Goal: Information Seeking & Learning: Check status

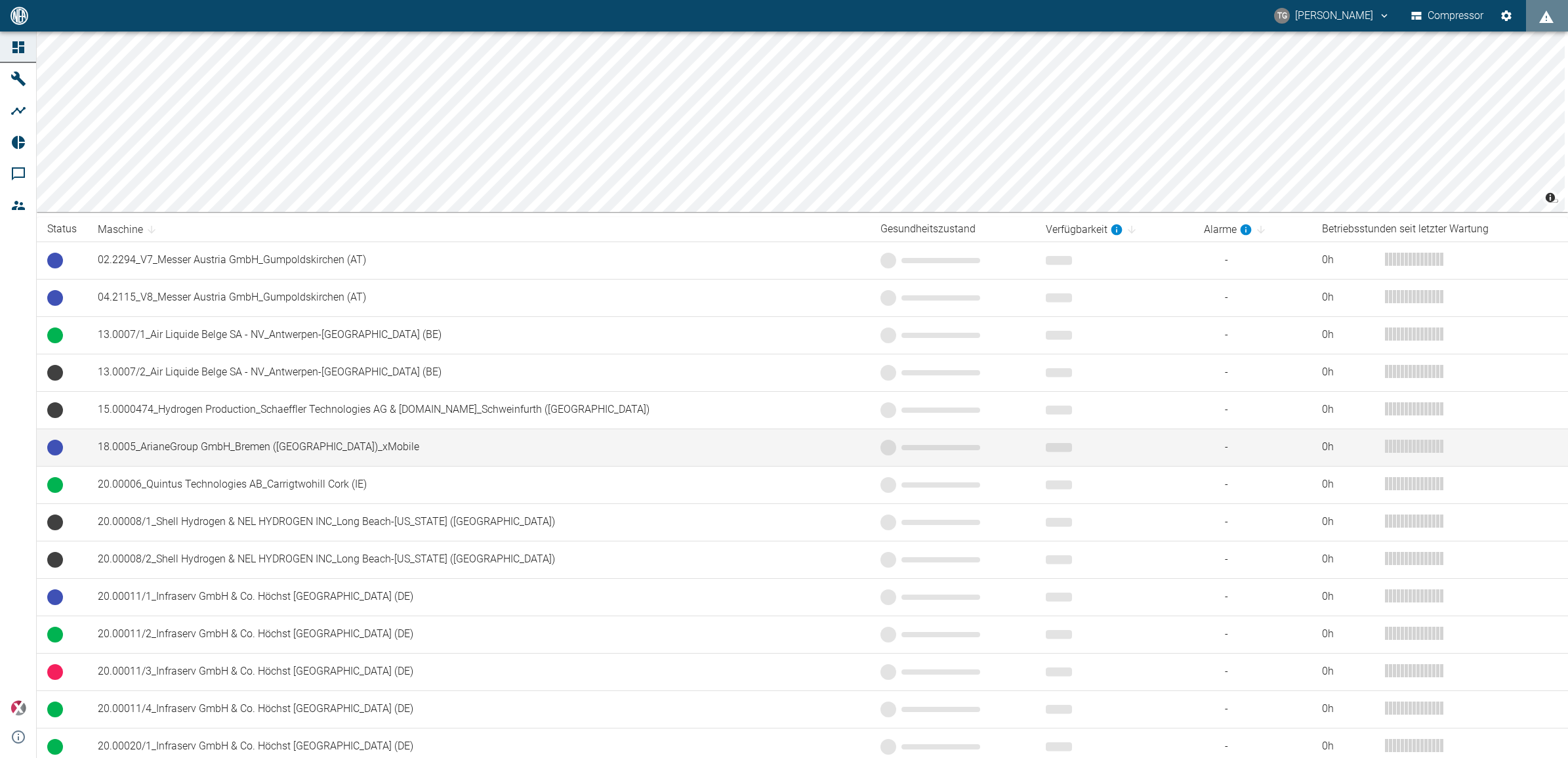
scroll to position [164, 0]
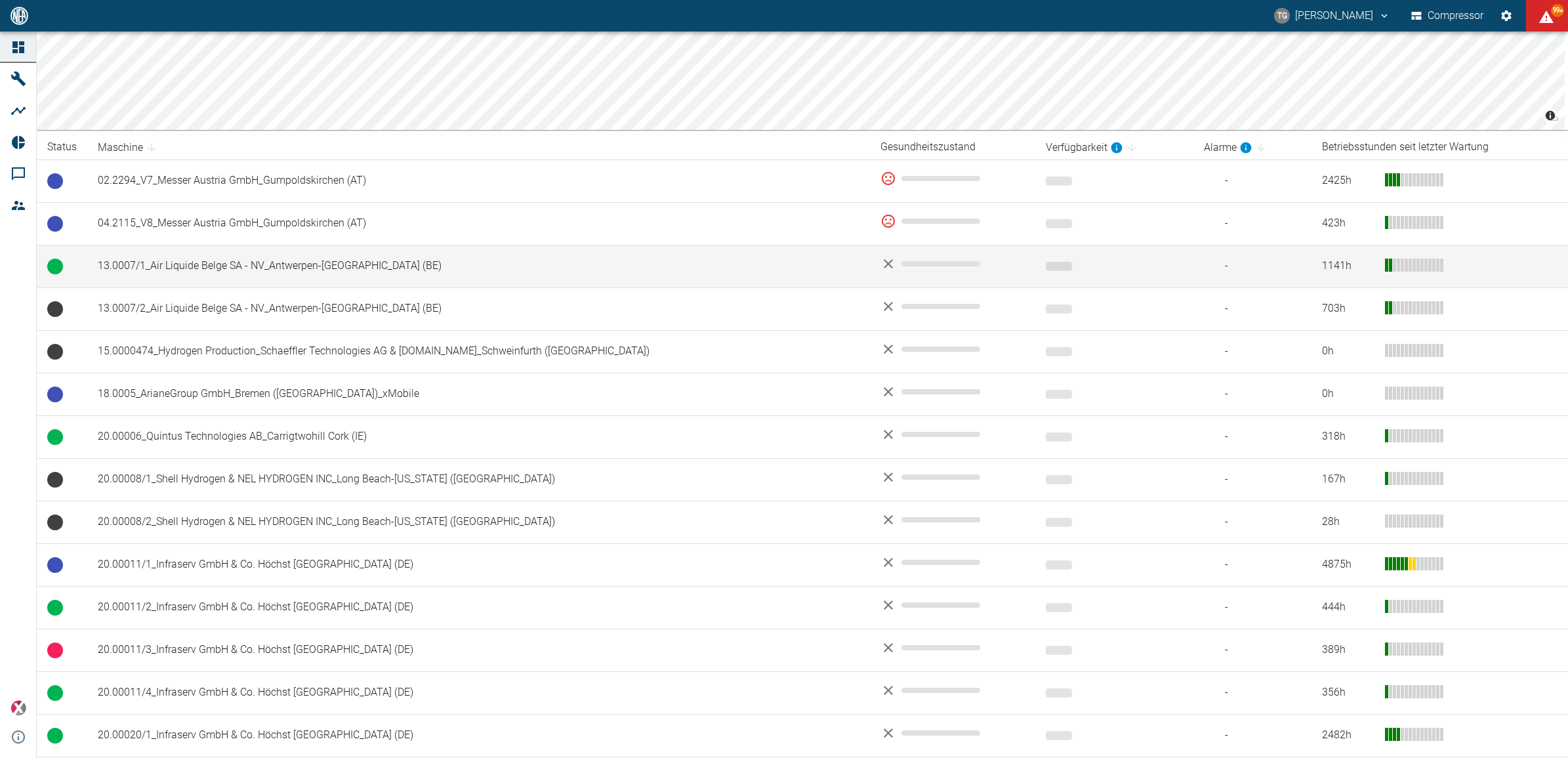
click at [190, 264] on td "13.0007/1_Air Liquide Belge SA - NV_Antwerpen-[GEOGRAPHIC_DATA] (BE)" at bounding box center [479, 266] width 783 height 43
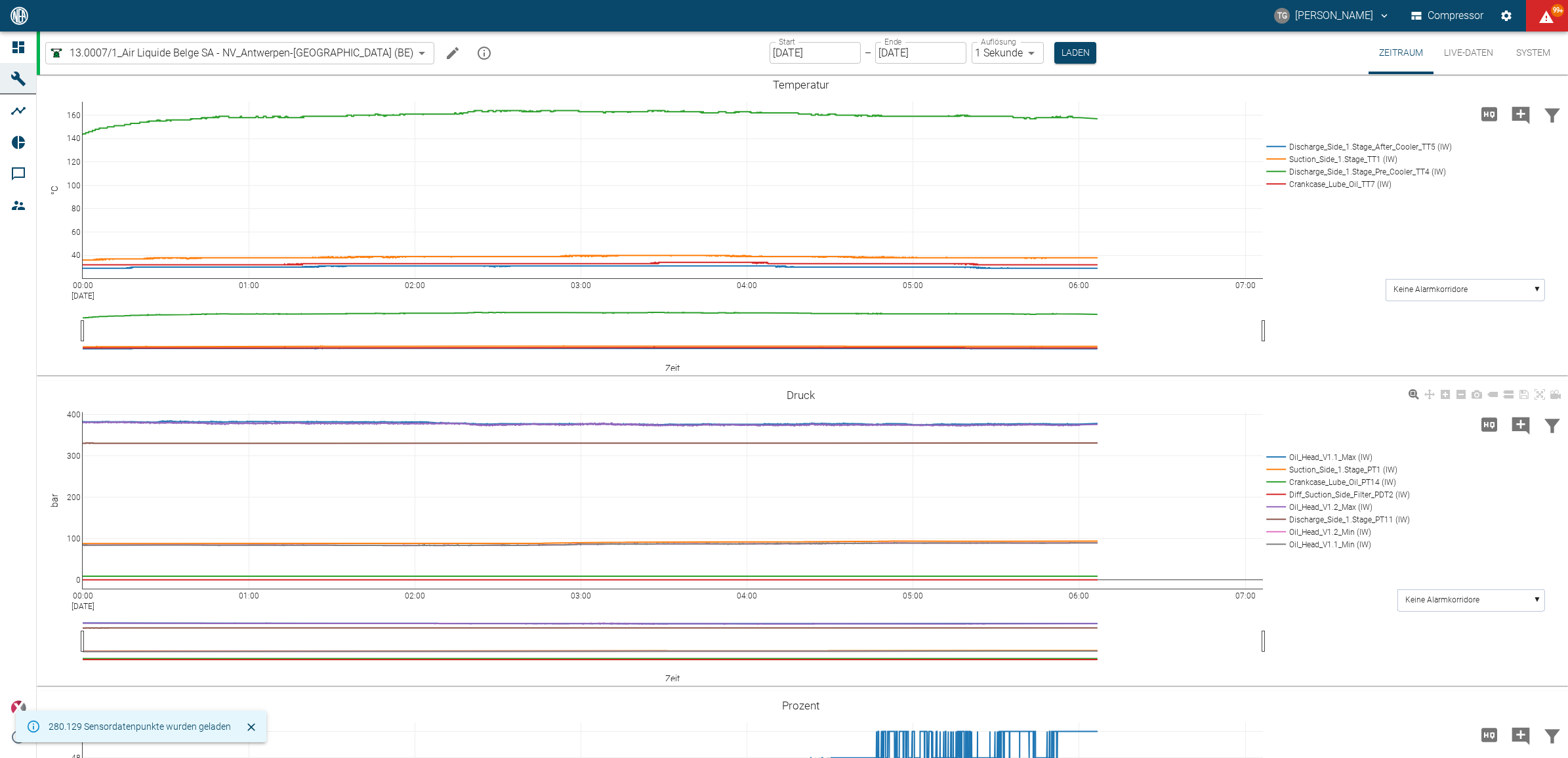
scroll to position [82, 0]
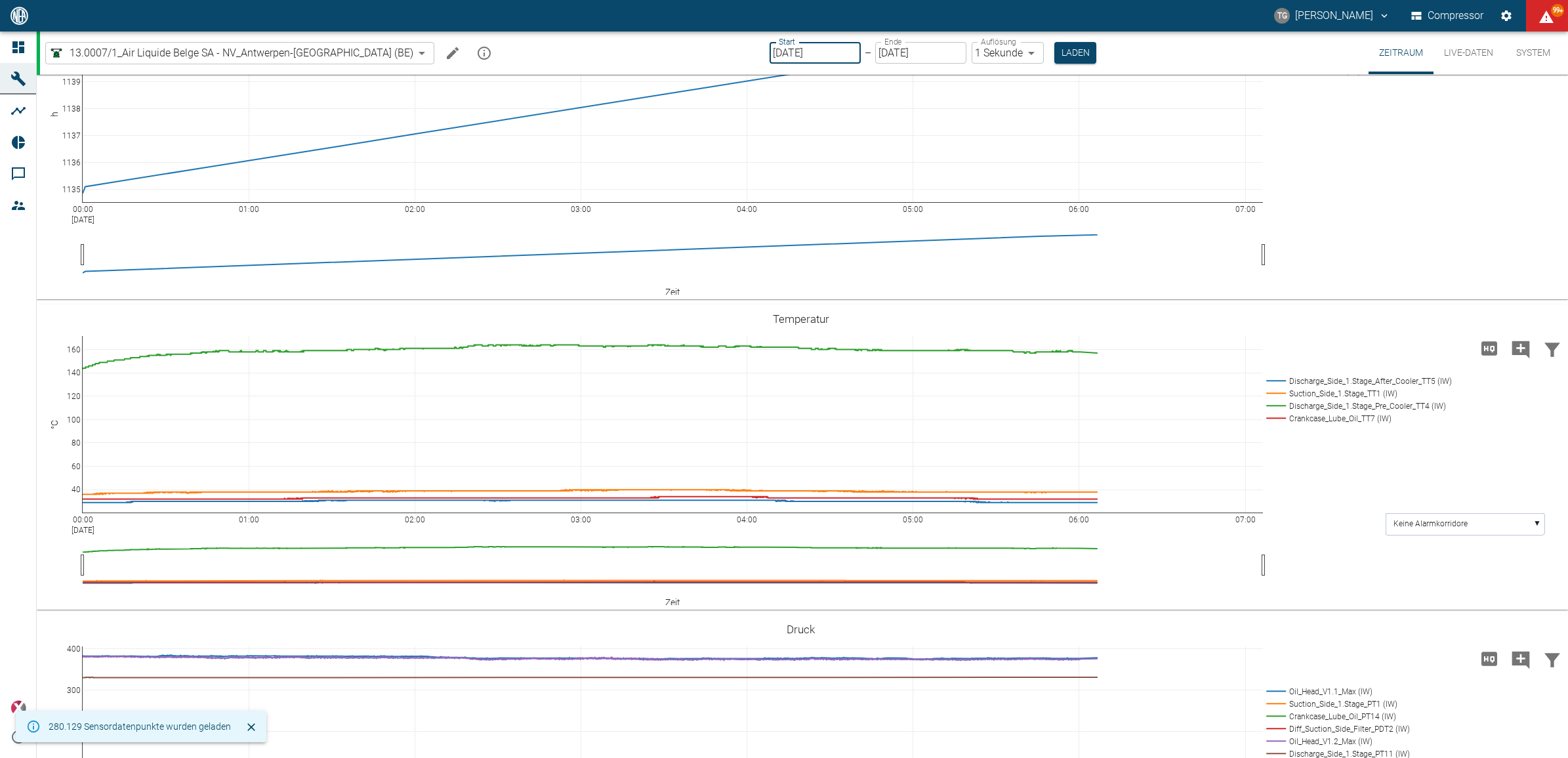
click at [770, 43] on input "[DATE]" at bounding box center [816, 53] width 92 height 21
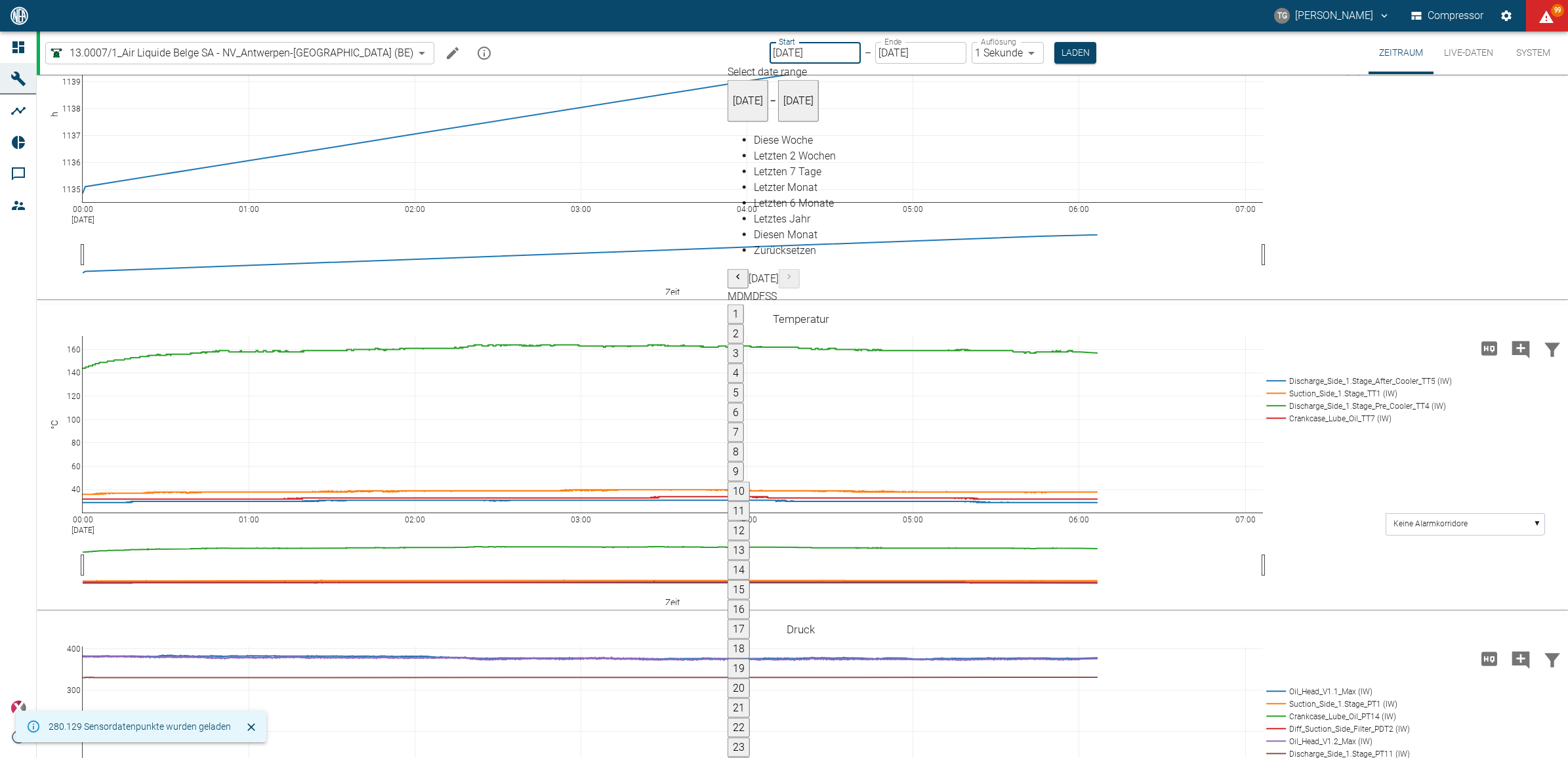
type input "12.09.2025"
type input "2min"
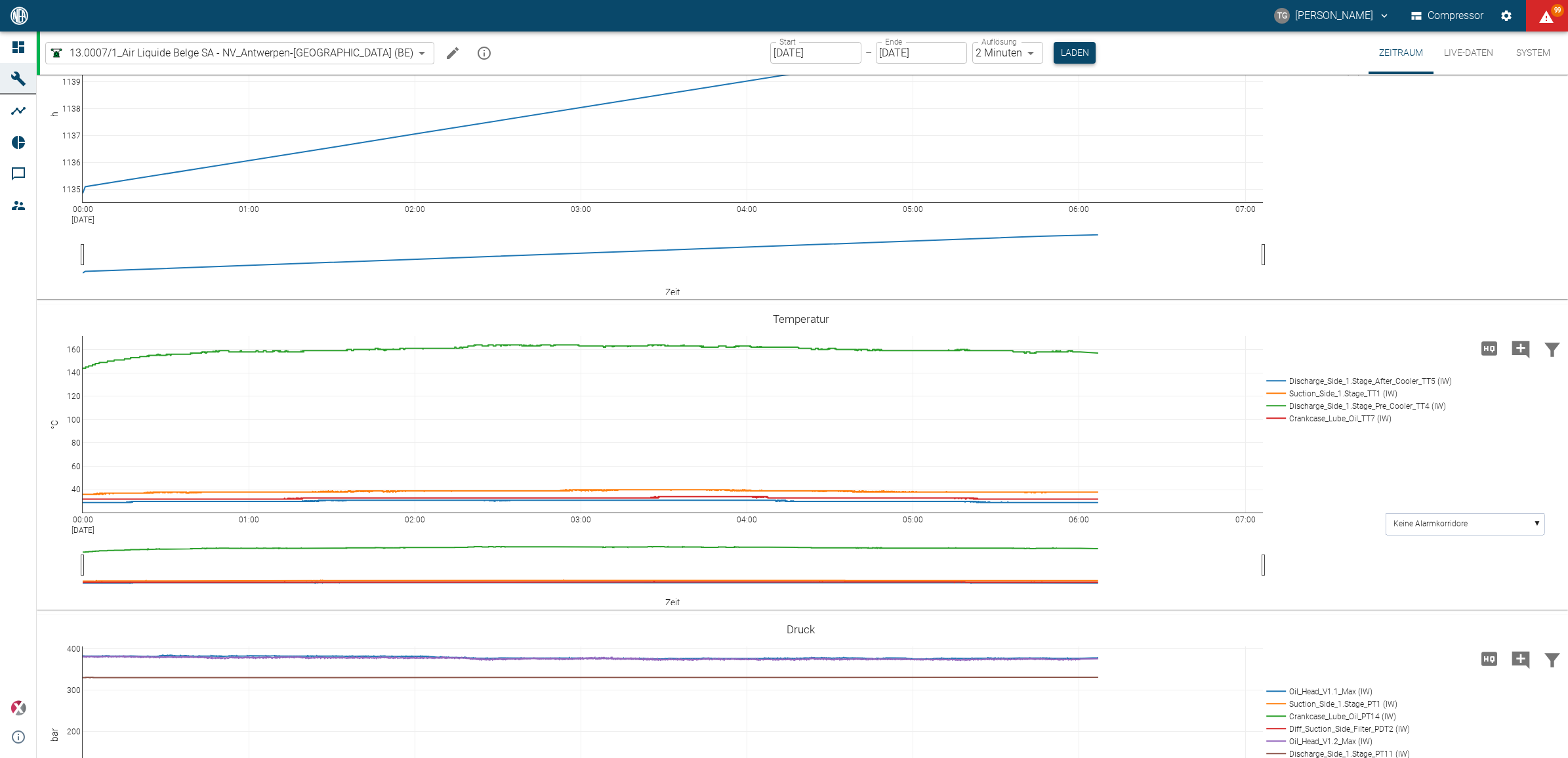
click at [1054, 51] on button "Laden" at bounding box center [1075, 53] width 42 height 21
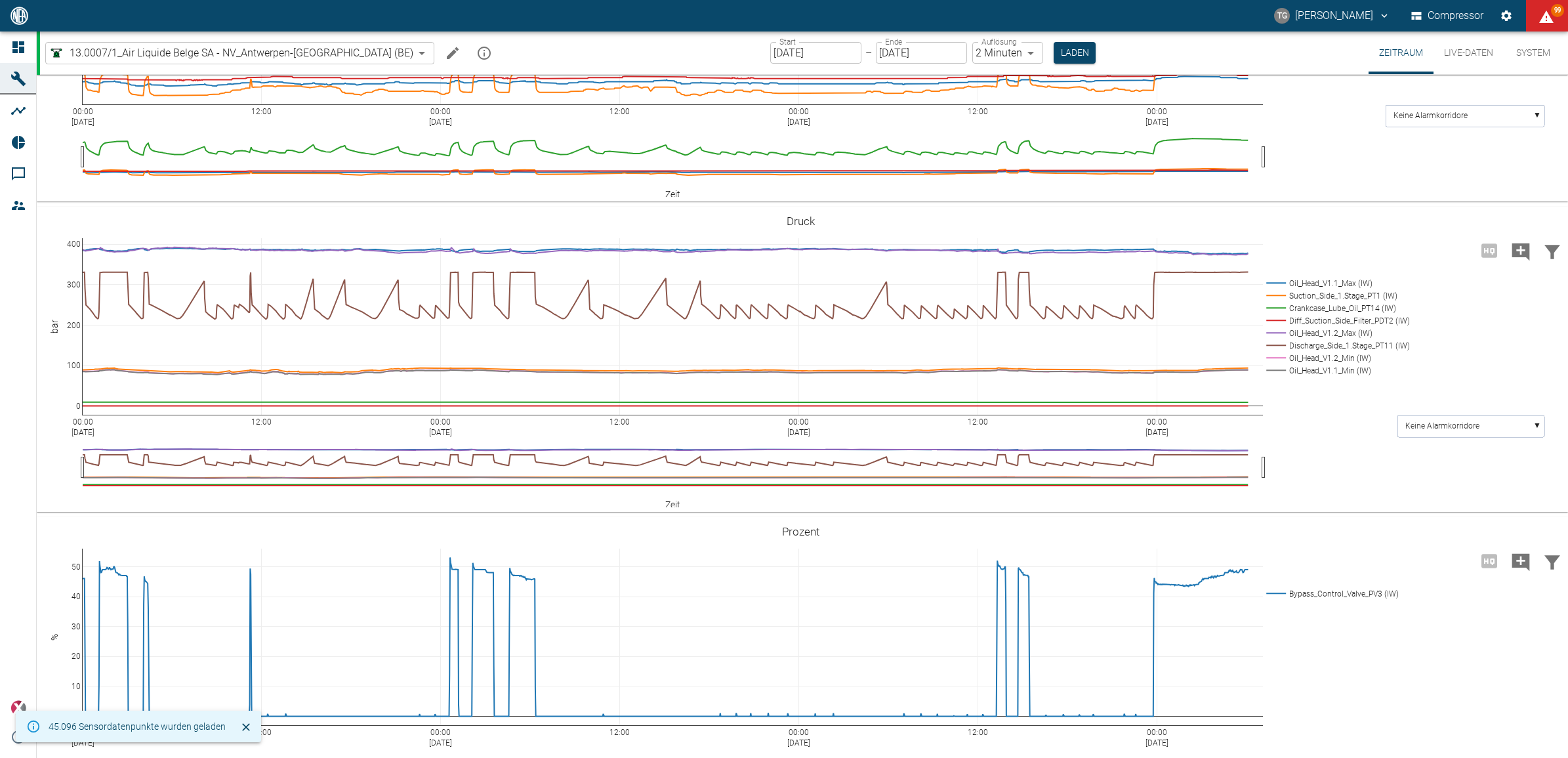
scroll to position [492, 0]
click at [956, 55] on body "TG Thomas Gregoir Compressor 99+ Dashboard Maschinen Analysen Reports Kommentar…" at bounding box center [784, 379] width 1568 height 758
click at [959, 757] on div at bounding box center [784, 768] width 1568 height 0
click at [770, 56] on input "12.09.2025" at bounding box center [816, 53] width 92 height 21
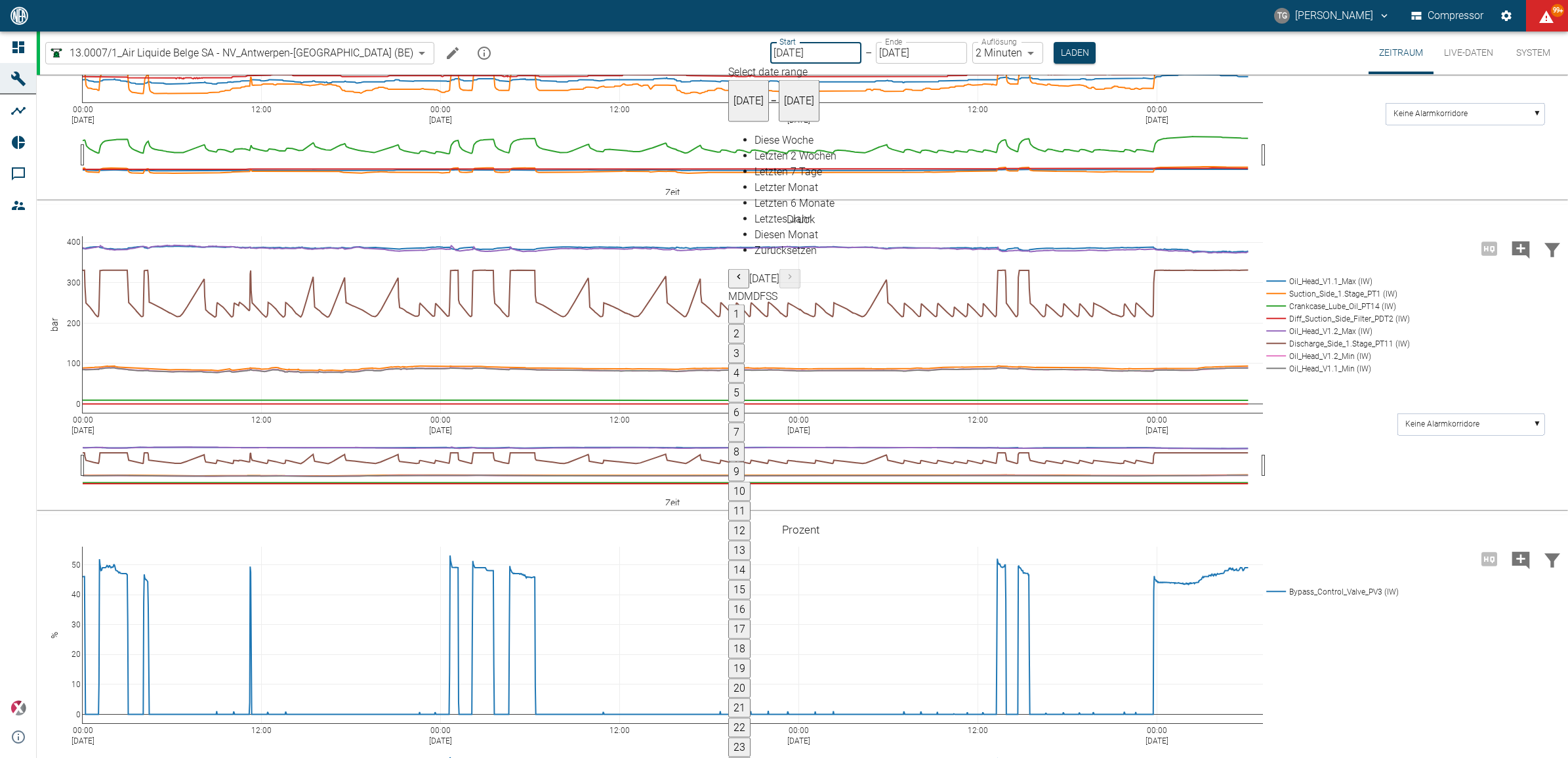
type input "13.09.2025"
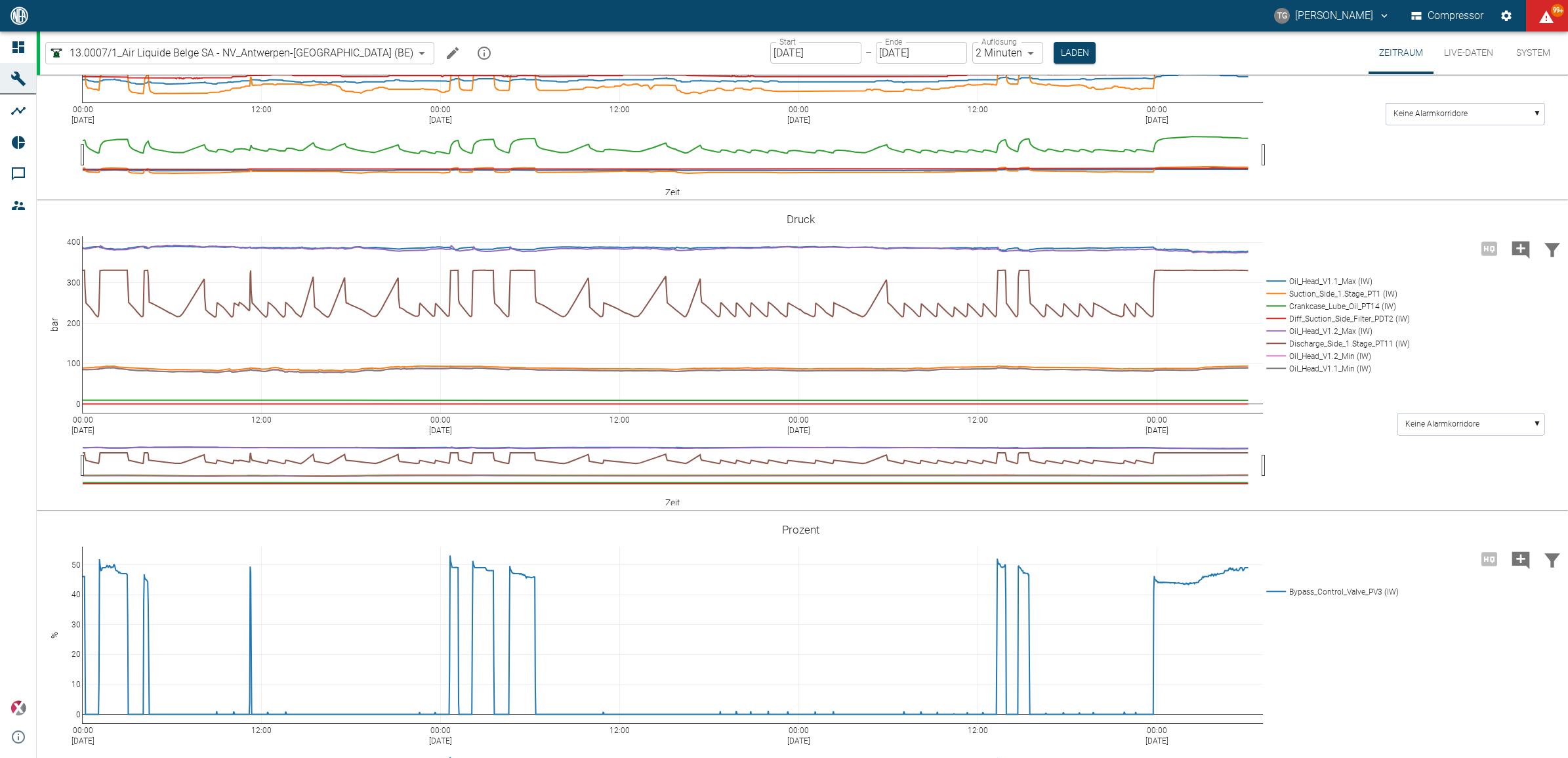
click at [965, 49] on body "TG Thomas Gregoir Compressor 99+ Dashboard Maschinen Analysen Reports Kommentar…" at bounding box center [784, 379] width 1568 height 758
type input "1sec"
click at [1055, 44] on button "Laden" at bounding box center [1076, 53] width 42 height 21
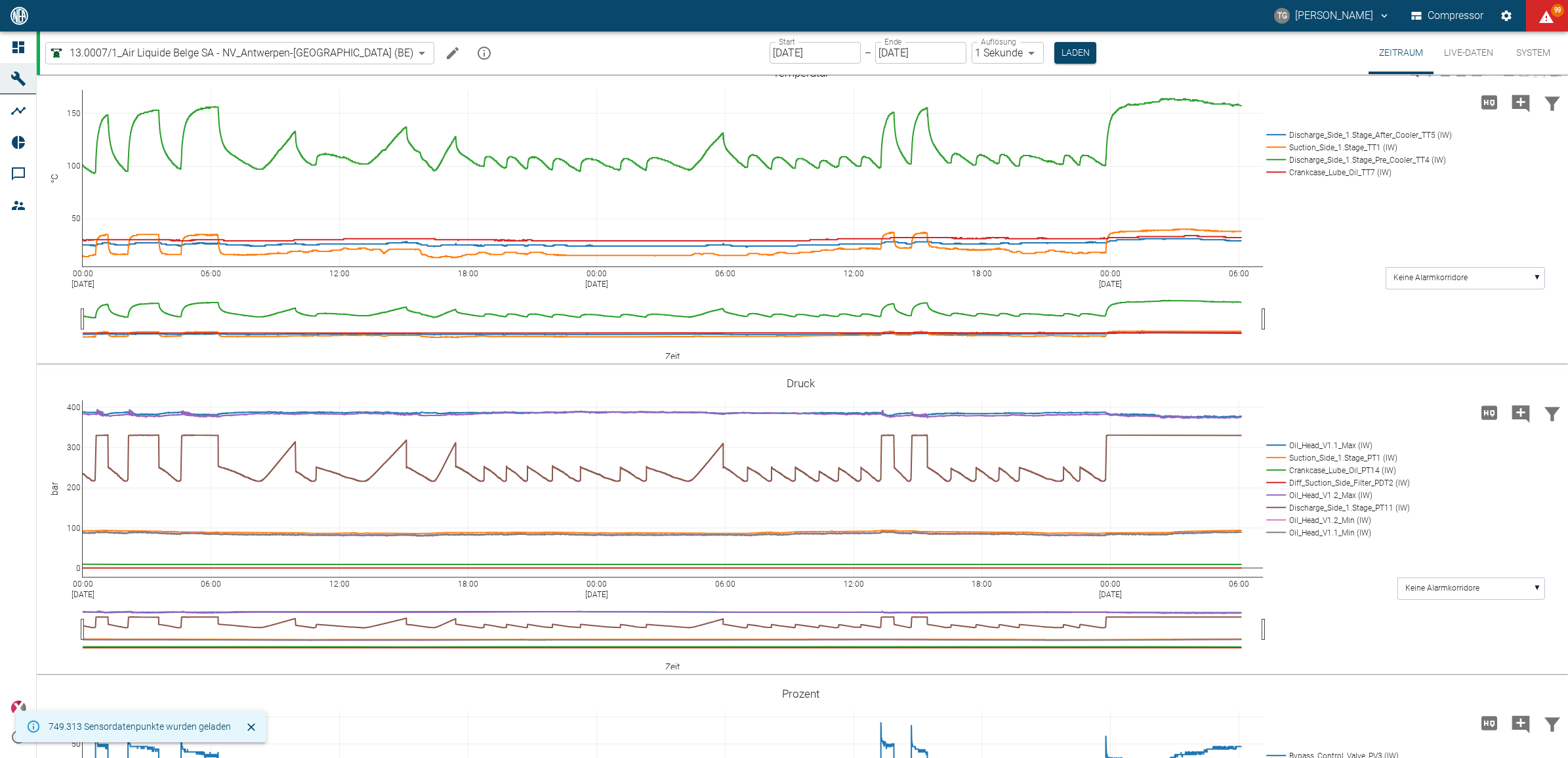
scroll to position [410, 0]
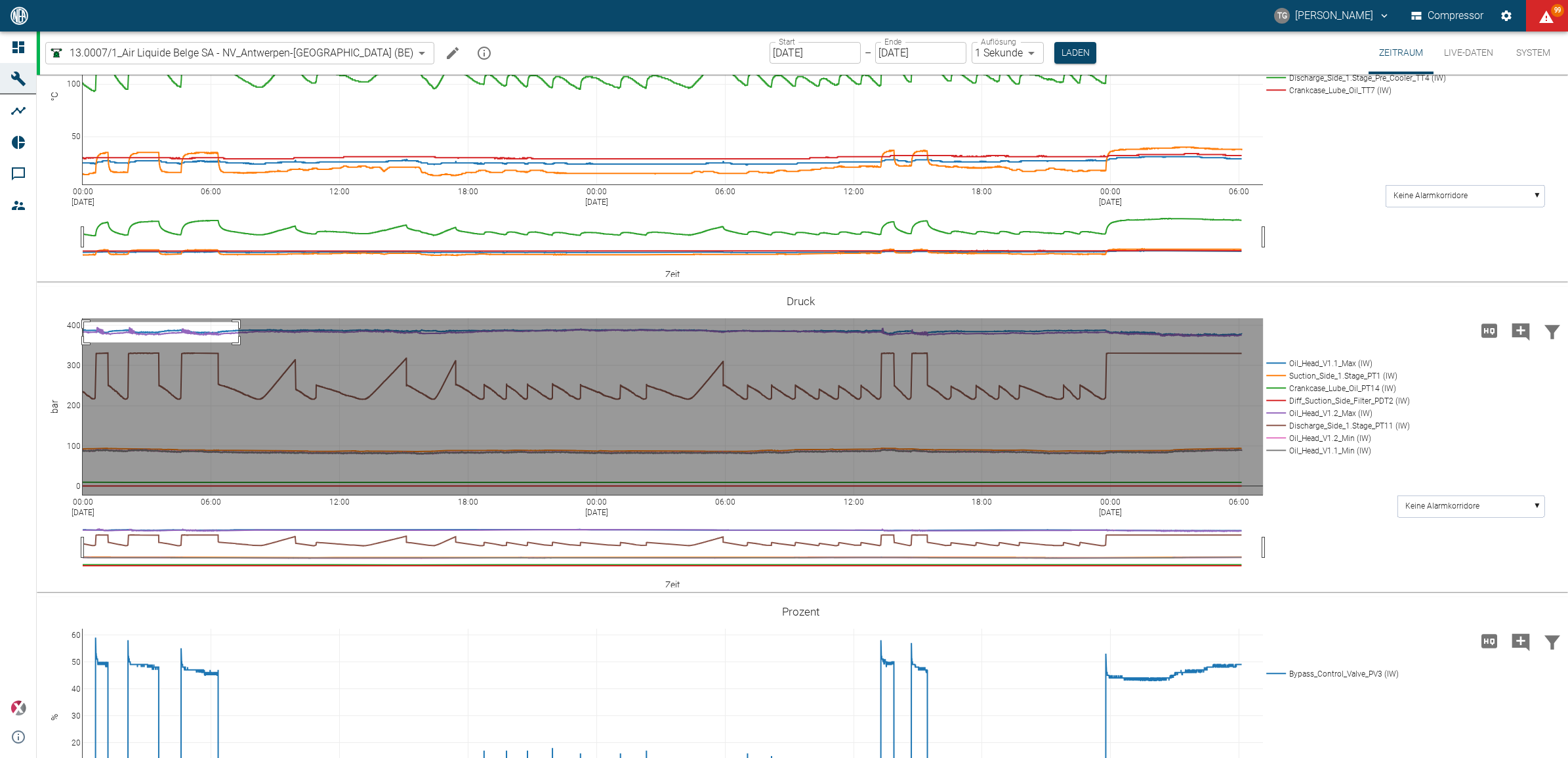
drag, startPoint x: 84, startPoint y: 322, endPoint x: 238, endPoint y: 342, distance: 155.3
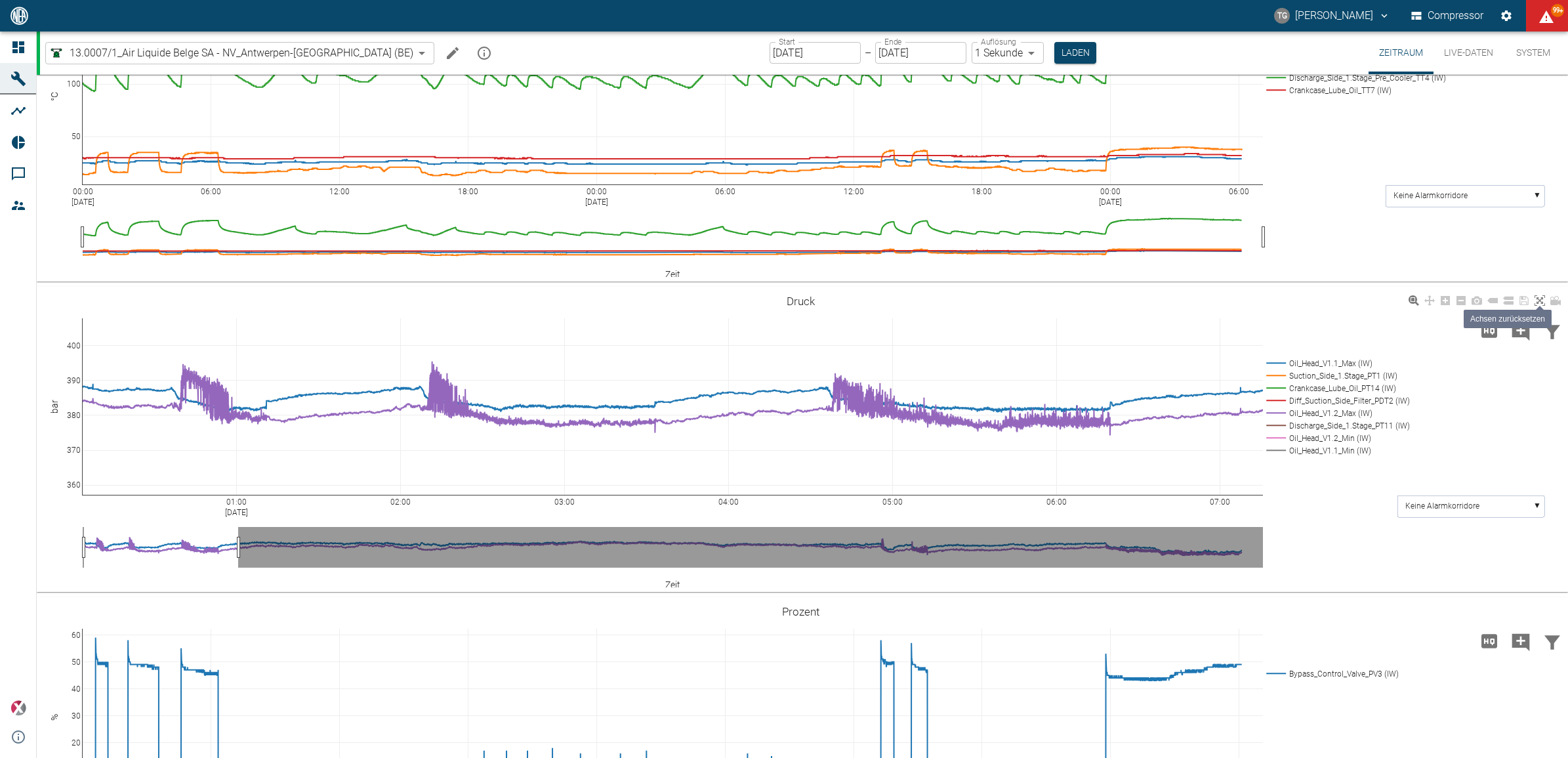
click at [1547, 300] on link at bounding box center [1540, 301] width 16 height 15
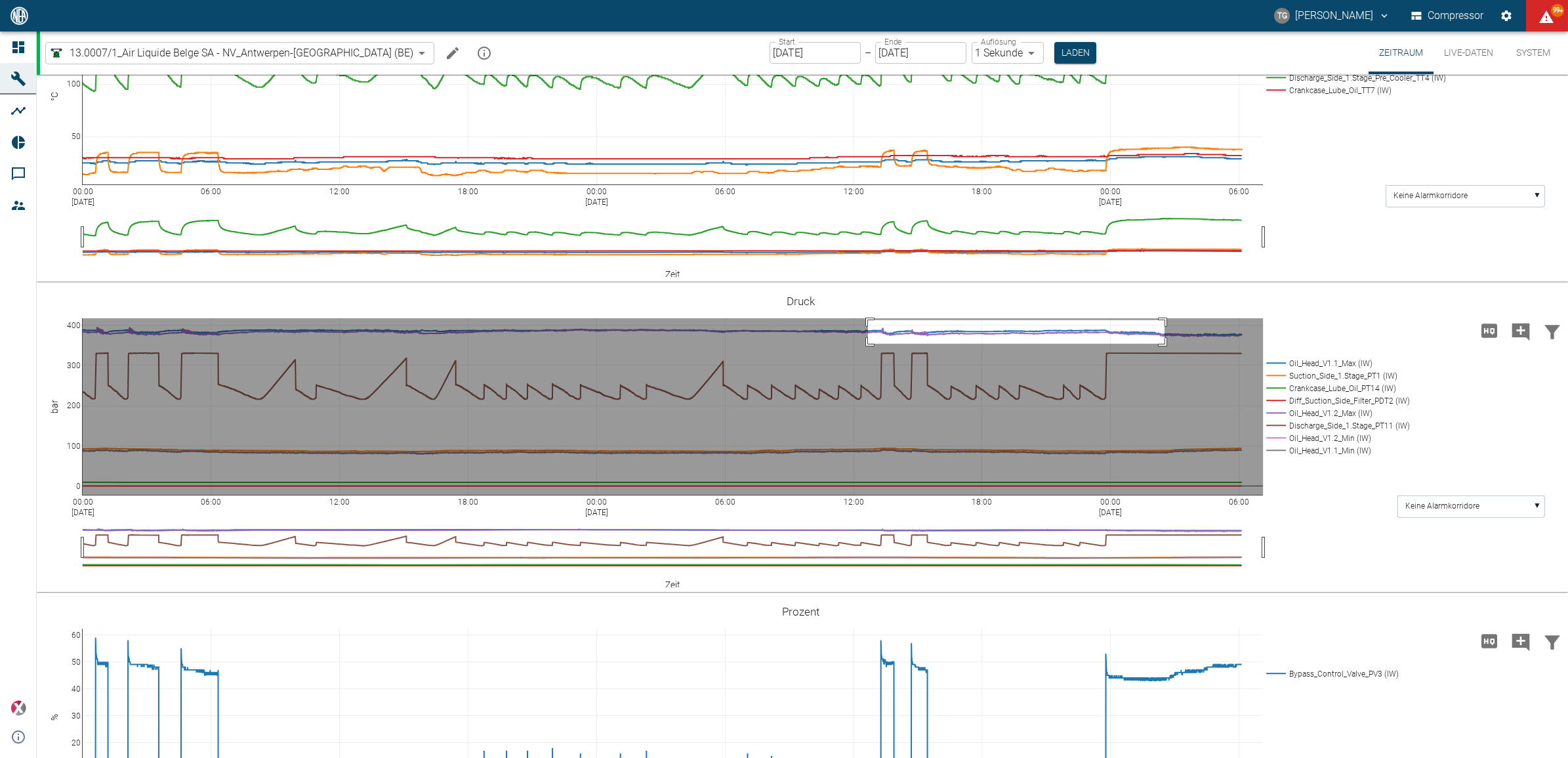
drag, startPoint x: 868, startPoint y: 320, endPoint x: 1165, endPoint y: 343, distance: 297.9
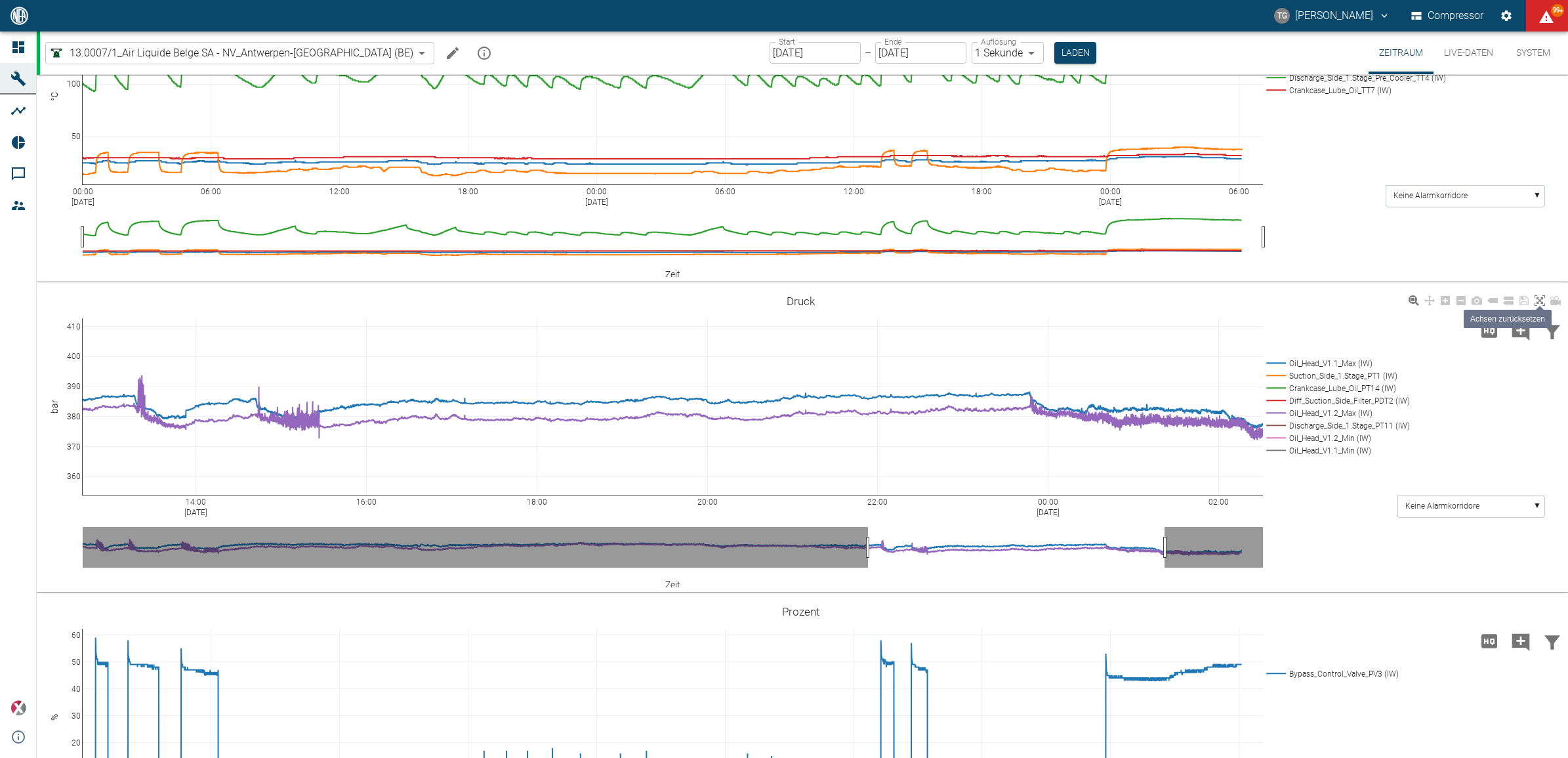
click at [1543, 299] on icon at bounding box center [1540, 300] width 10 height 10
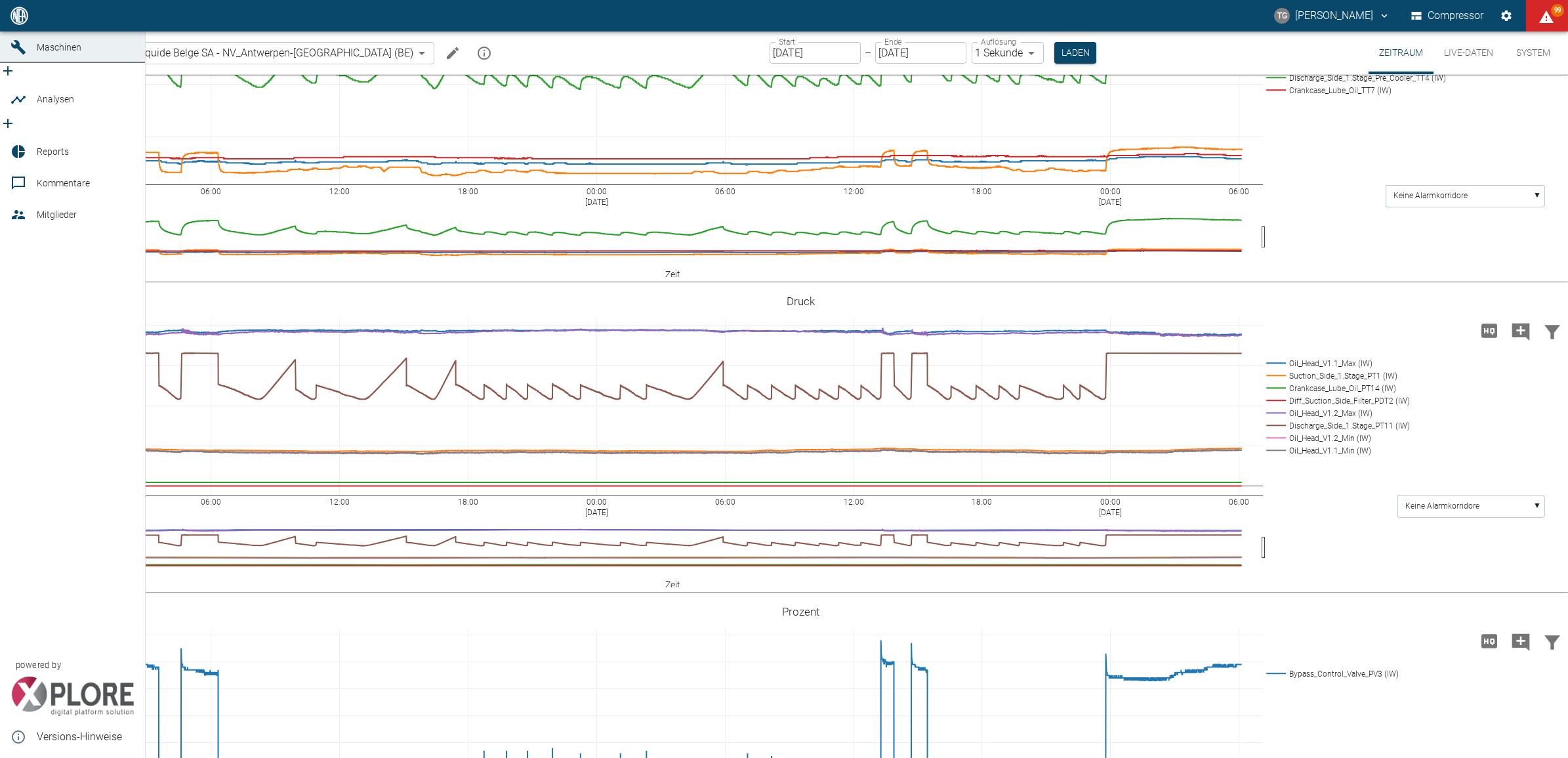
click at [28, 24] on div at bounding box center [20, 15] width 19 height 16
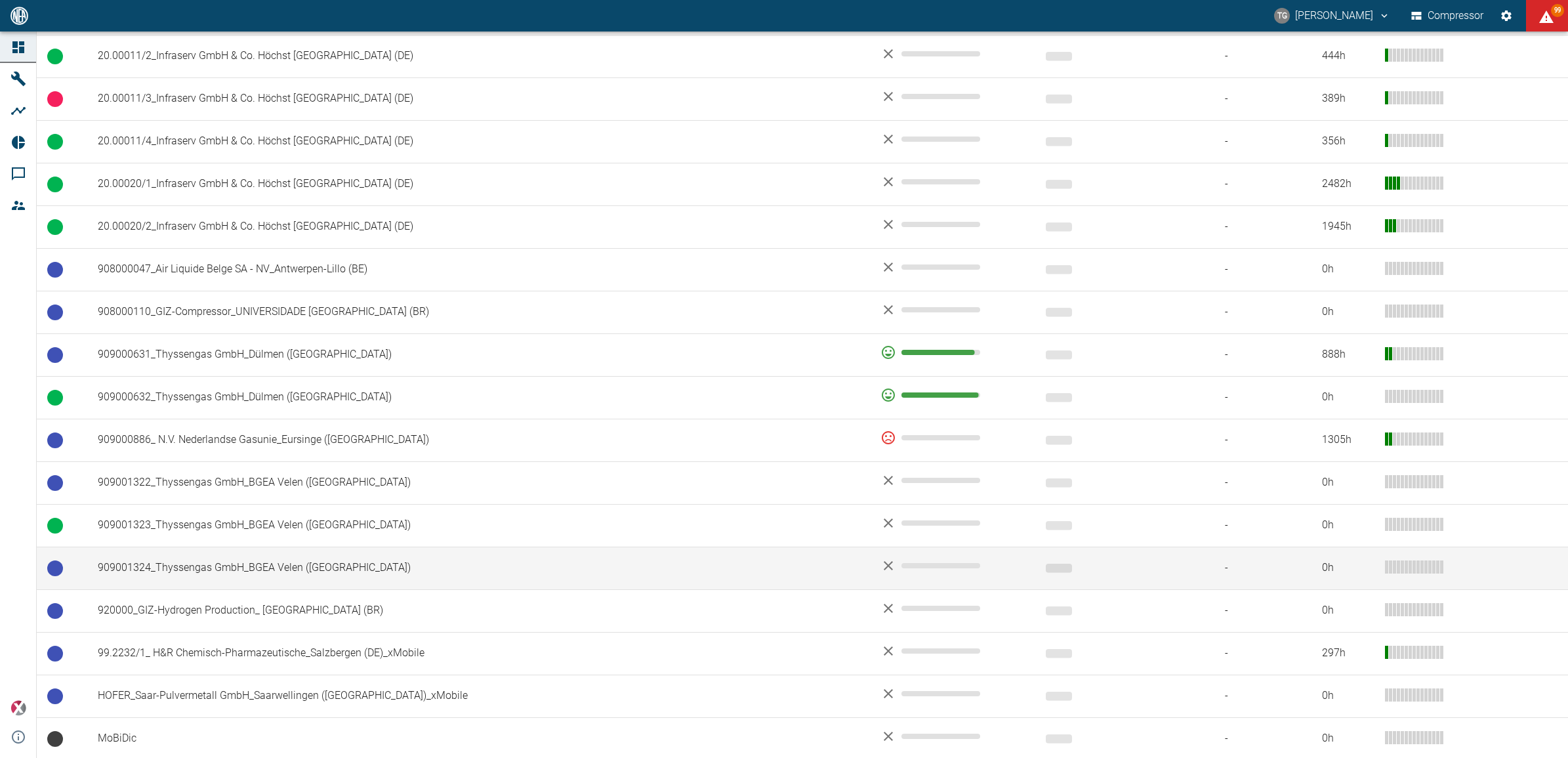
scroll to position [738, 0]
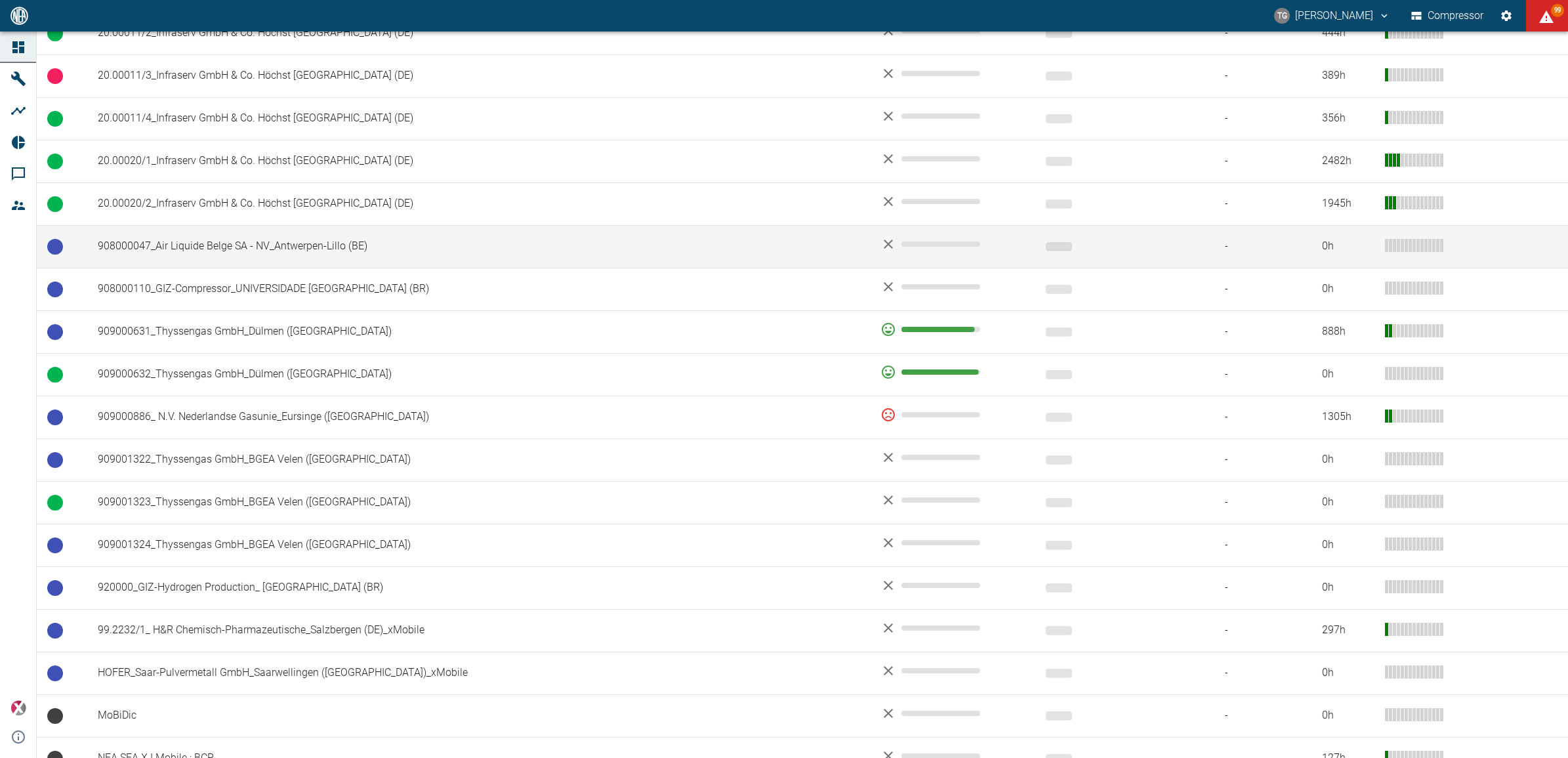
click at [176, 244] on td "908000047_Air Liquide Belge SA - NV_Antwerpen-Lillo (BE)" at bounding box center [479, 247] width 783 height 43
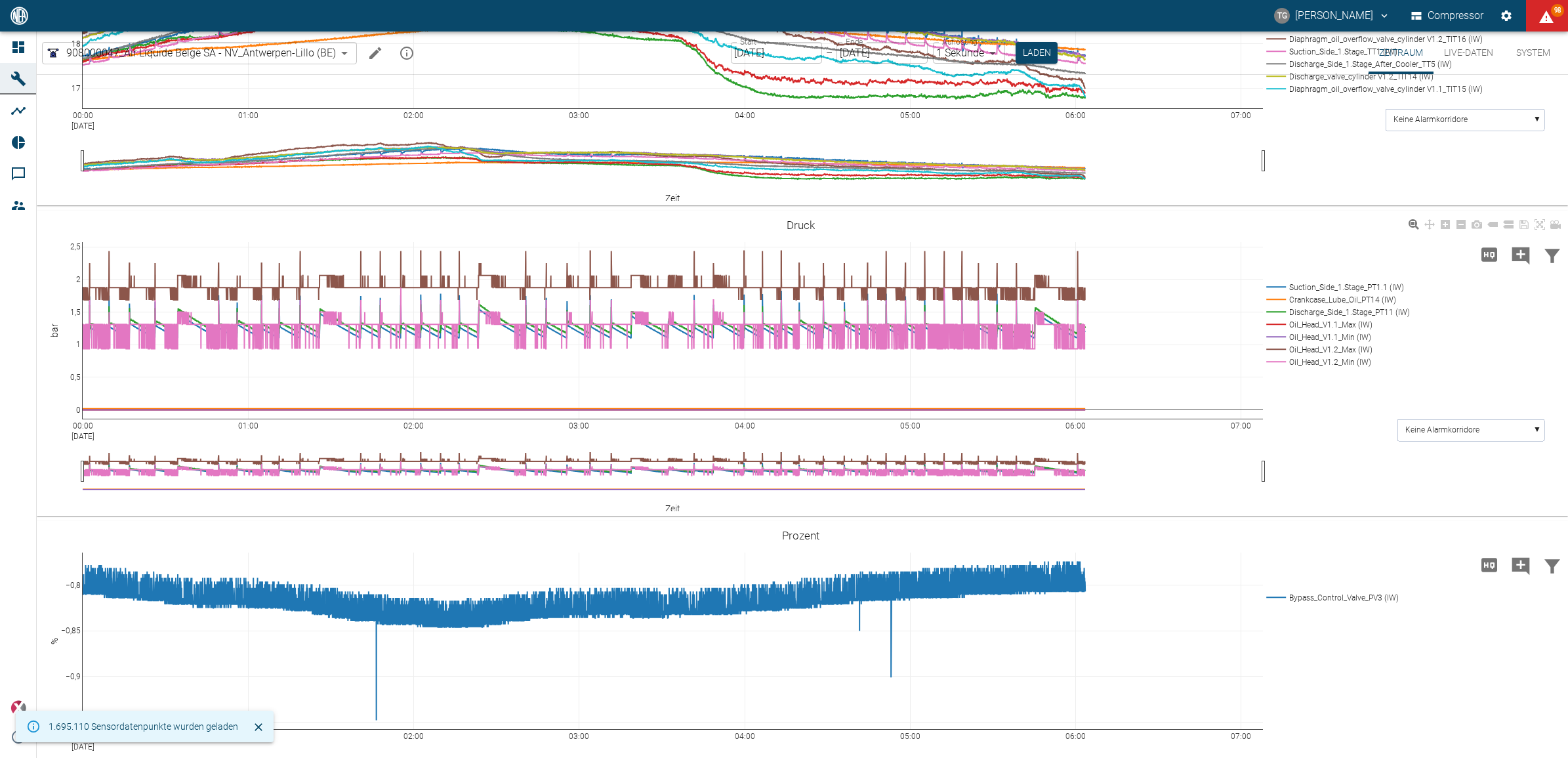
scroll to position [902, 0]
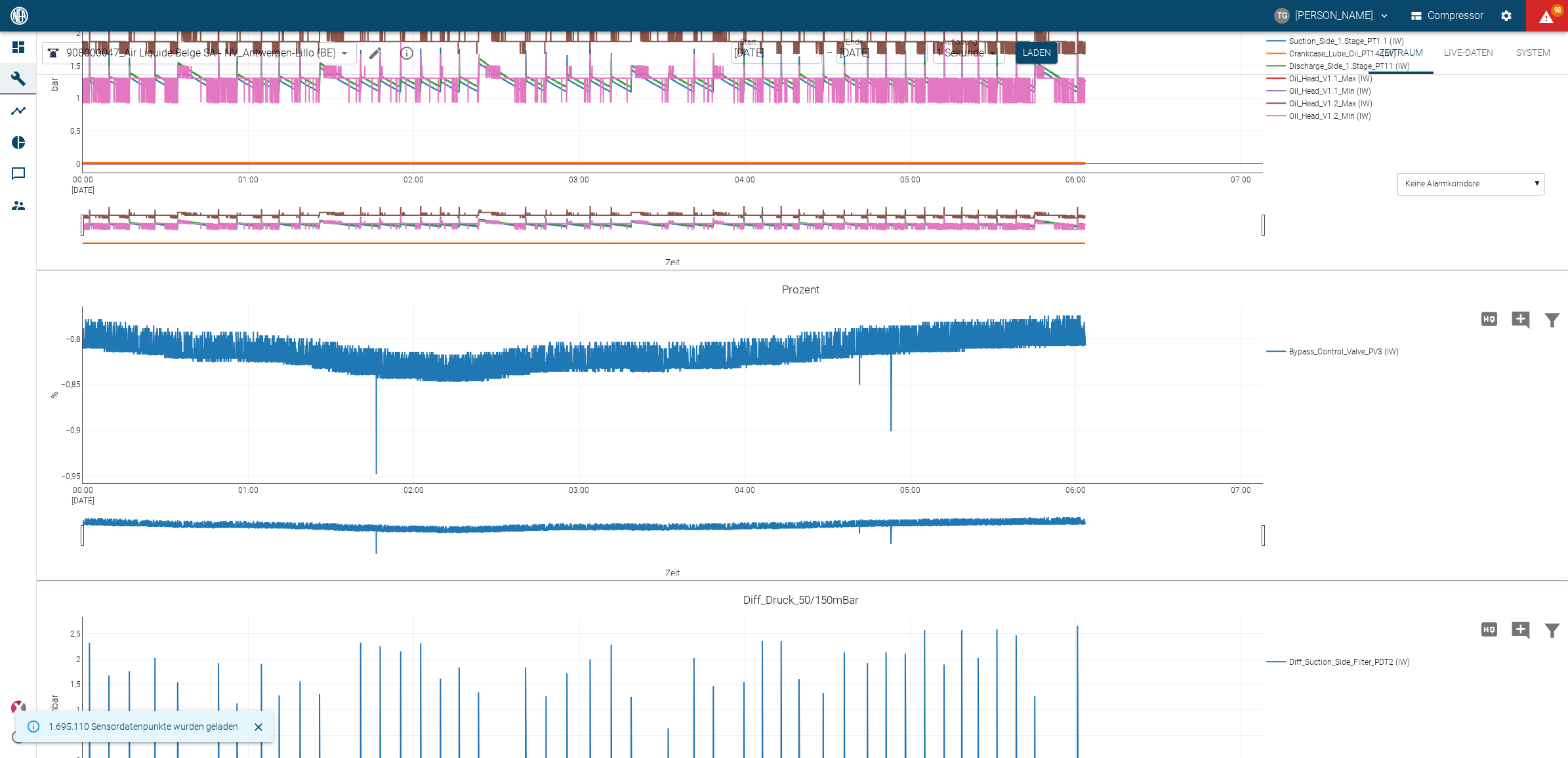
click at [743, 48] on input "[DATE]" at bounding box center [777, 53] width 92 height 21
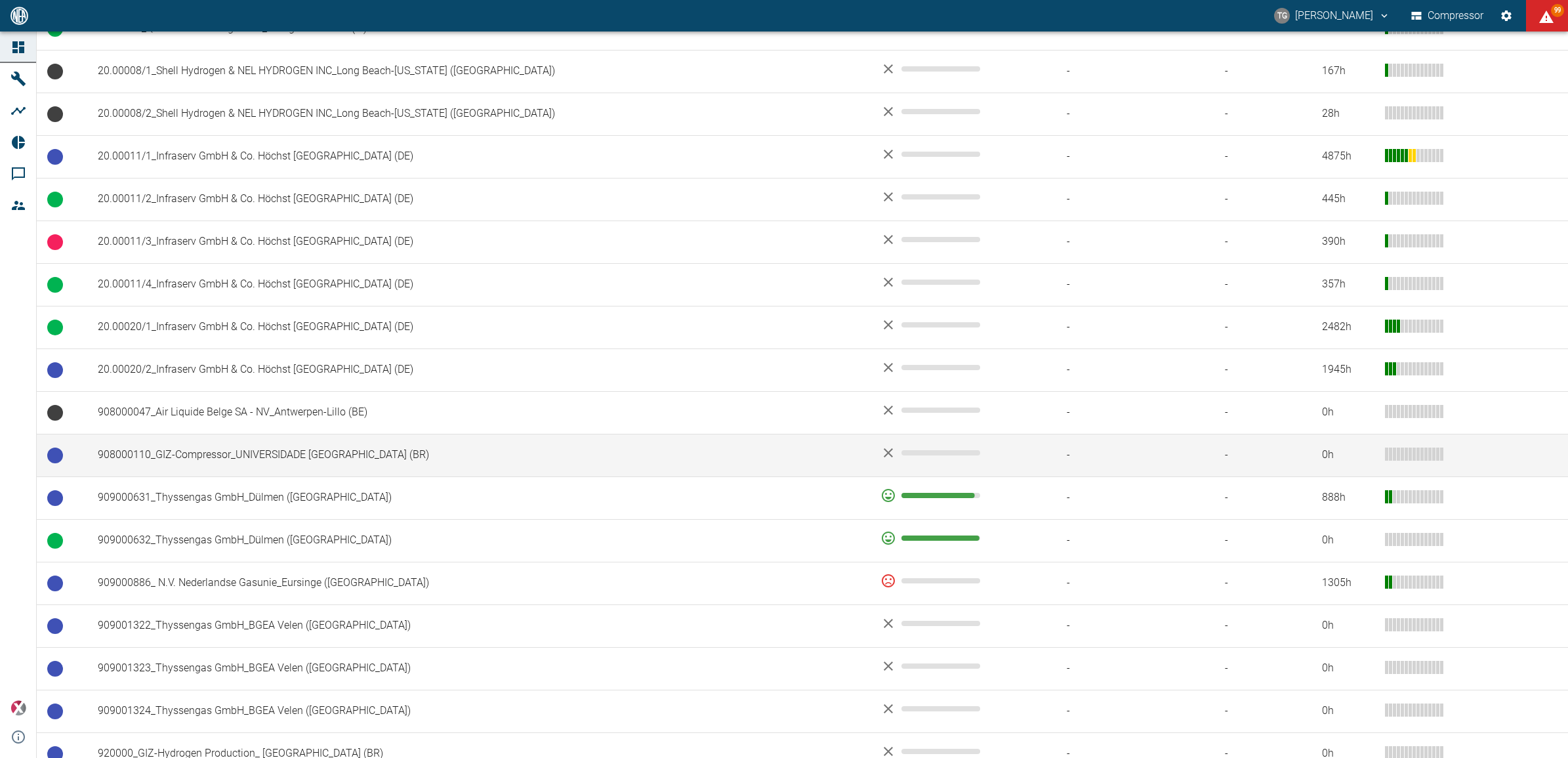
scroll to position [574, 0]
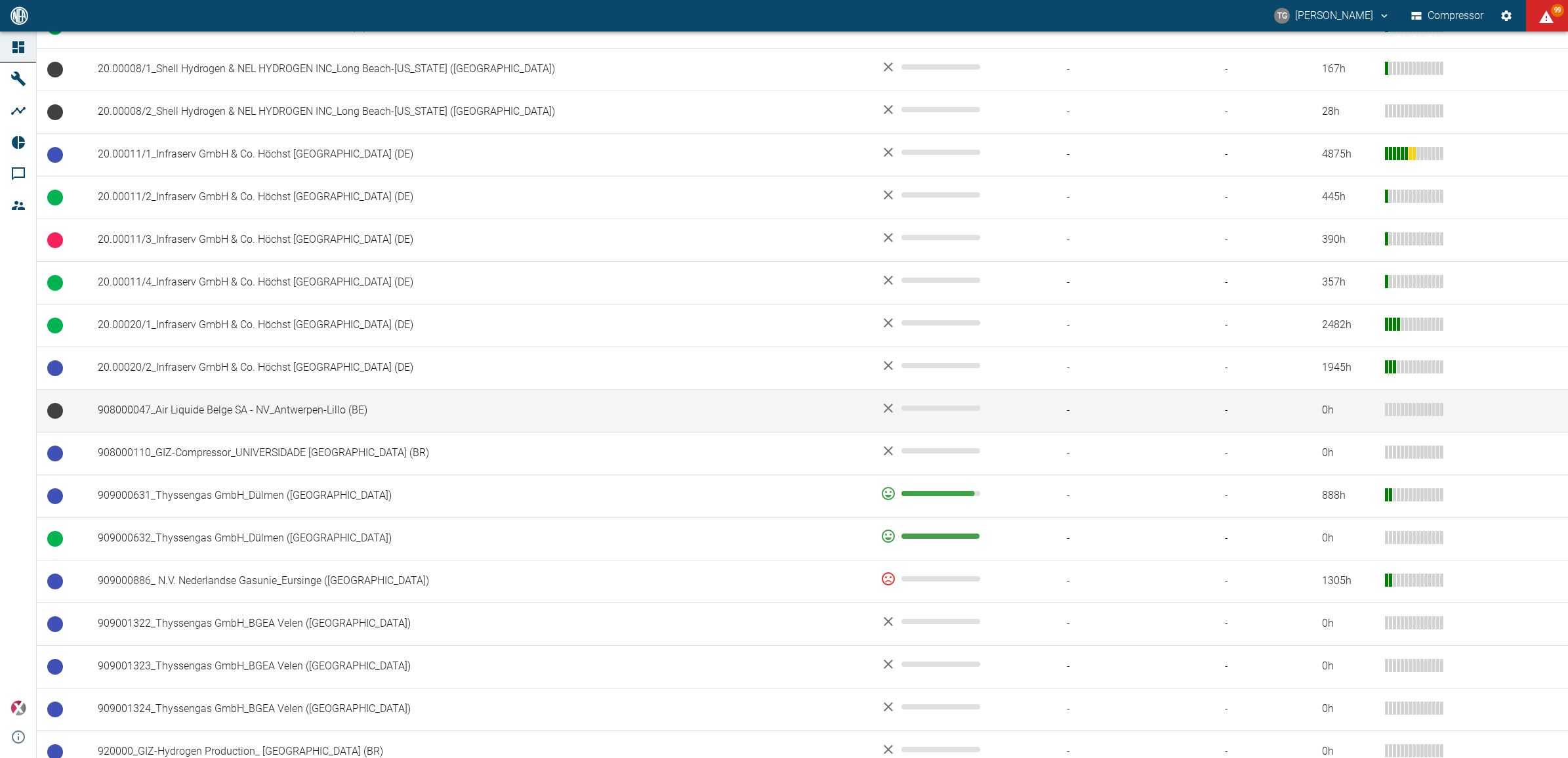
click at [186, 402] on td "908000047_Air Liquide Belge SA - NV_Antwerpen-Lillo (BE)" at bounding box center [479, 411] width 783 height 43
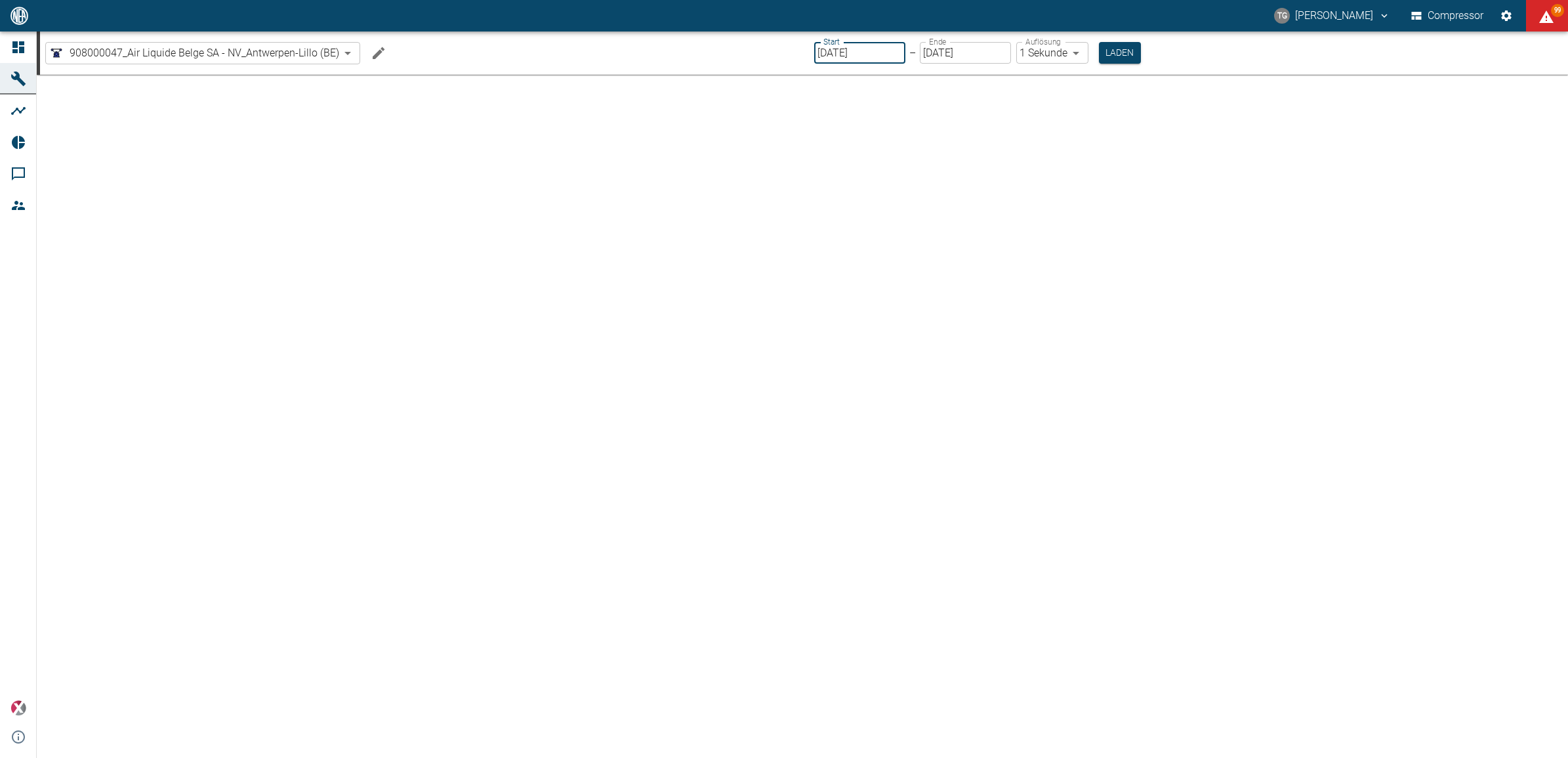
click at [847, 50] on input "[DATE]" at bounding box center [860, 53] width 92 height 21
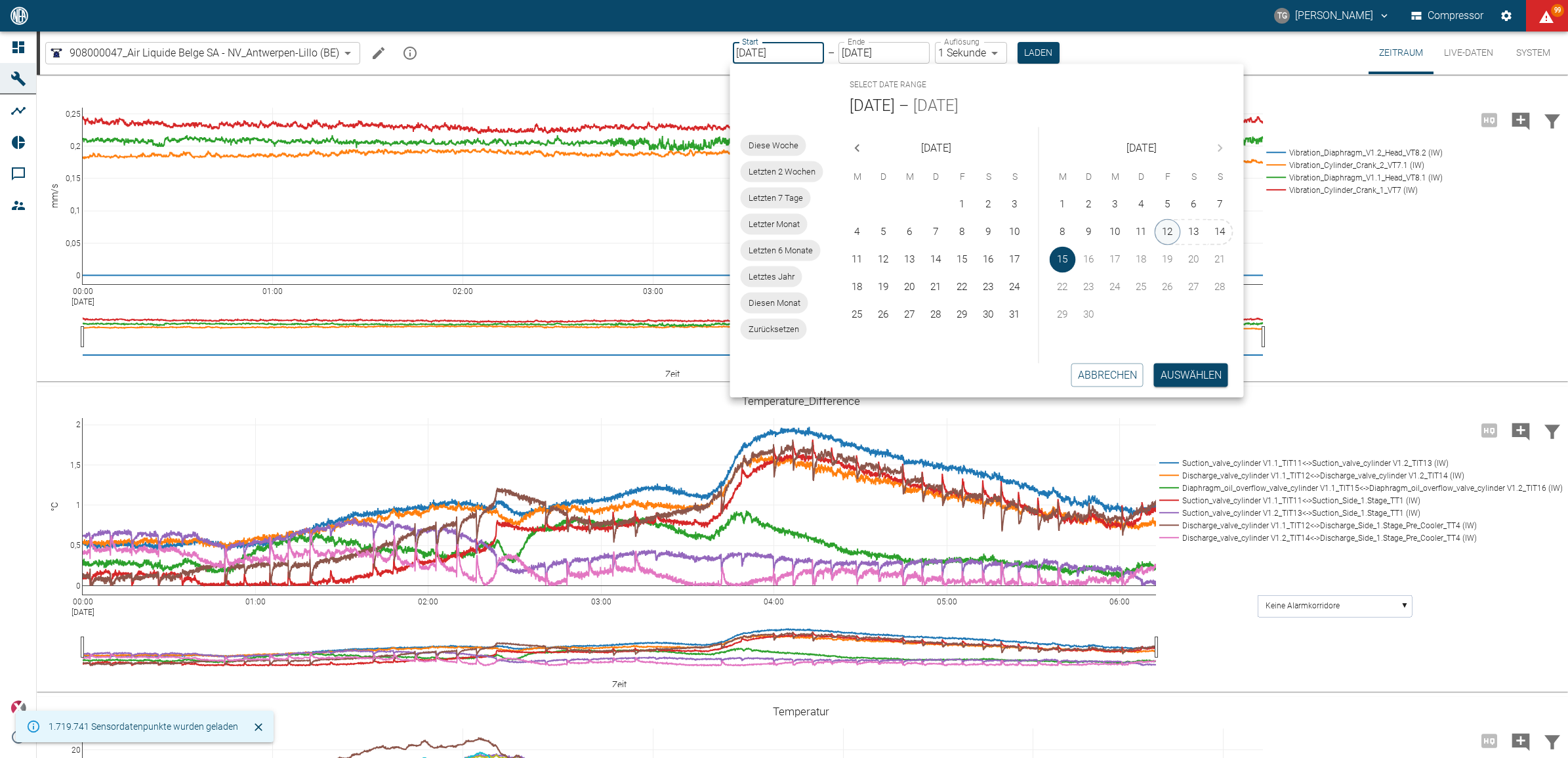
click at [1163, 234] on button "12" at bounding box center [1168, 232] width 26 height 26
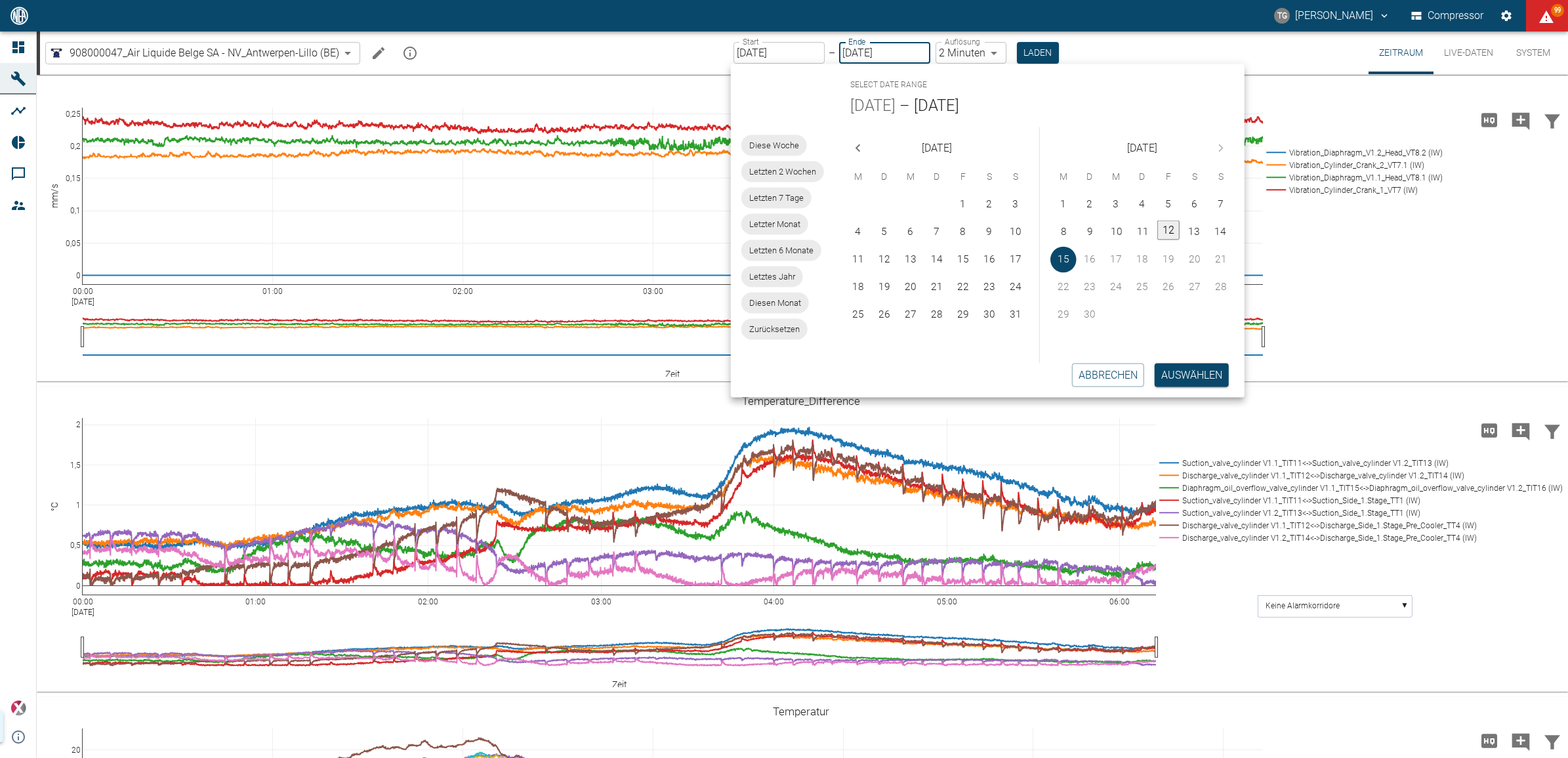
type input "[DATE]"
type input "2min"
click at [1173, 368] on button "Auswählen" at bounding box center [1191, 374] width 74 height 24
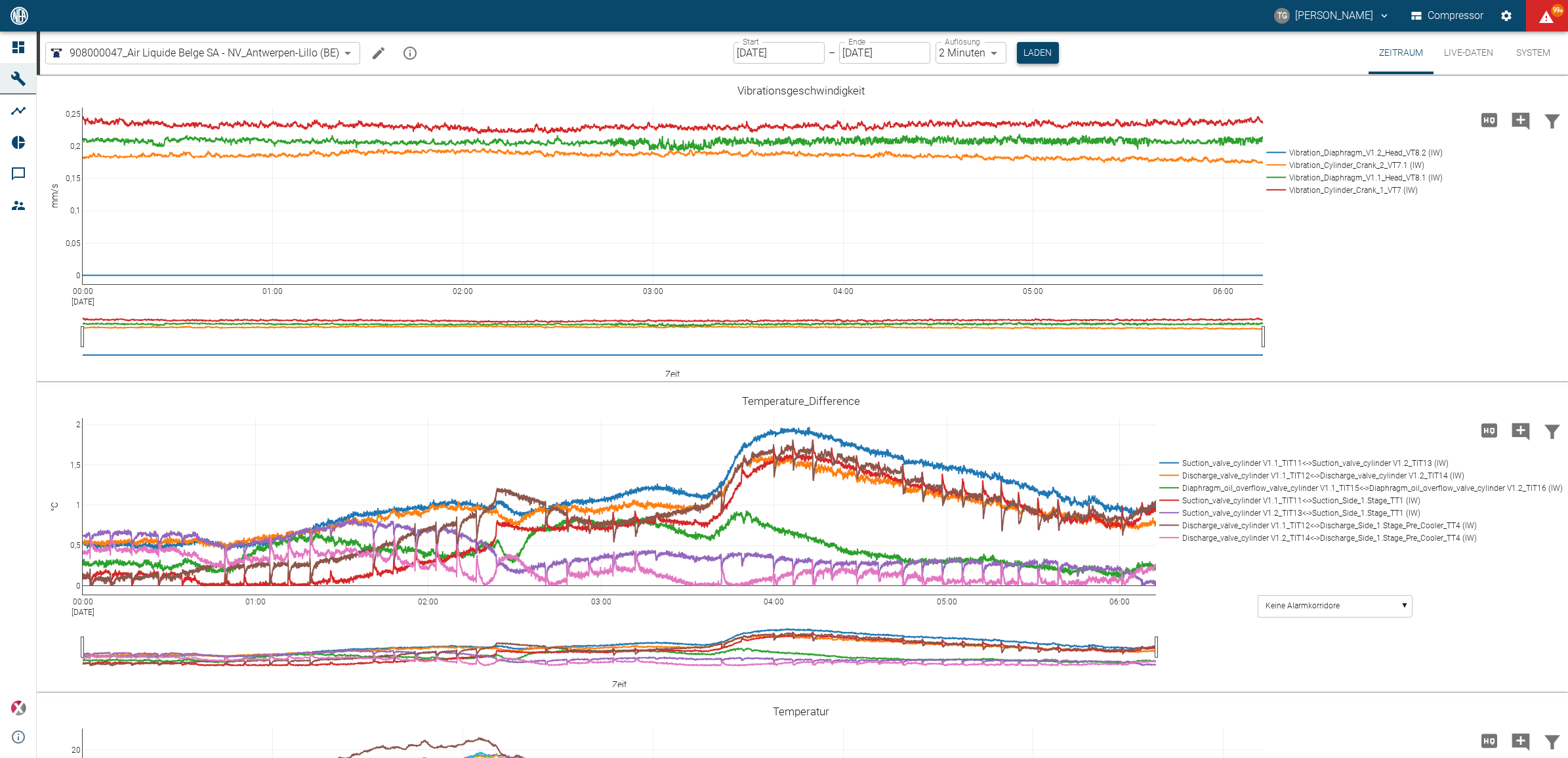
click at [1027, 51] on button "Laden" at bounding box center [1038, 53] width 42 height 21
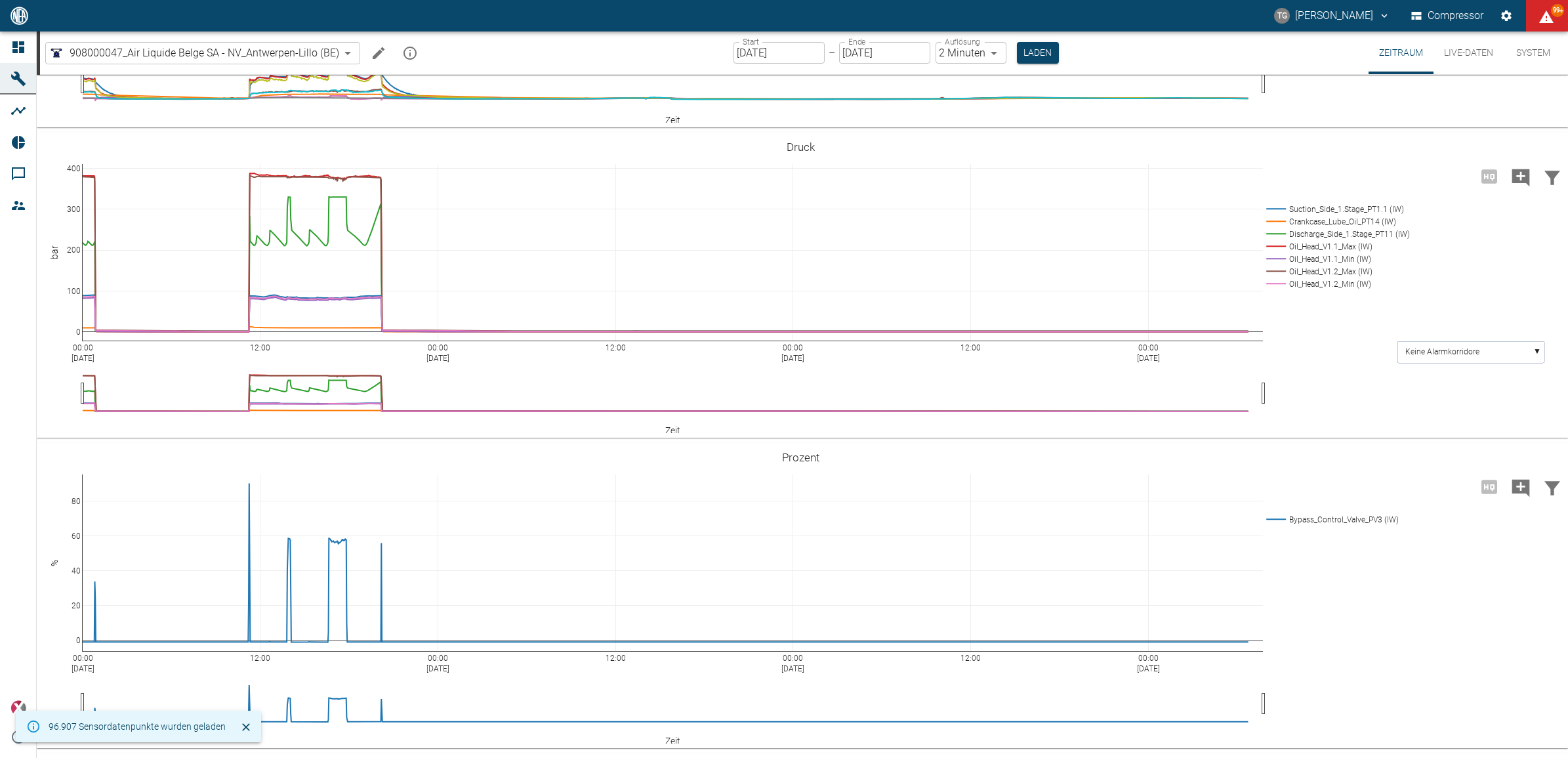
scroll to position [1067, 0]
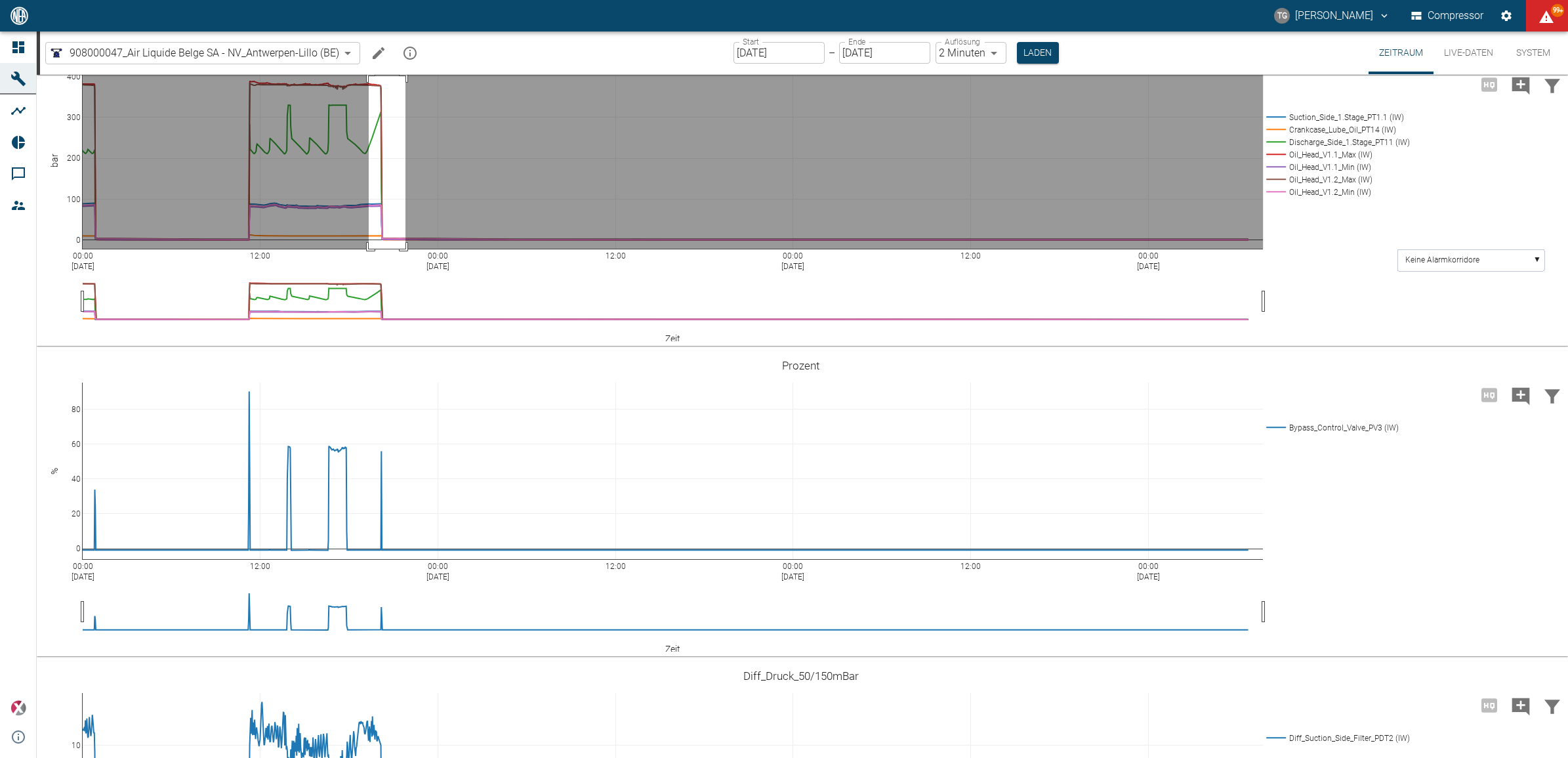
drag, startPoint x: 369, startPoint y: 286, endPoint x: 406, endPoint y: 470, distance: 187.7
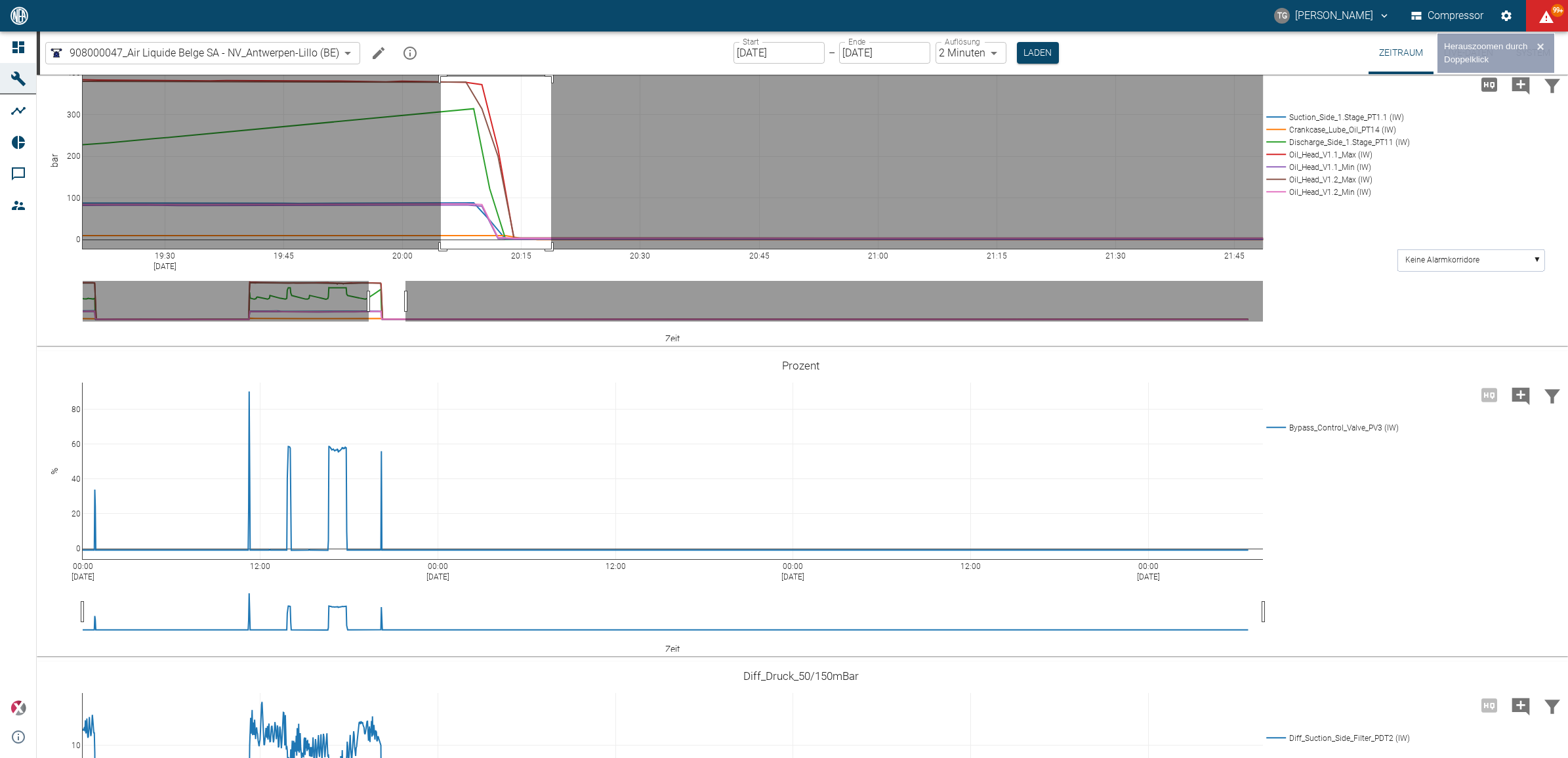
drag, startPoint x: 441, startPoint y: 286, endPoint x: 550, endPoint y: 490, distance: 231.3
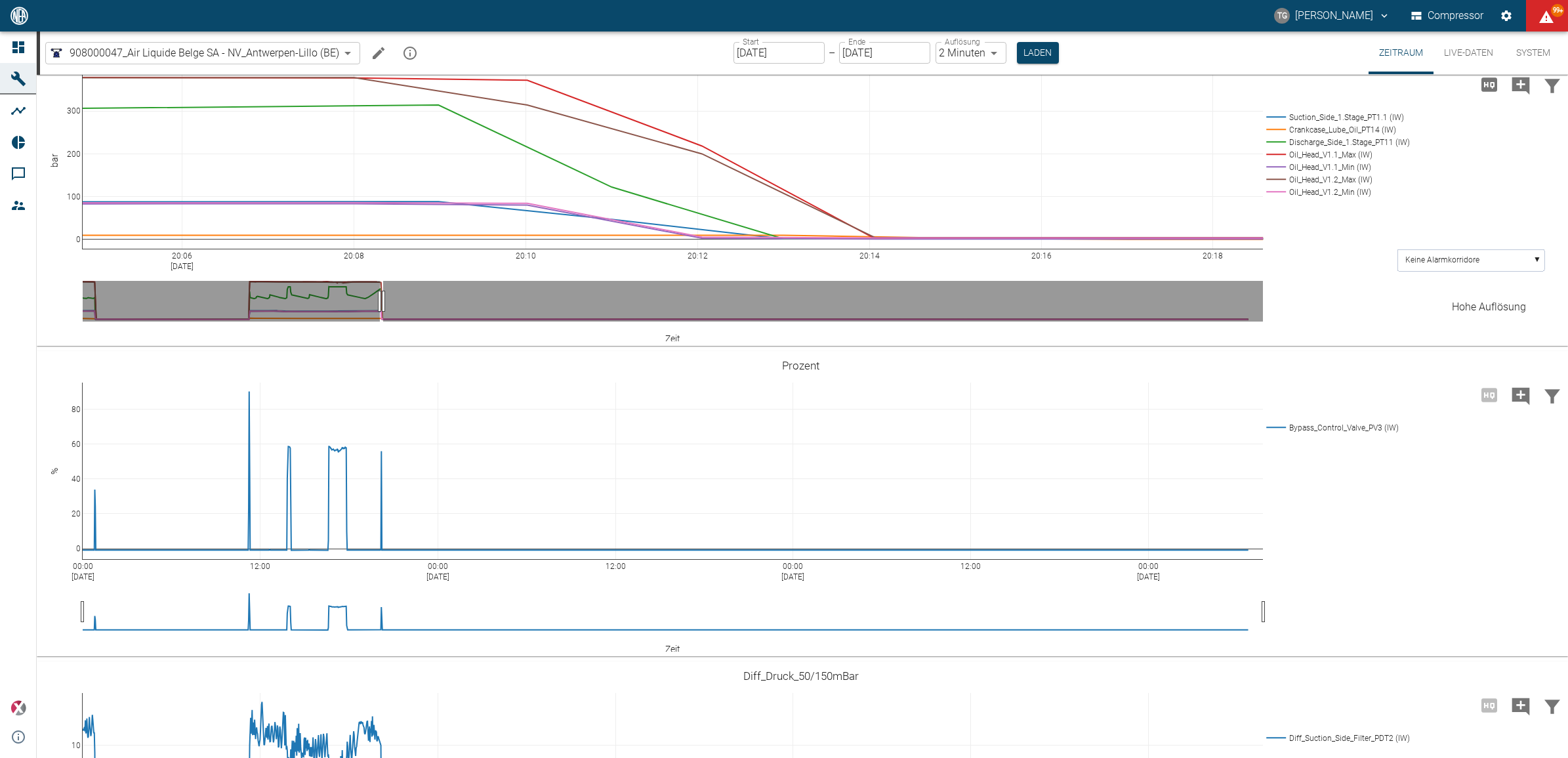
click at [1483, 299] on div "Hohe Auflösung" at bounding box center [1489, 307] width 74 height 16
click at [782, 53] on input "12.09.2025" at bounding box center [779, 53] width 92 height 21
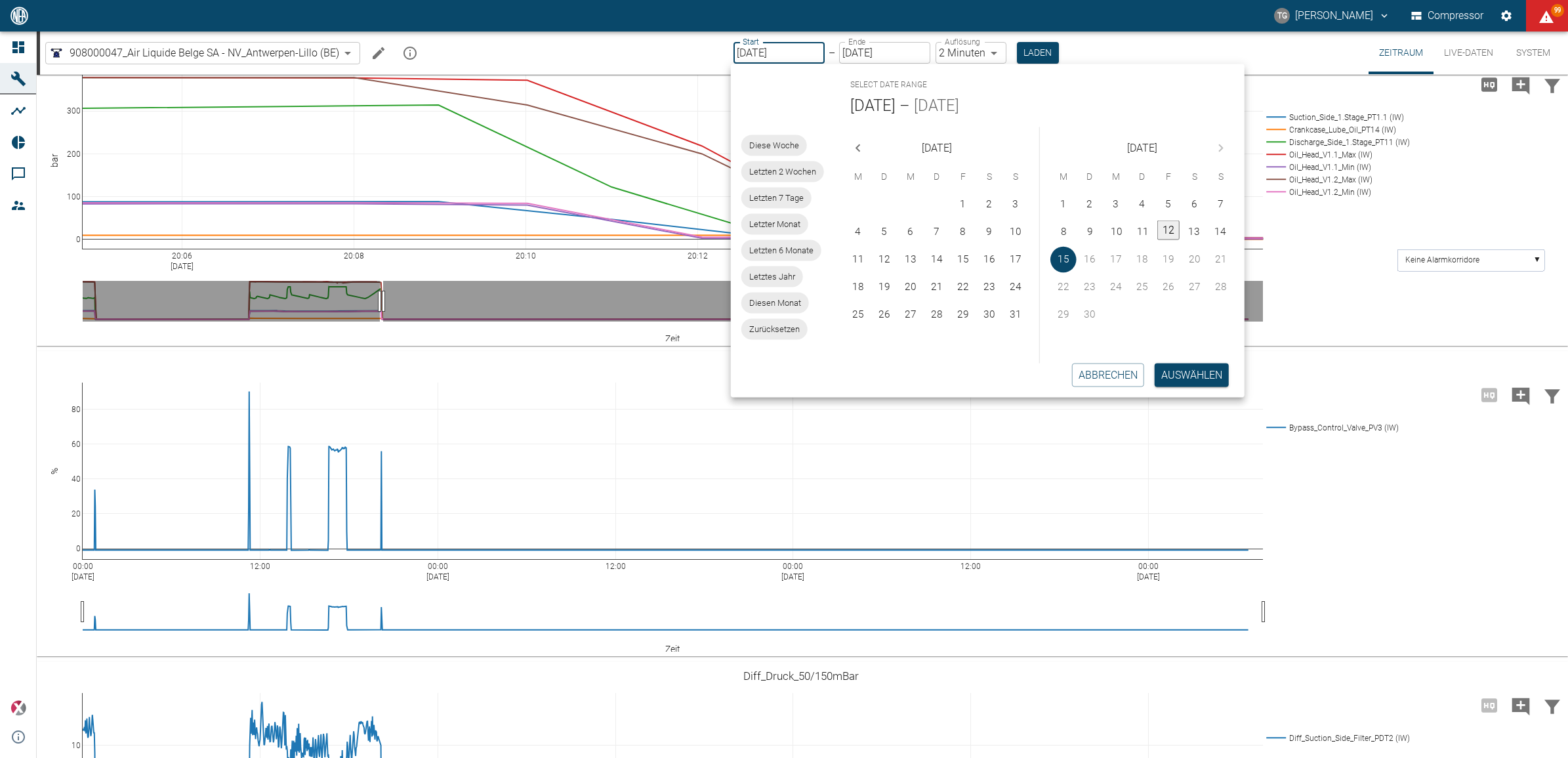
click at [1169, 227] on button "12" at bounding box center [1169, 230] width 22 height 19
type input "12.09.2025"
click at [1204, 372] on button "Auswählen" at bounding box center [1191, 374] width 74 height 24
type input "1sec"
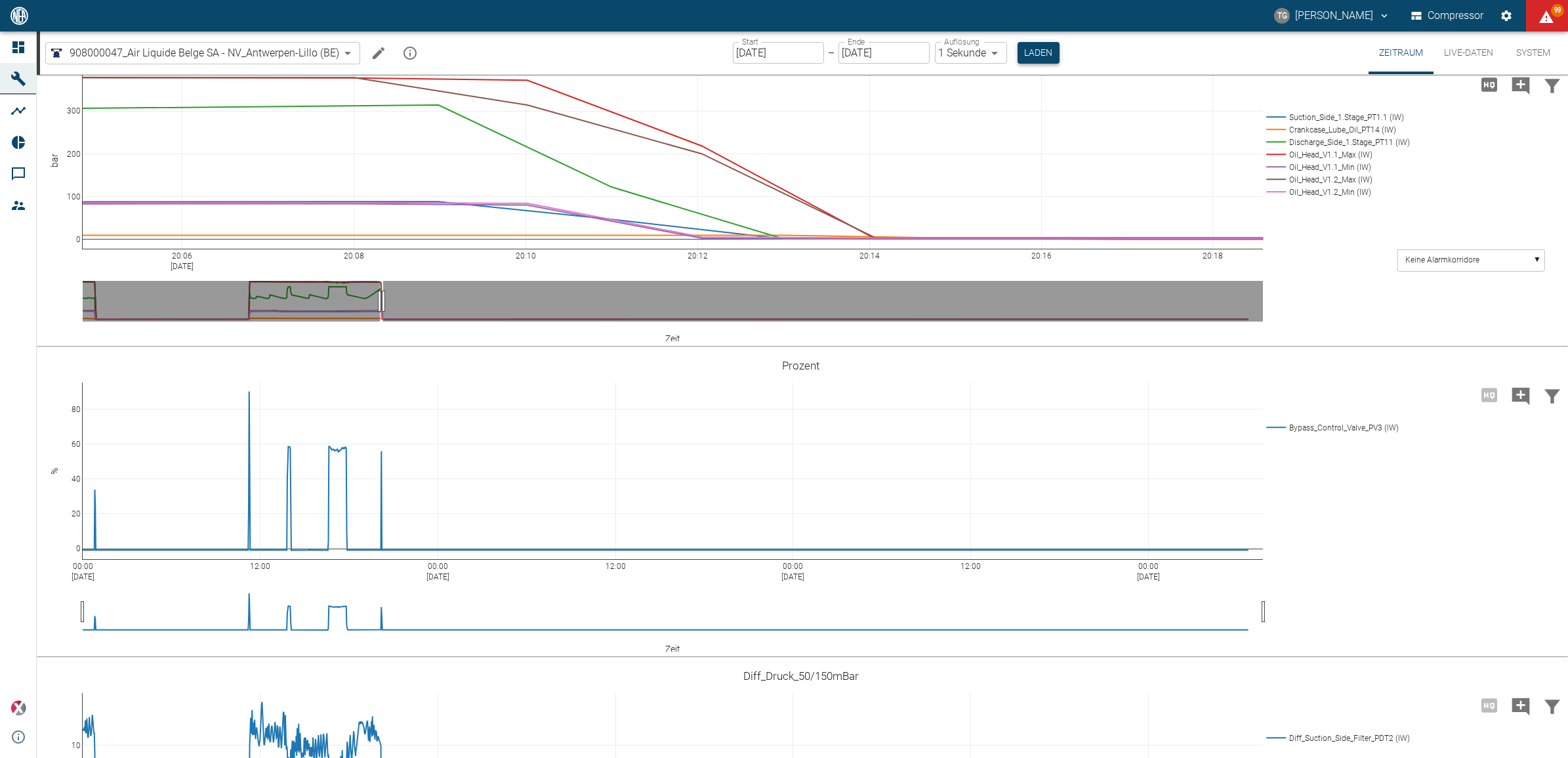
click at [1031, 56] on button "Laden" at bounding box center [1039, 53] width 42 height 21
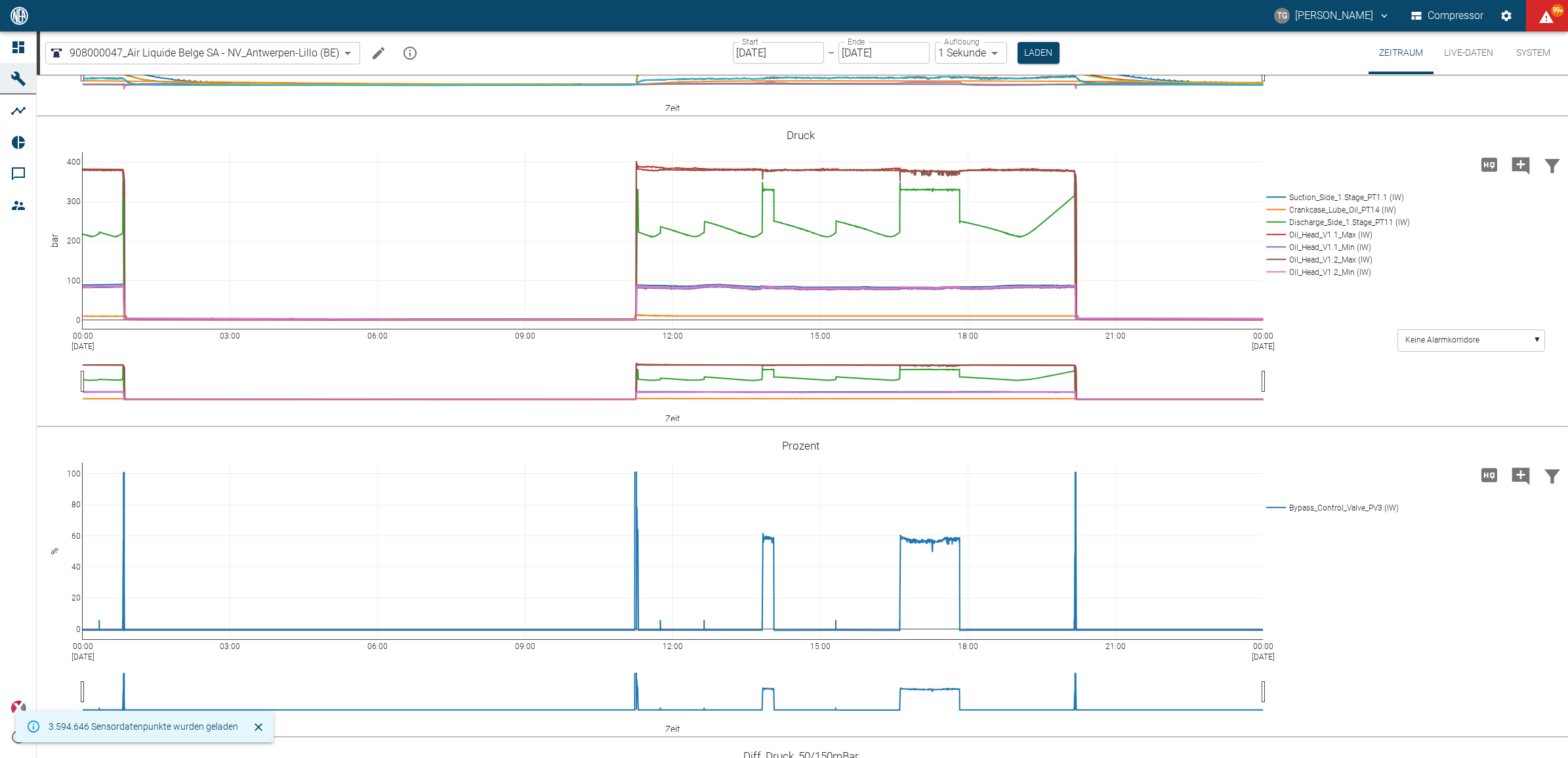
scroll to position [1067, 0]
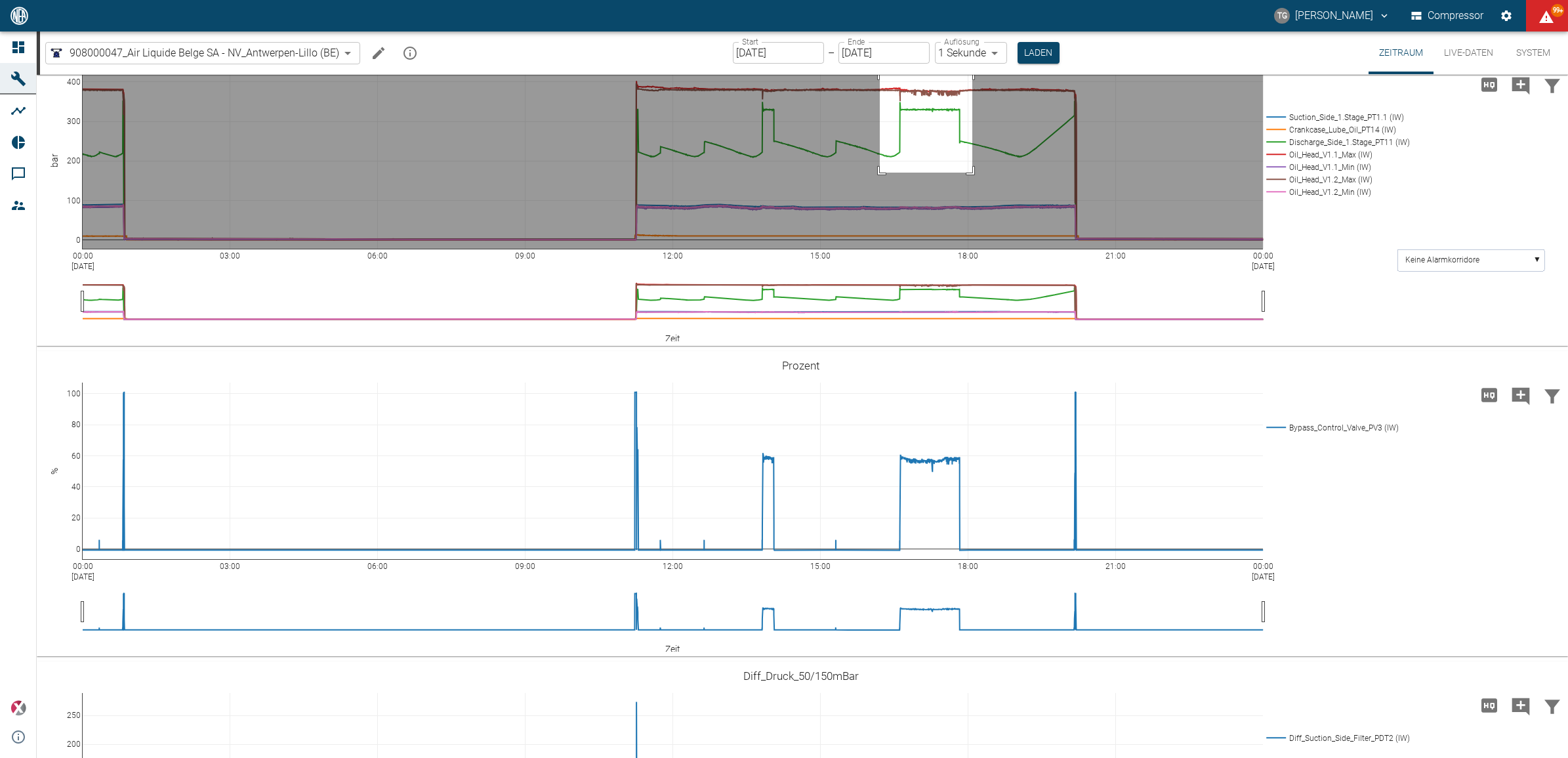
drag, startPoint x: 880, startPoint y: 283, endPoint x: 972, endPoint y: 382, distance: 135.1
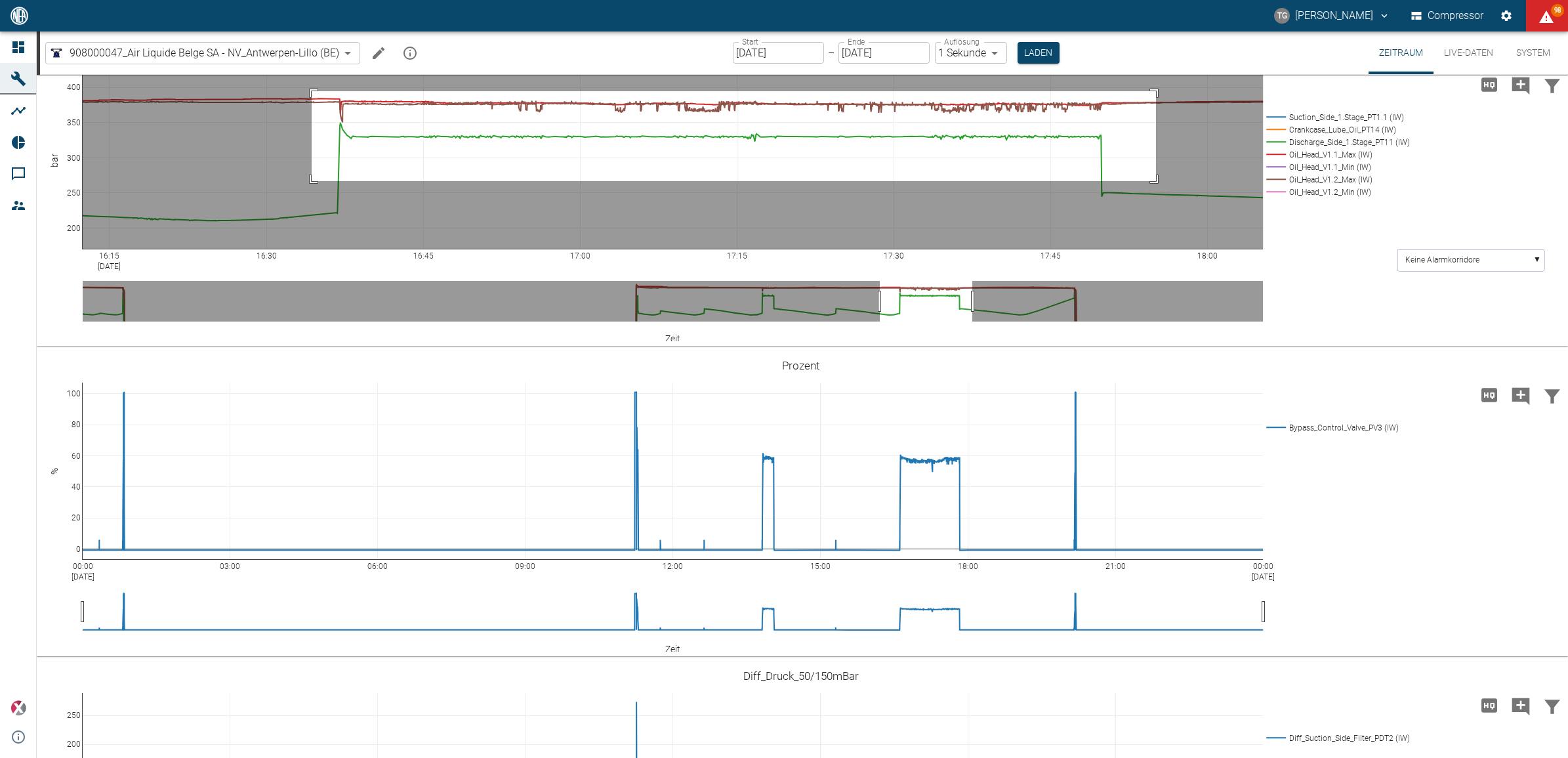
drag, startPoint x: 311, startPoint y: 300, endPoint x: 1156, endPoint y: 390, distance: 849.8
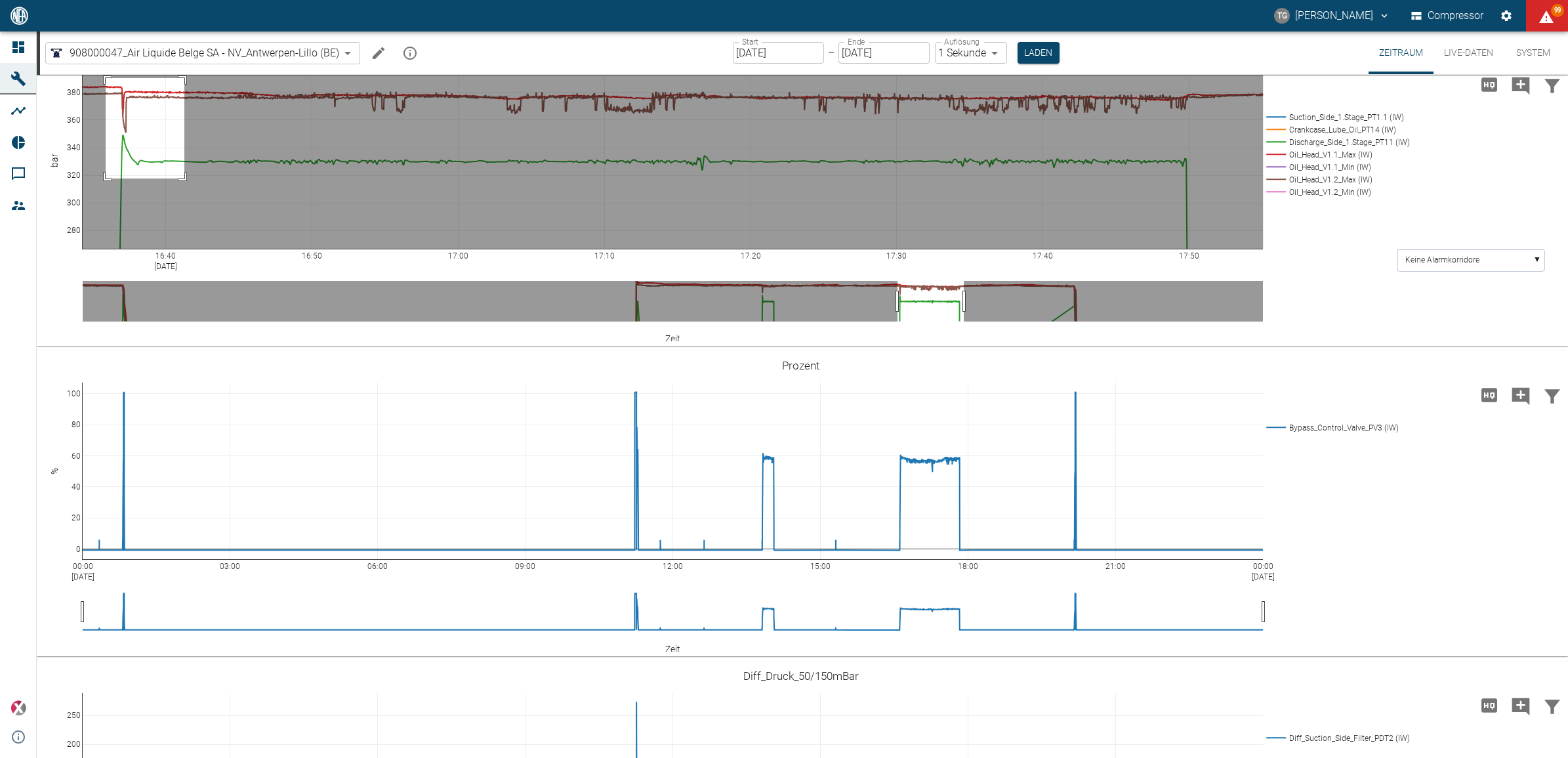
drag, startPoint x: 105, startPoint y: 287, endPoint x: 184, endPoint y: 394, distance: 133.0
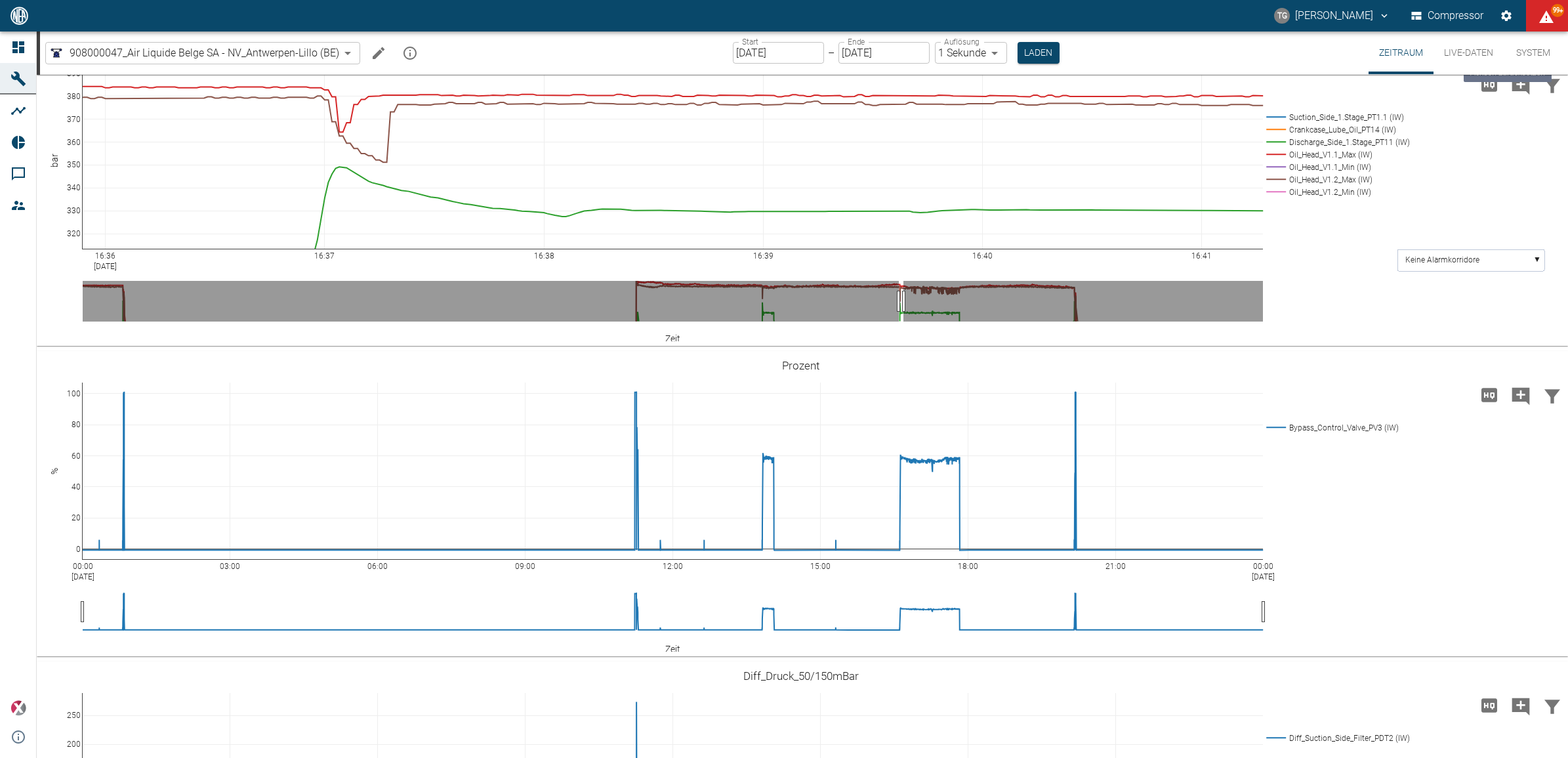
click at [1543, 60] on icon at bounding box center [1540, 54] width 10 height 10
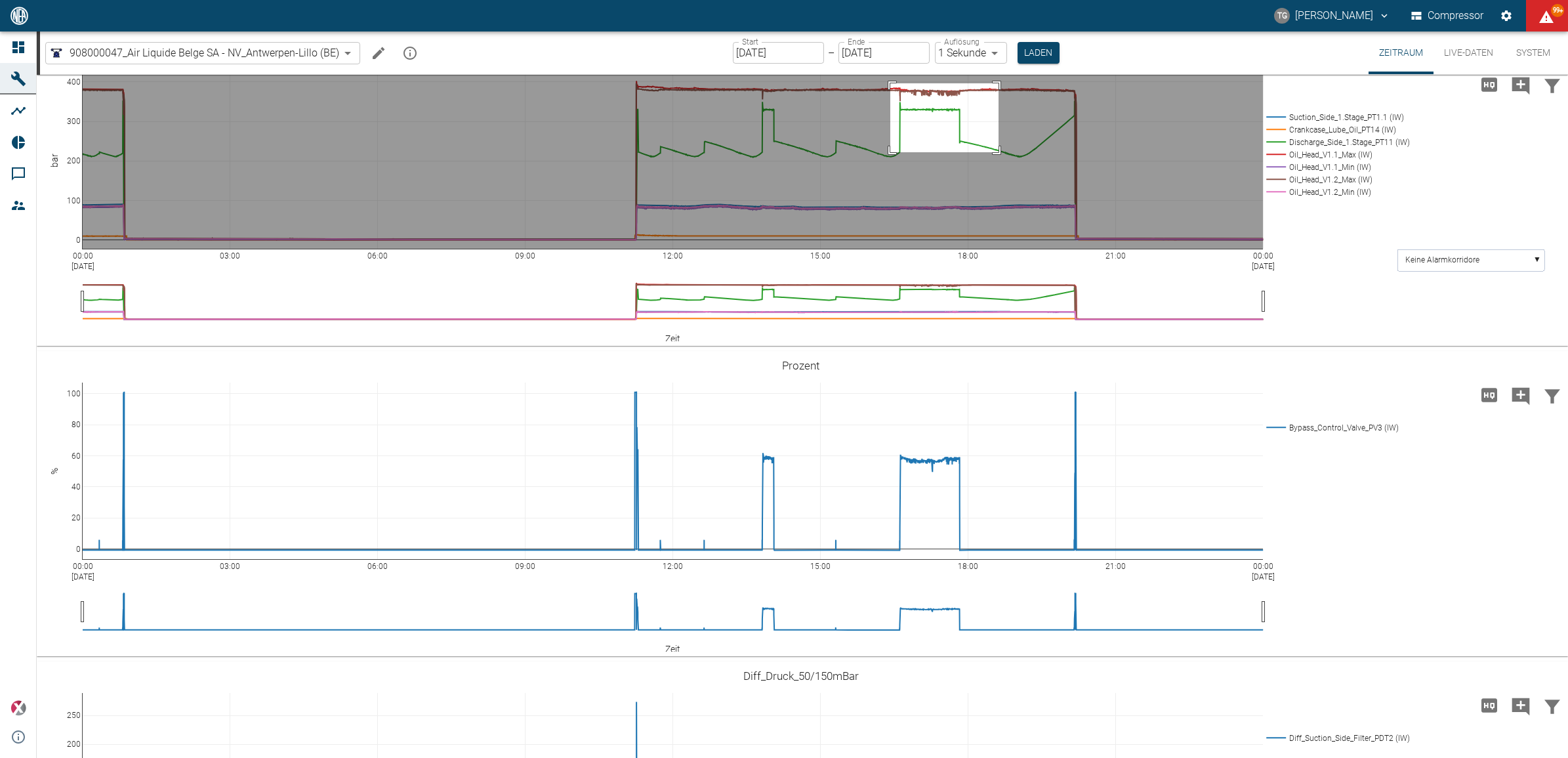
drag, startPoint x: 890, startPoint y: 293, endPoint x: 999, endPoint y: 361, distance: 128.5
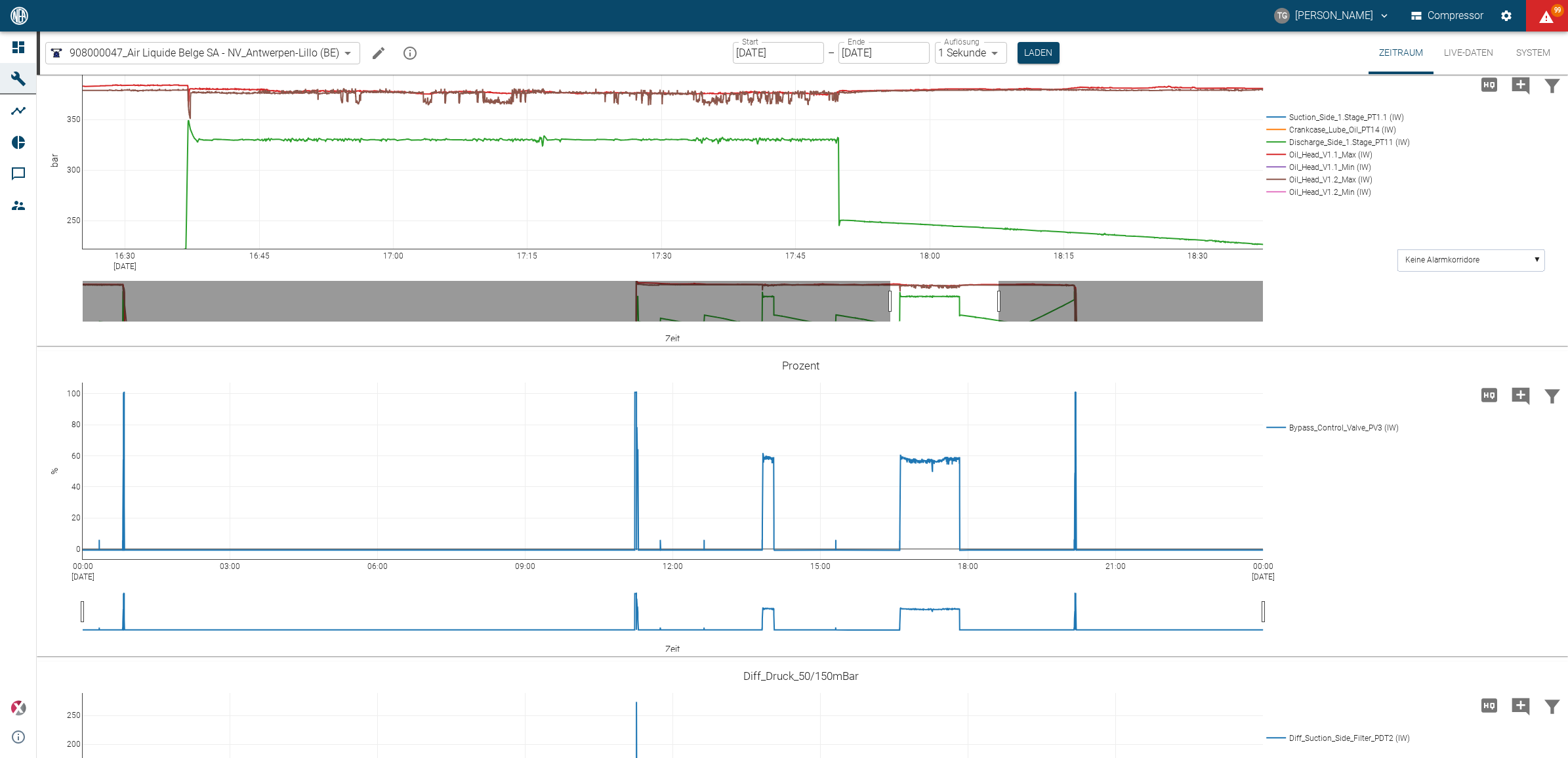
click at [1540, 60] on icon at bounding box center [1540, 54] width 10 height 10
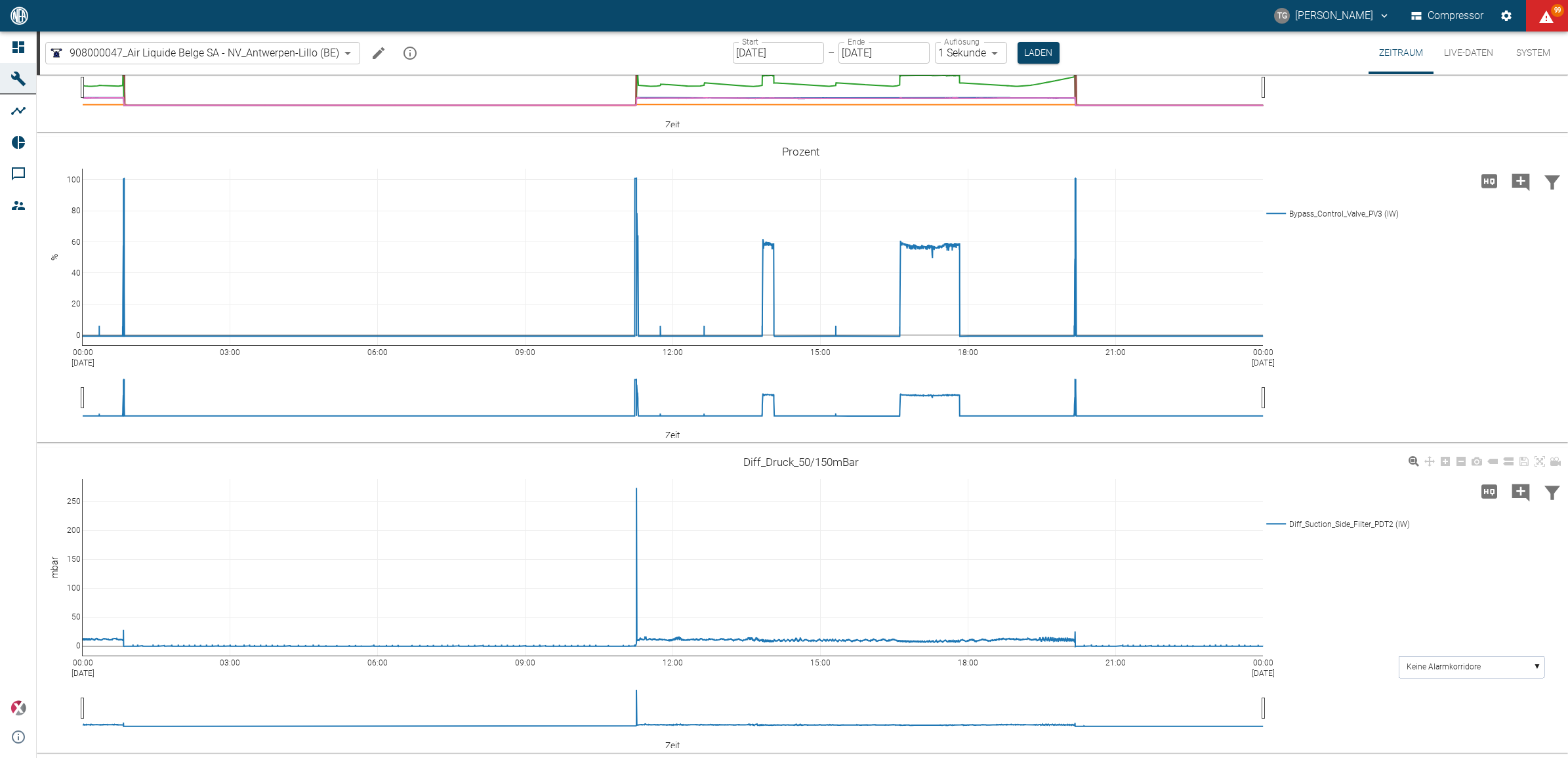
scroll to position [1160, 0]
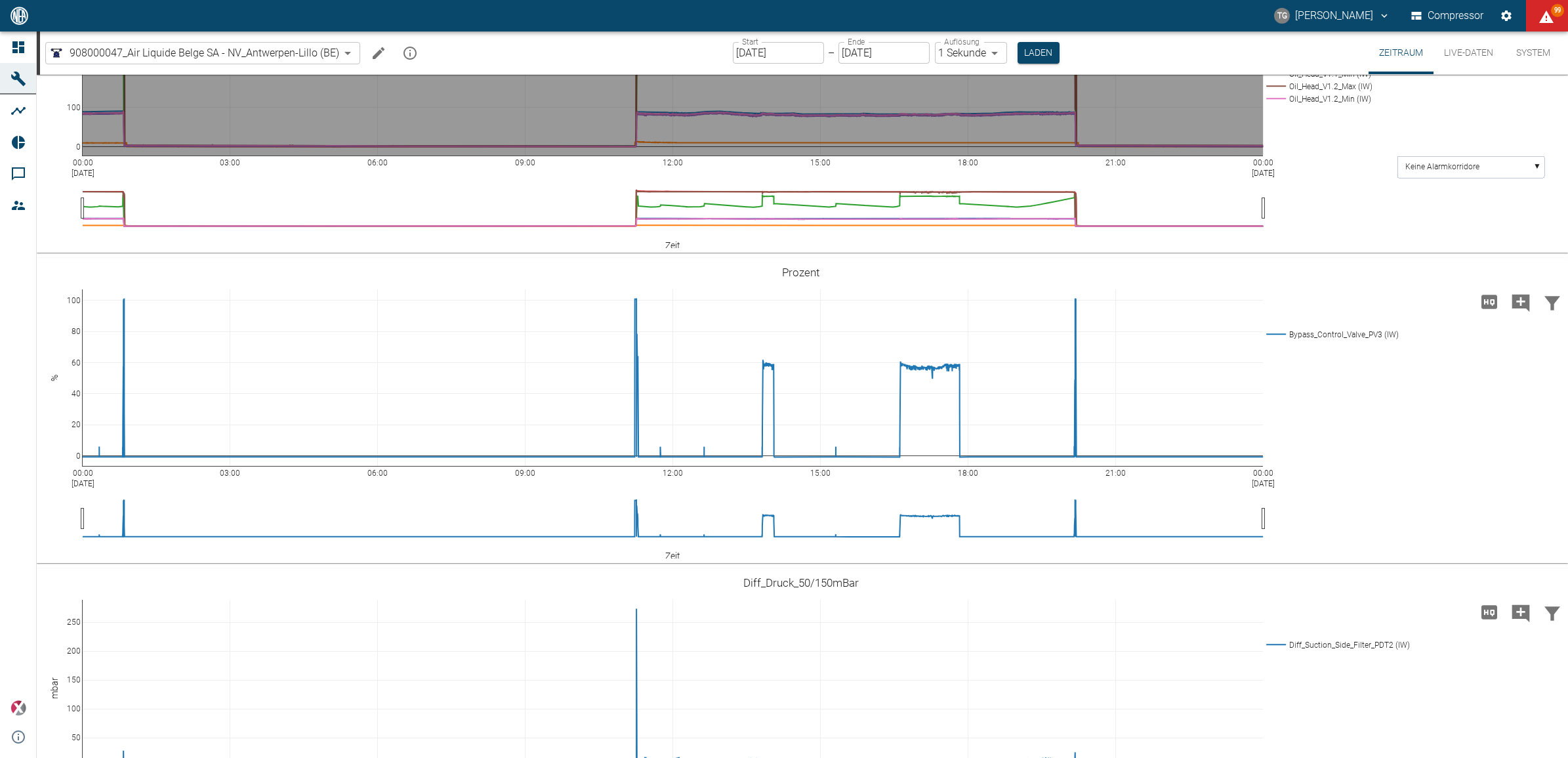
drag, startPoint x: 752, startPoint y: 189, endPoint x: 1035, endPoint y: 245, distance: 288.5
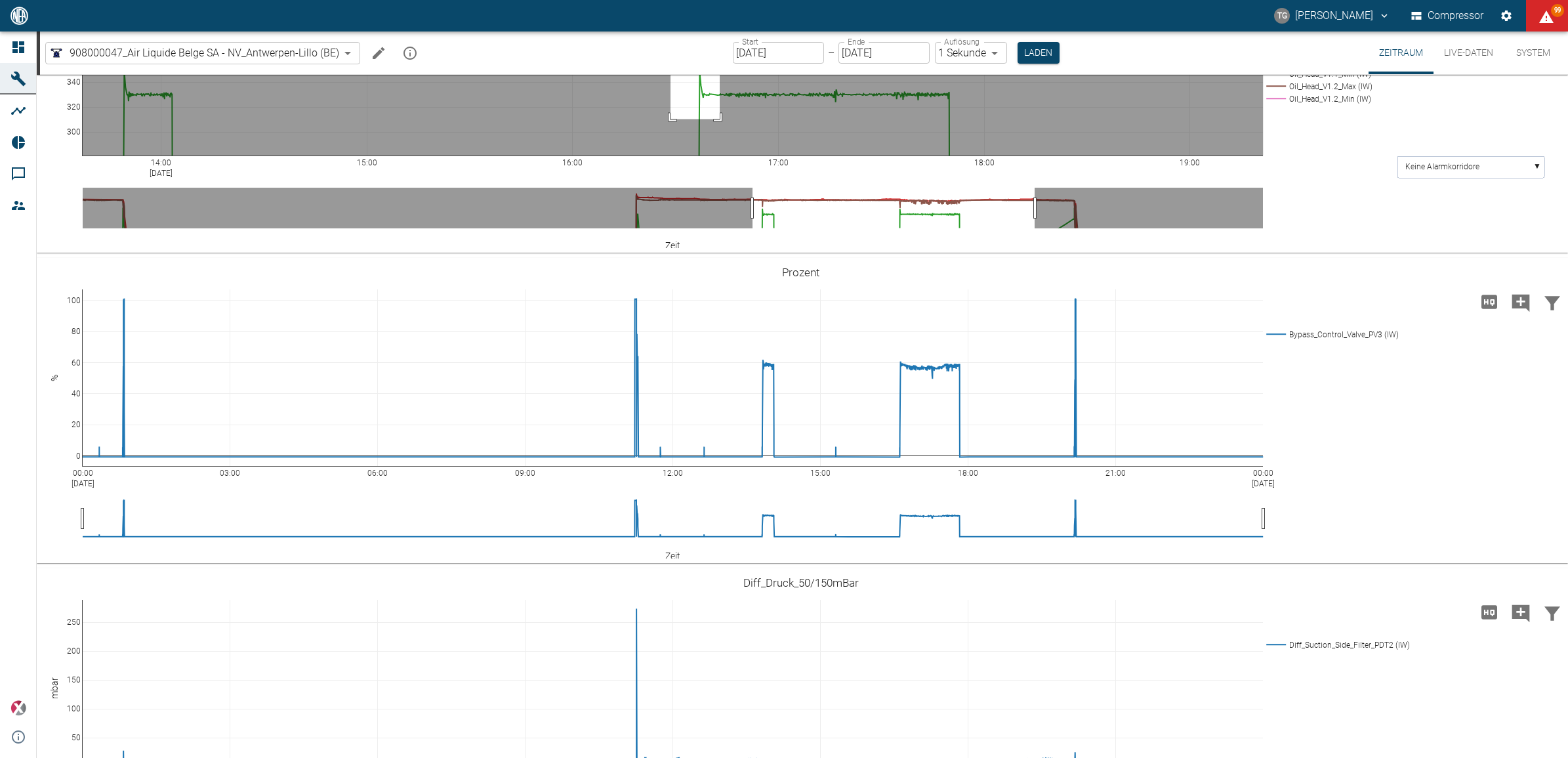
drag, startPoint x: 671, startPoint y: 217, endPoint x: 768, endPoint y: 356, distance: 169.5
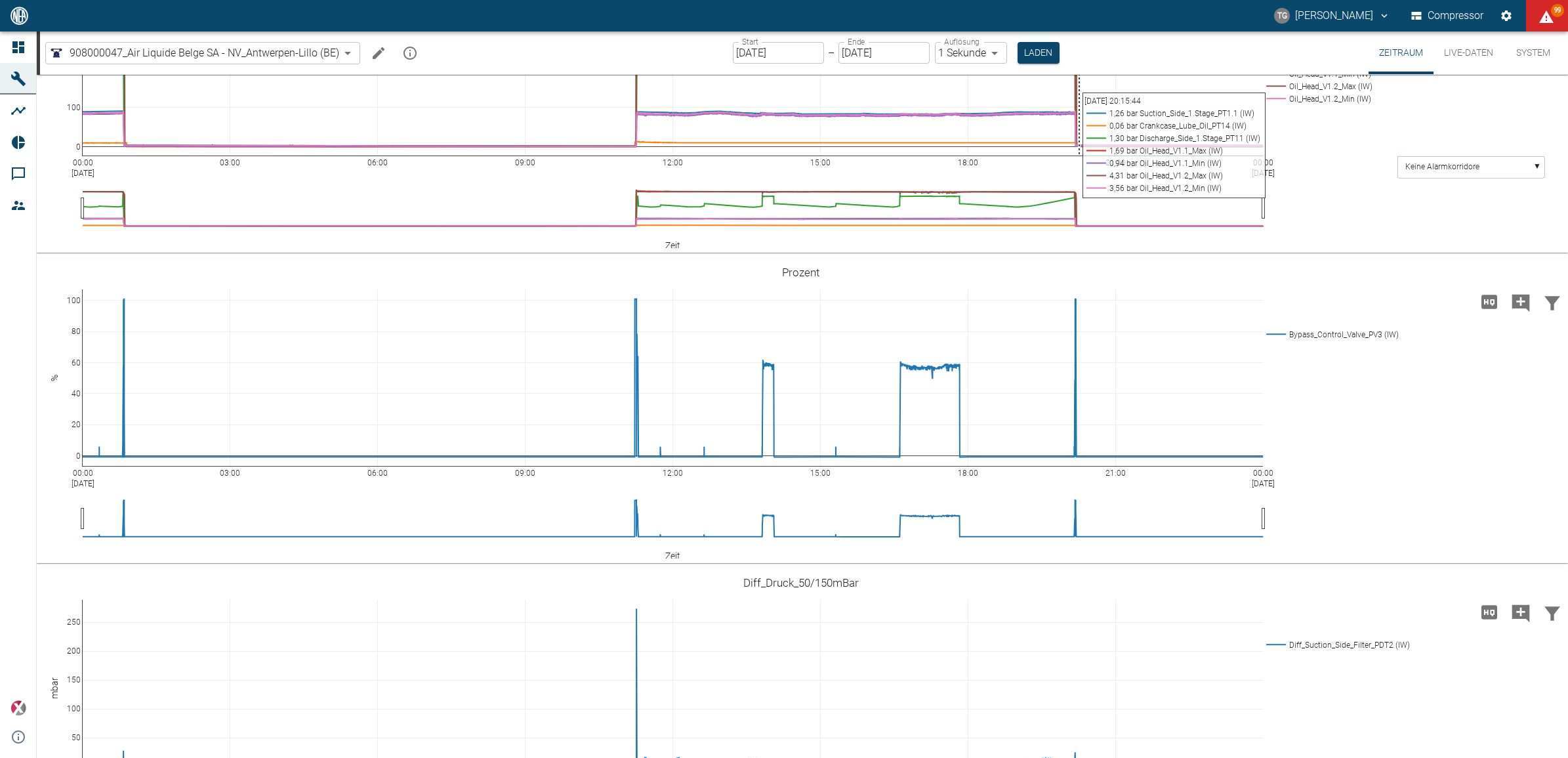
drag, startPoint x: 1060, startPoint y: 188, endPoint x: 1079, endPoint y: 234, distance: 49.8
click at [1079, 234] on div "00:00 Sep 12, 2025 03:00 06:00 09:00 12:00 15:00 18:00 21:00 00:00 Sep 13, 2025…" at bounding box center [801, 101] width 1528 height 295
drag, startPoint x: 1061, startPoint y: 198, endPoint x: 1060, endPoint y: 246, distance: 48.0
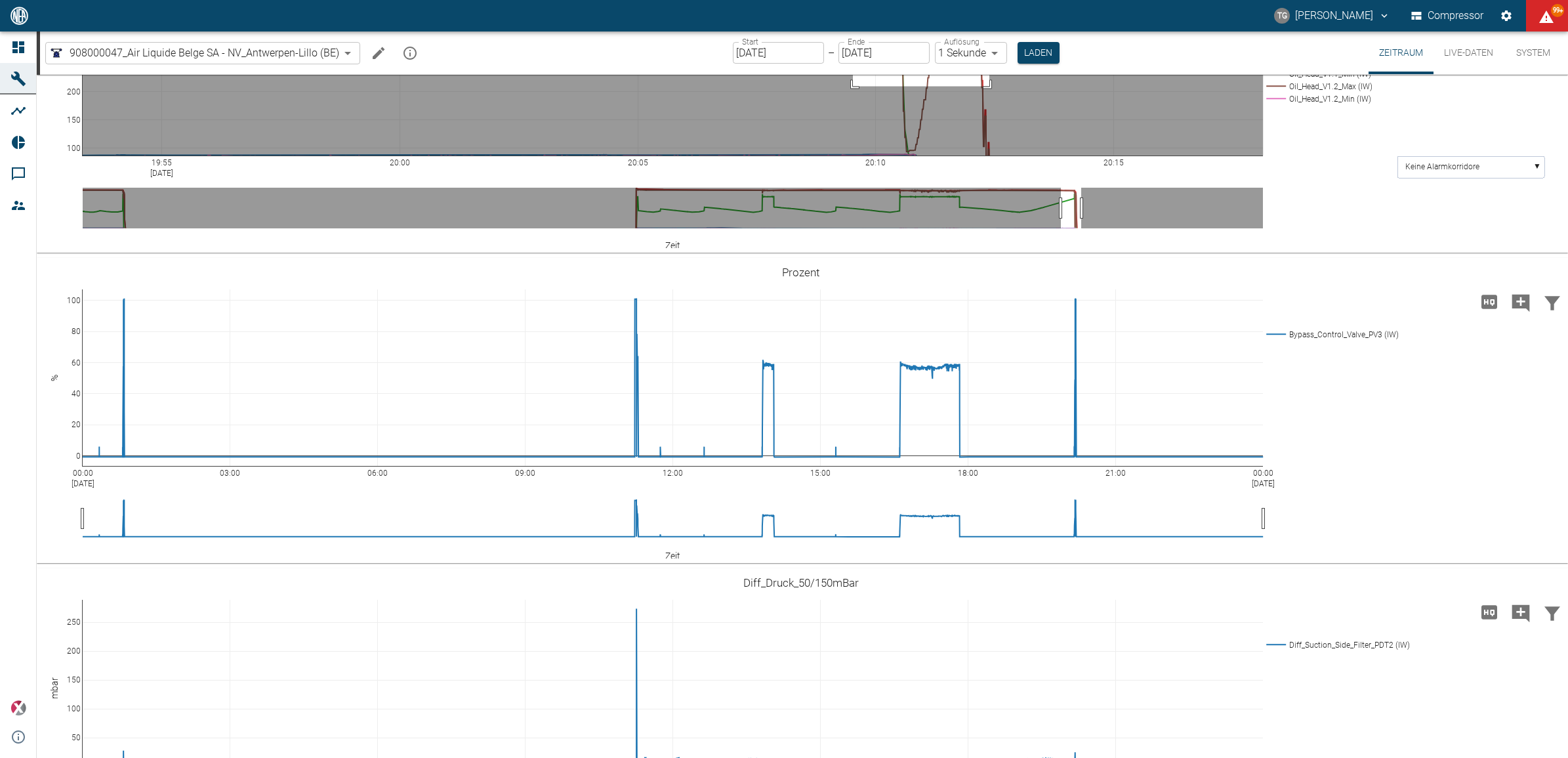
drag, startPoint x: 853, startPoint y: 191, endPoint x: 991, endPoint y: 295, distance: 172.8
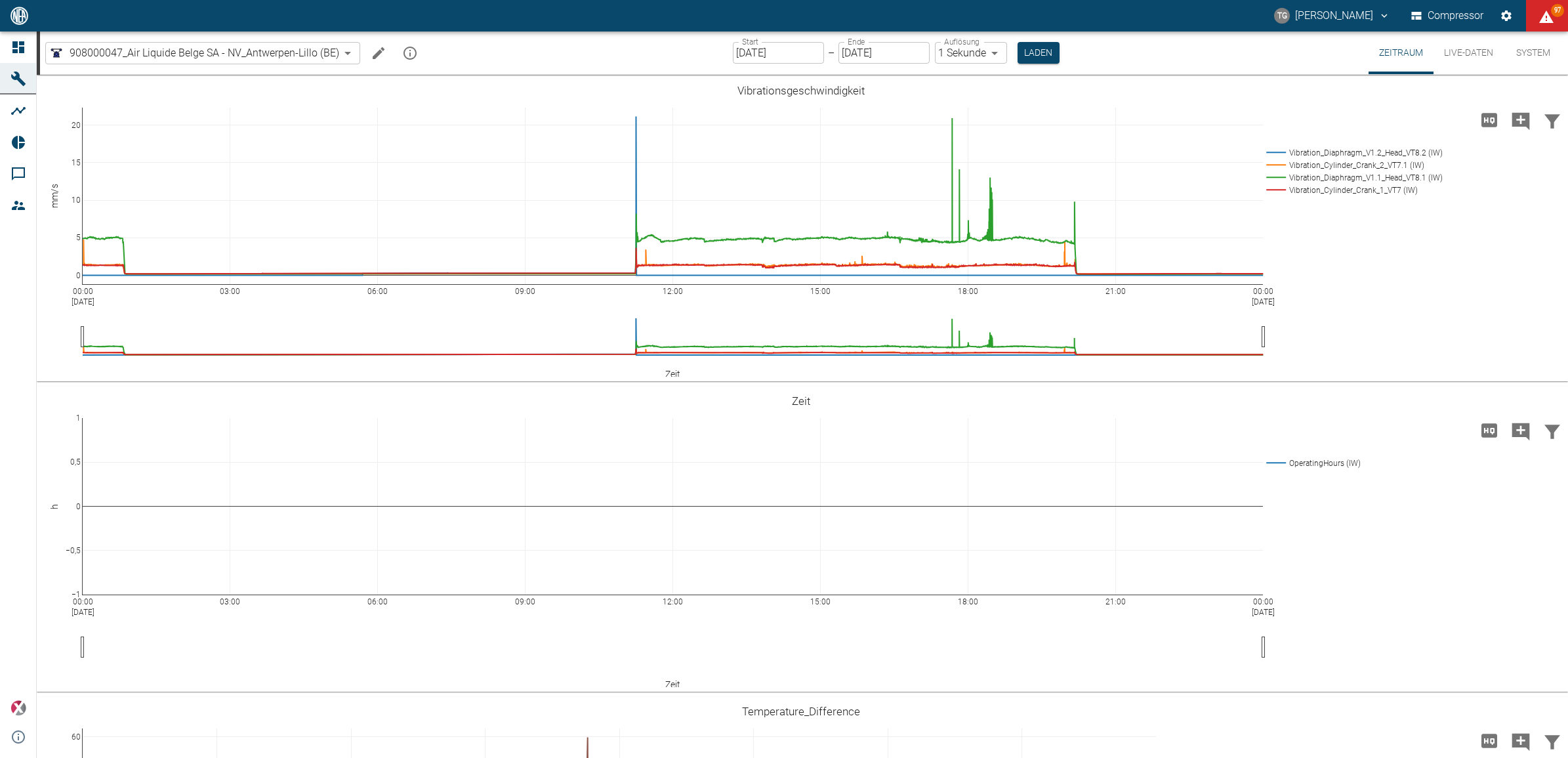
scroll to position [1160, 0]
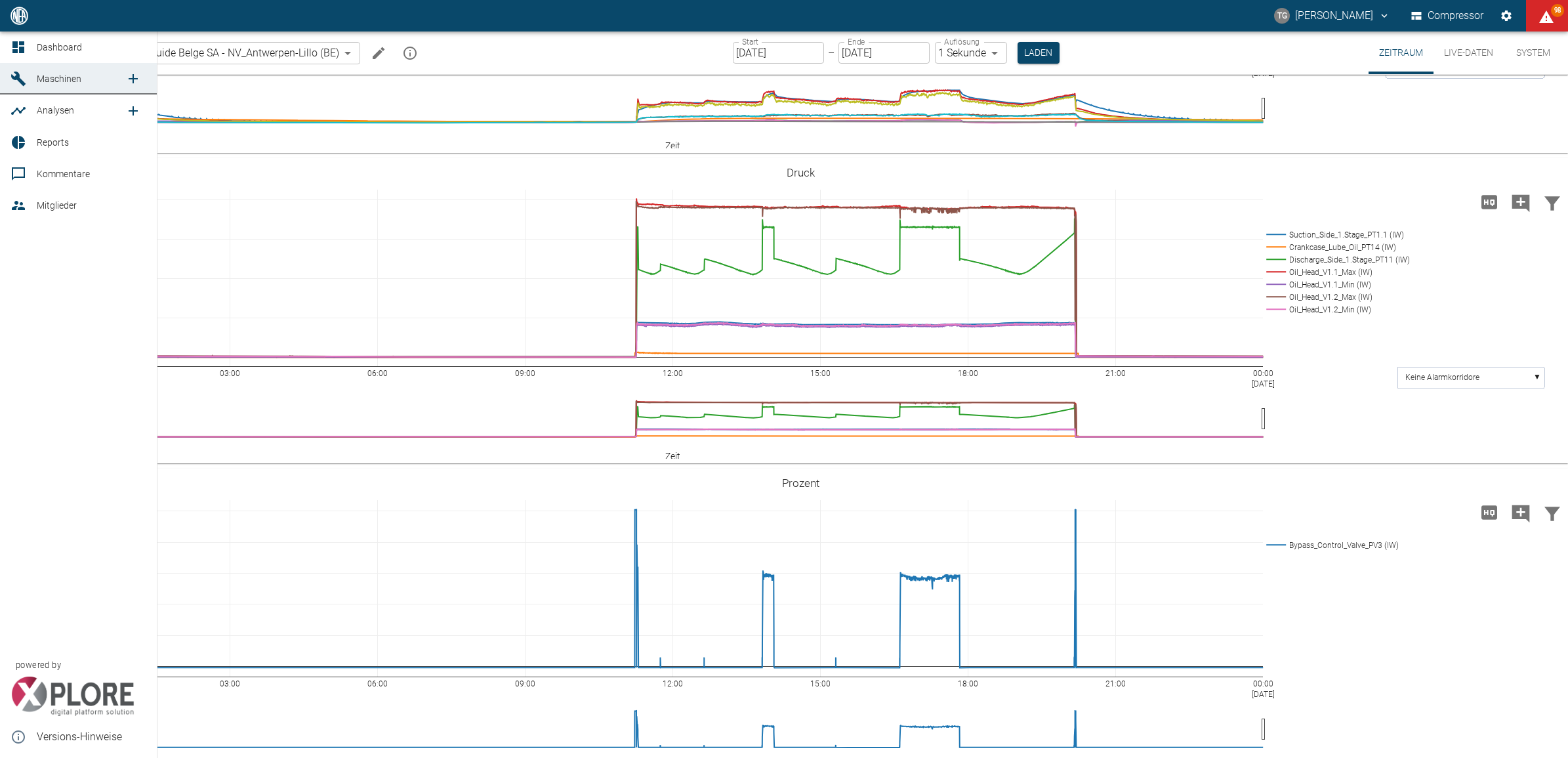
drag, startPoint x: 14, startPoint y: 53, endPoint x: 31, endPoint y: 60, distance: 18.4
click at [14, 53] on icon at bounding box center [18, 47] width 16 height 16
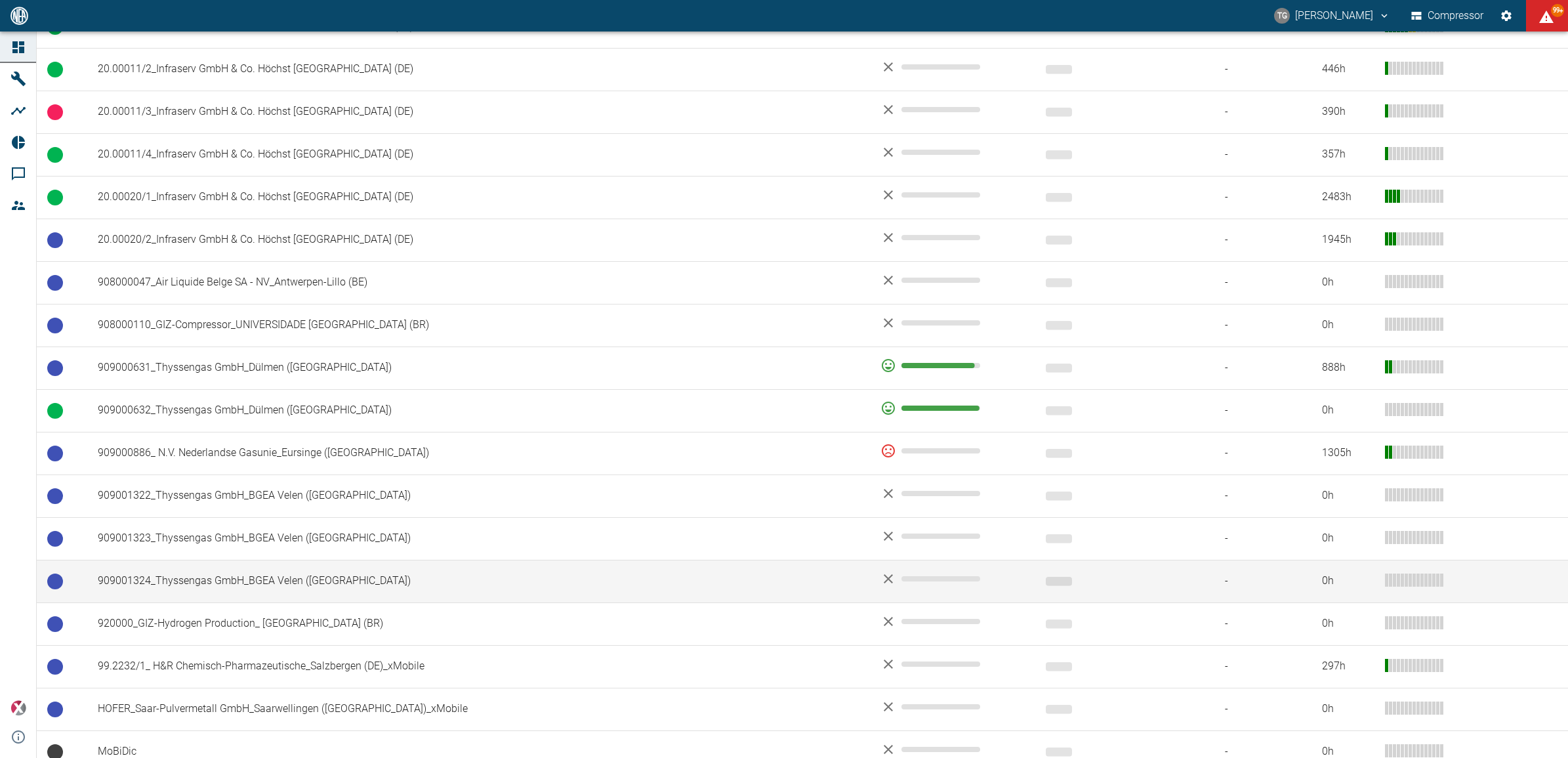
scroll to position [738, 0]
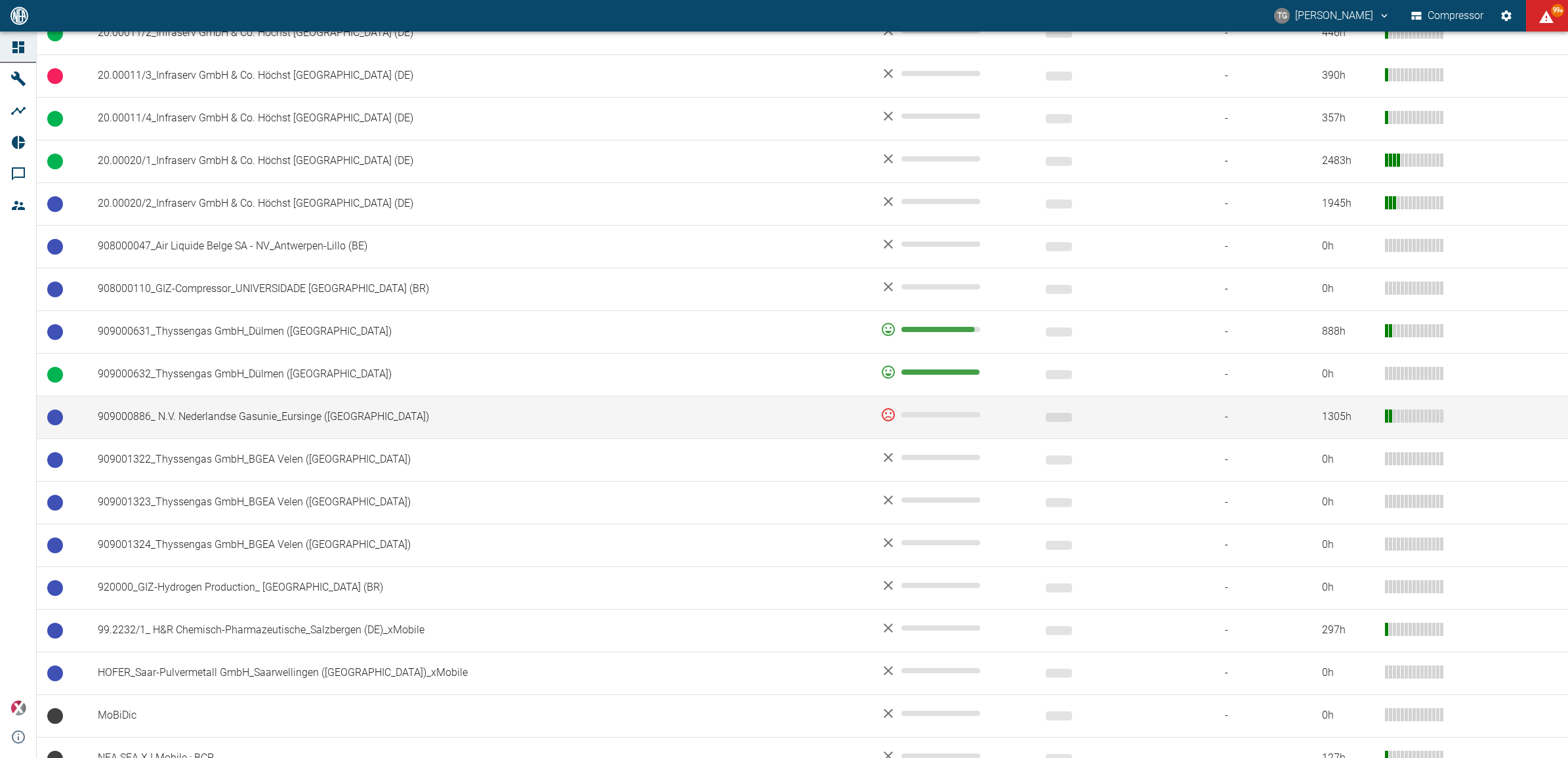
click at [220, 430] on td "909000886_ N.V. Nederlandse Gasunie_Eursinge ([GEOGRAPHIC_DATA])" at bounding box center [479, 417] width 783 height 43
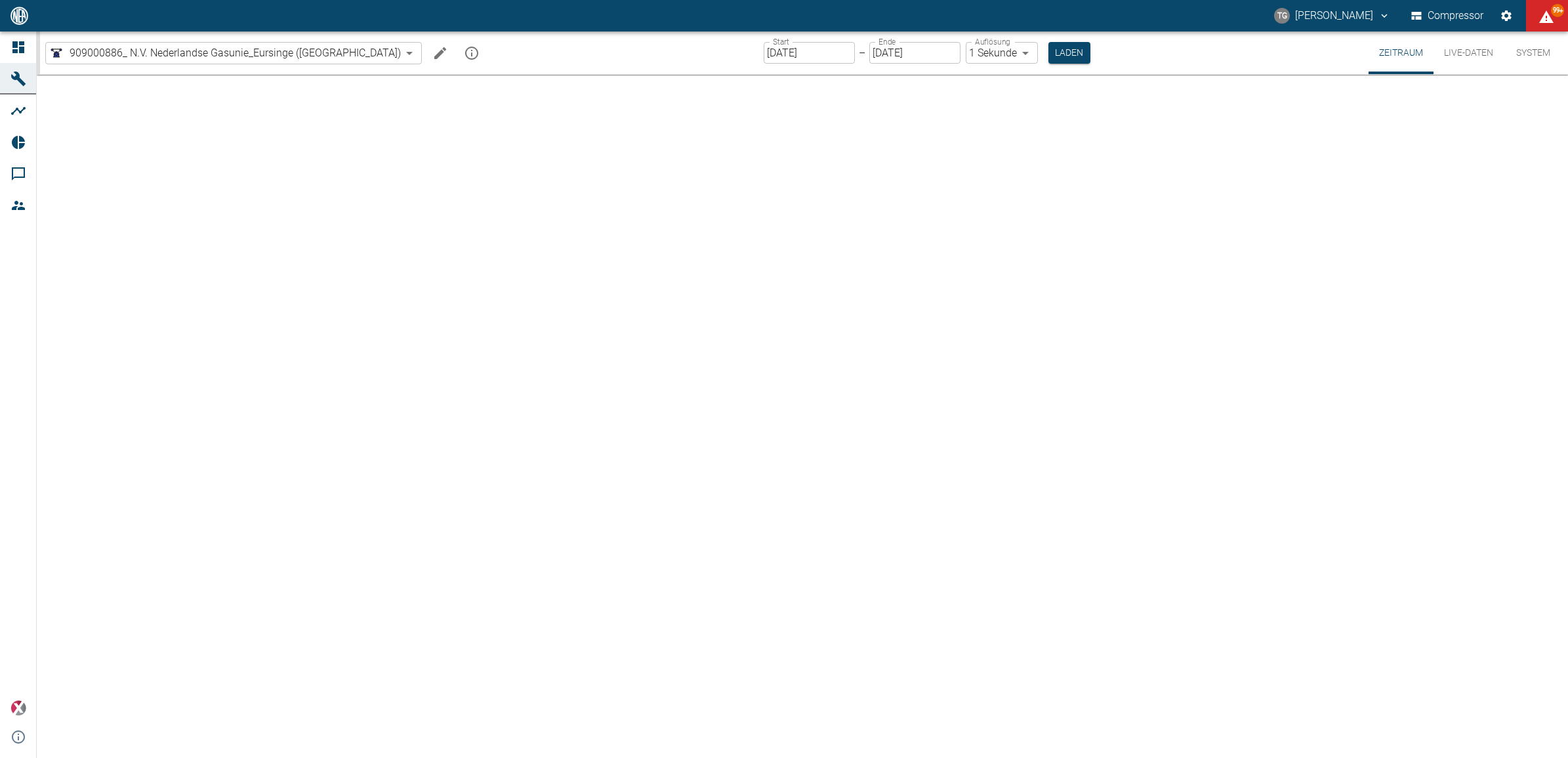
type input "2min"
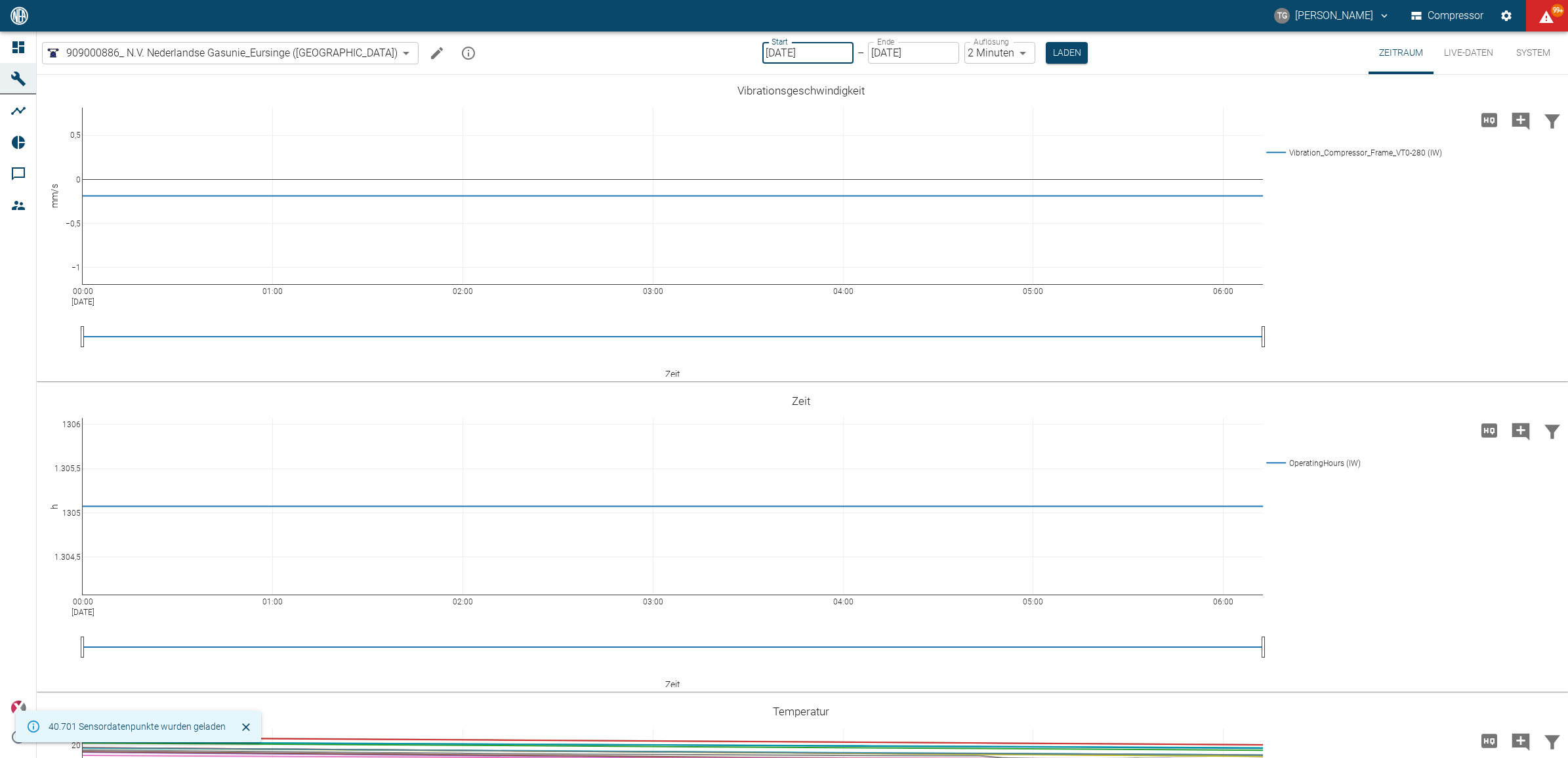
click at [762, 51] on input "[DATE]" at bounding box center [808, 53] width 92 height 21
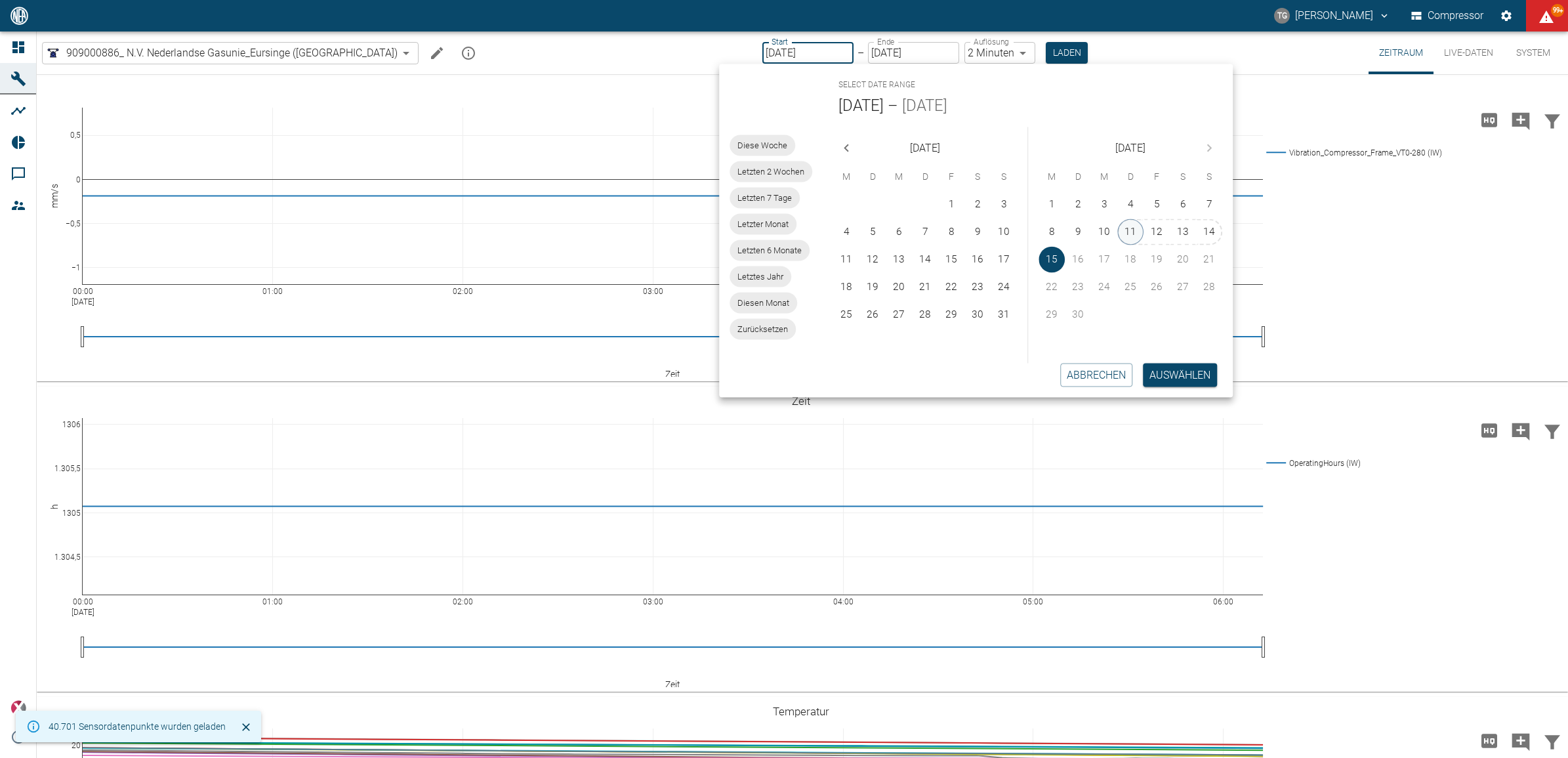
click at [1133, 219] on button "11" at bounding box center [1130, 232] width 26 height 26
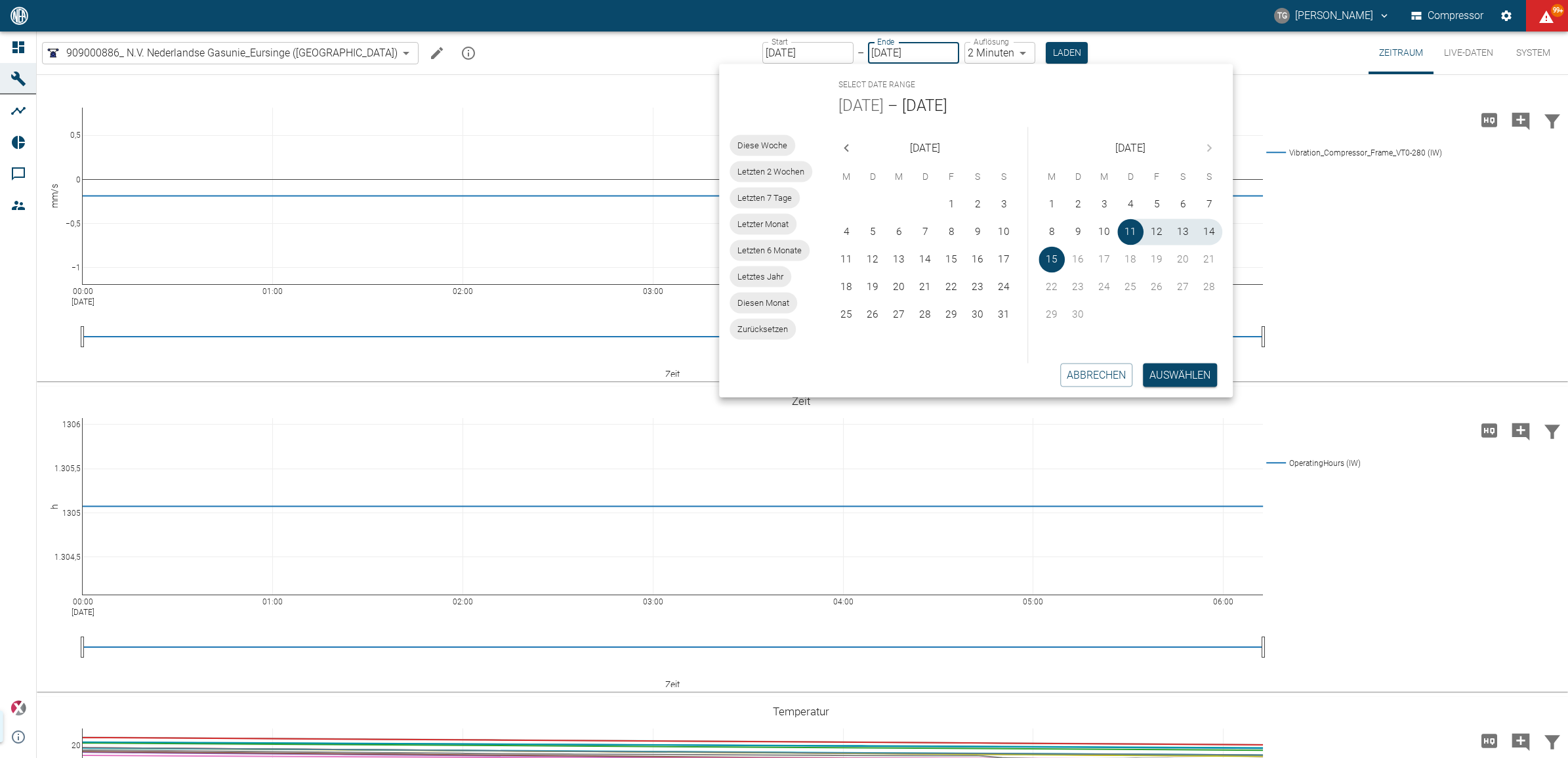
type input "[DATE]"
click at [1160, 374] on button "Auswählen" at bounding box center [1180, 374] width 74 height 24
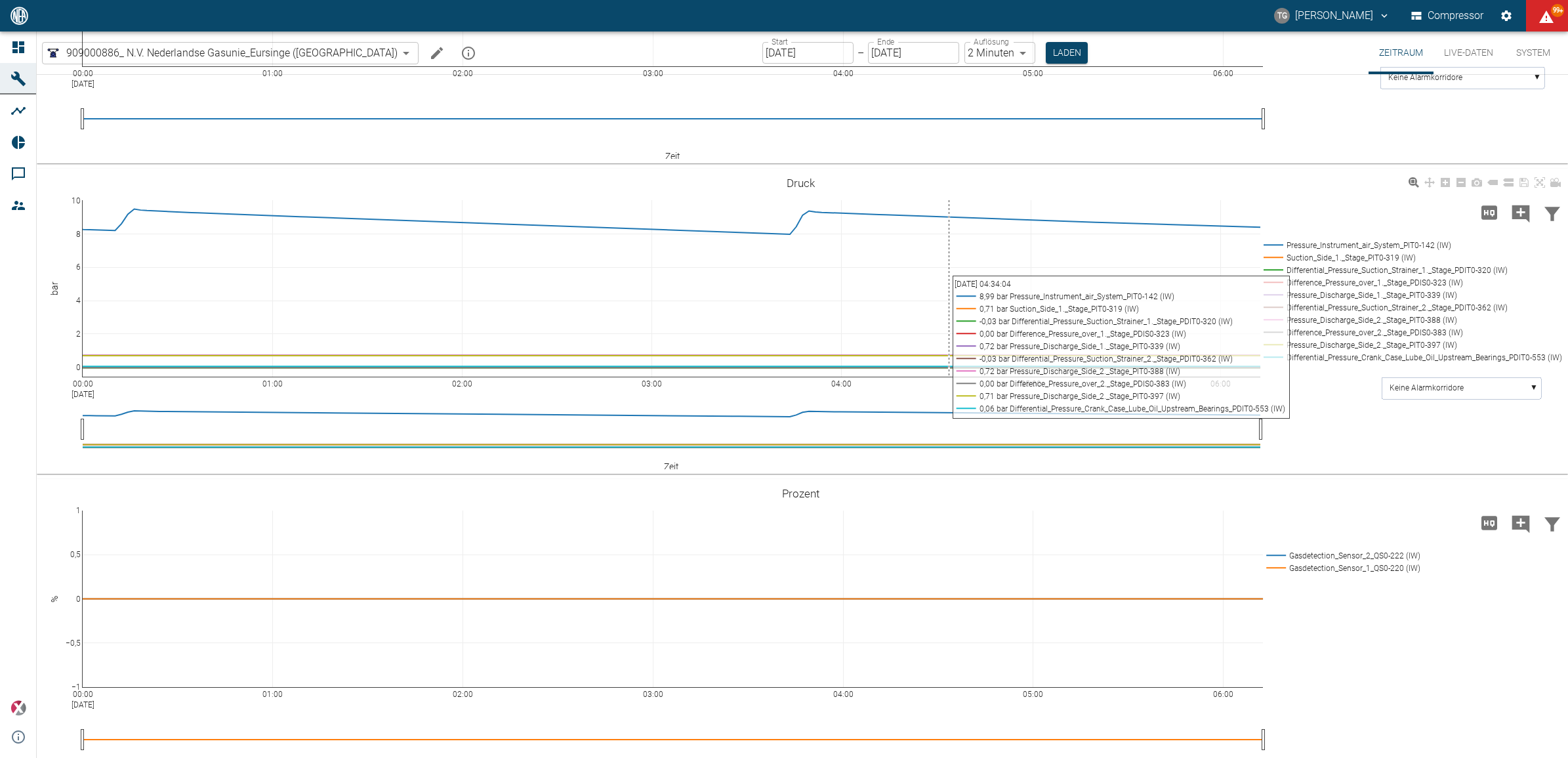
scroll to position [1476, 0]
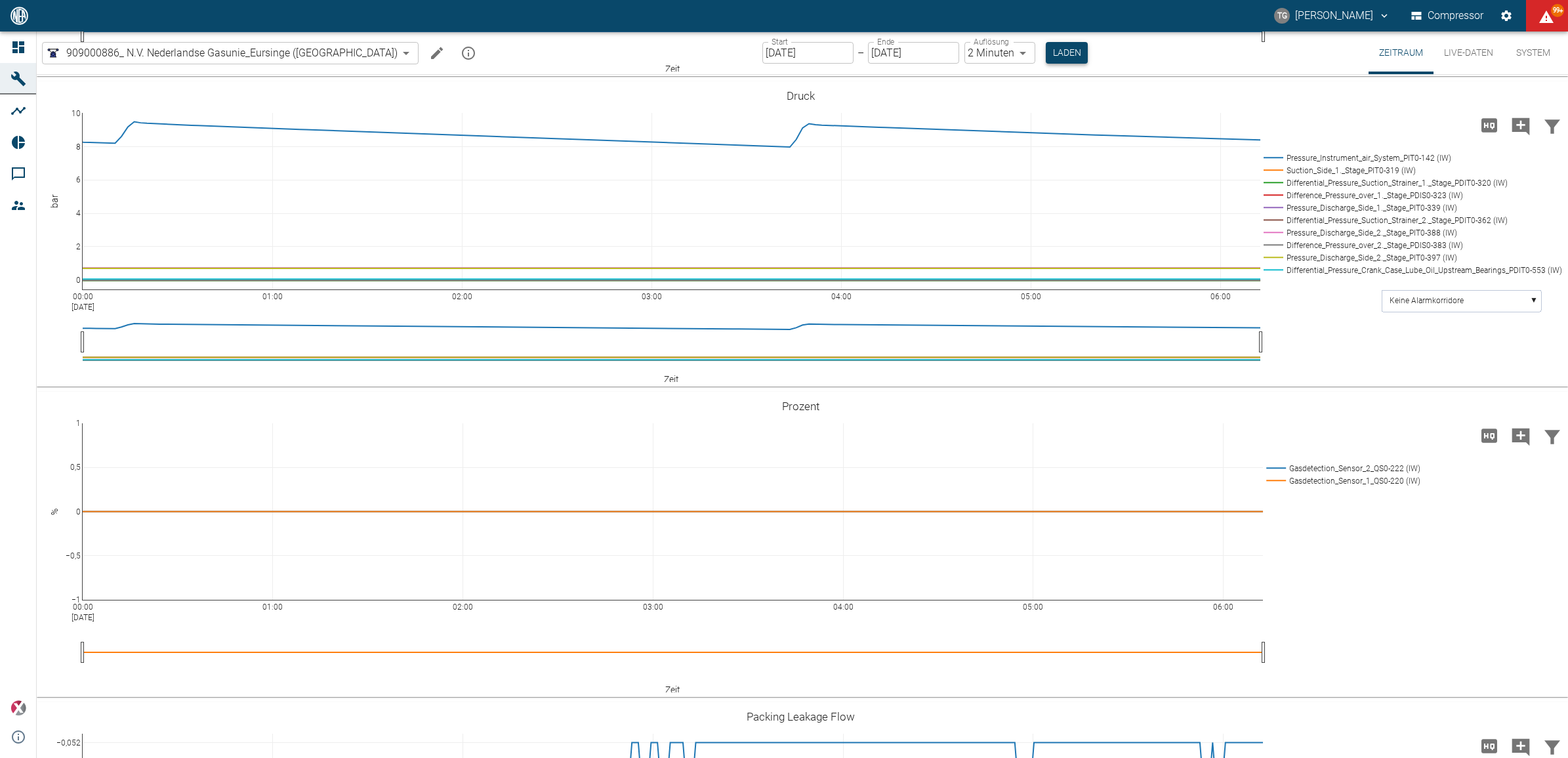
click at [1046, 54] on button "Laden" at bounding box center [1067, 53] width 42 height 21
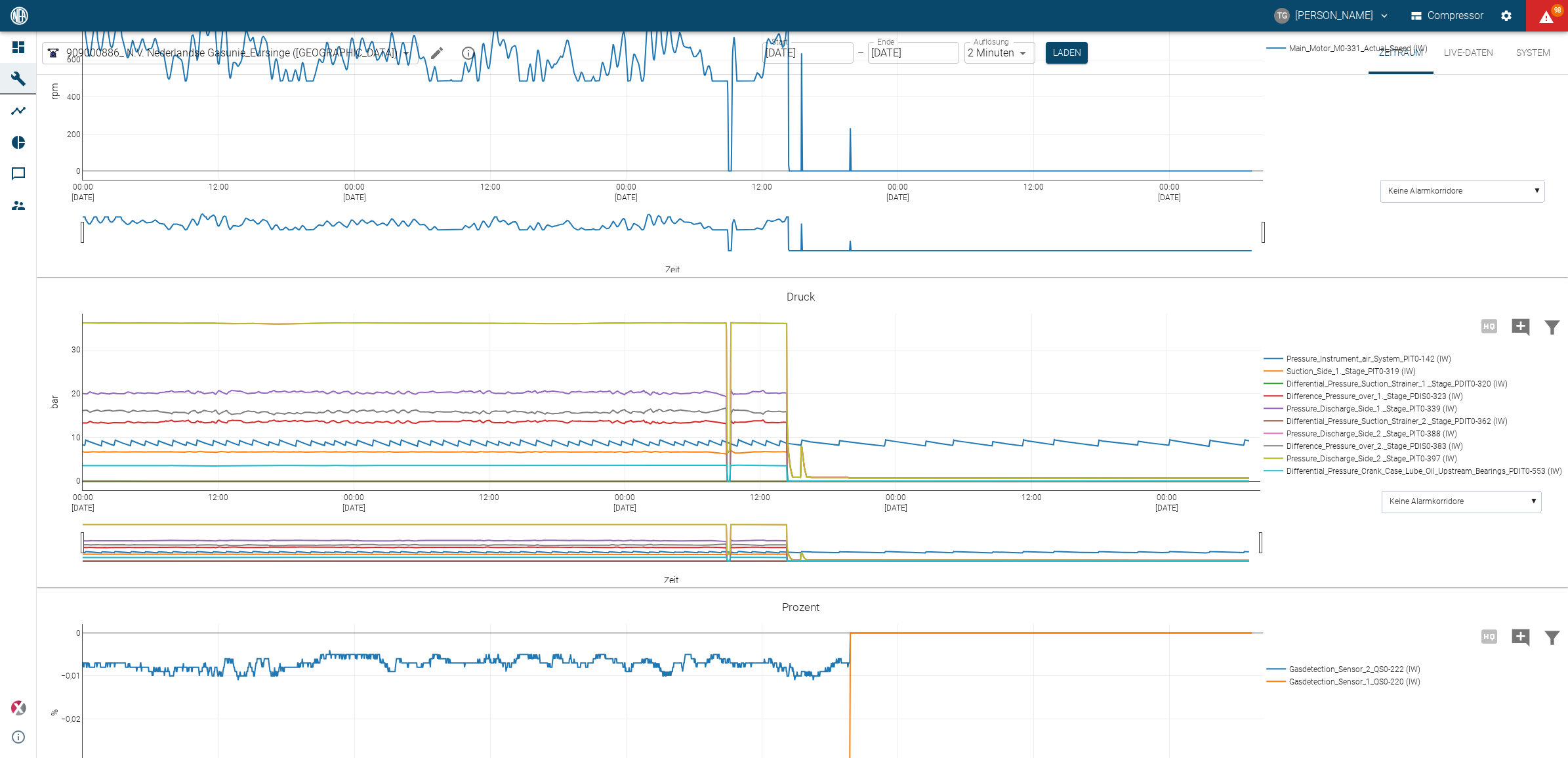
scroll to position [1395, 0]
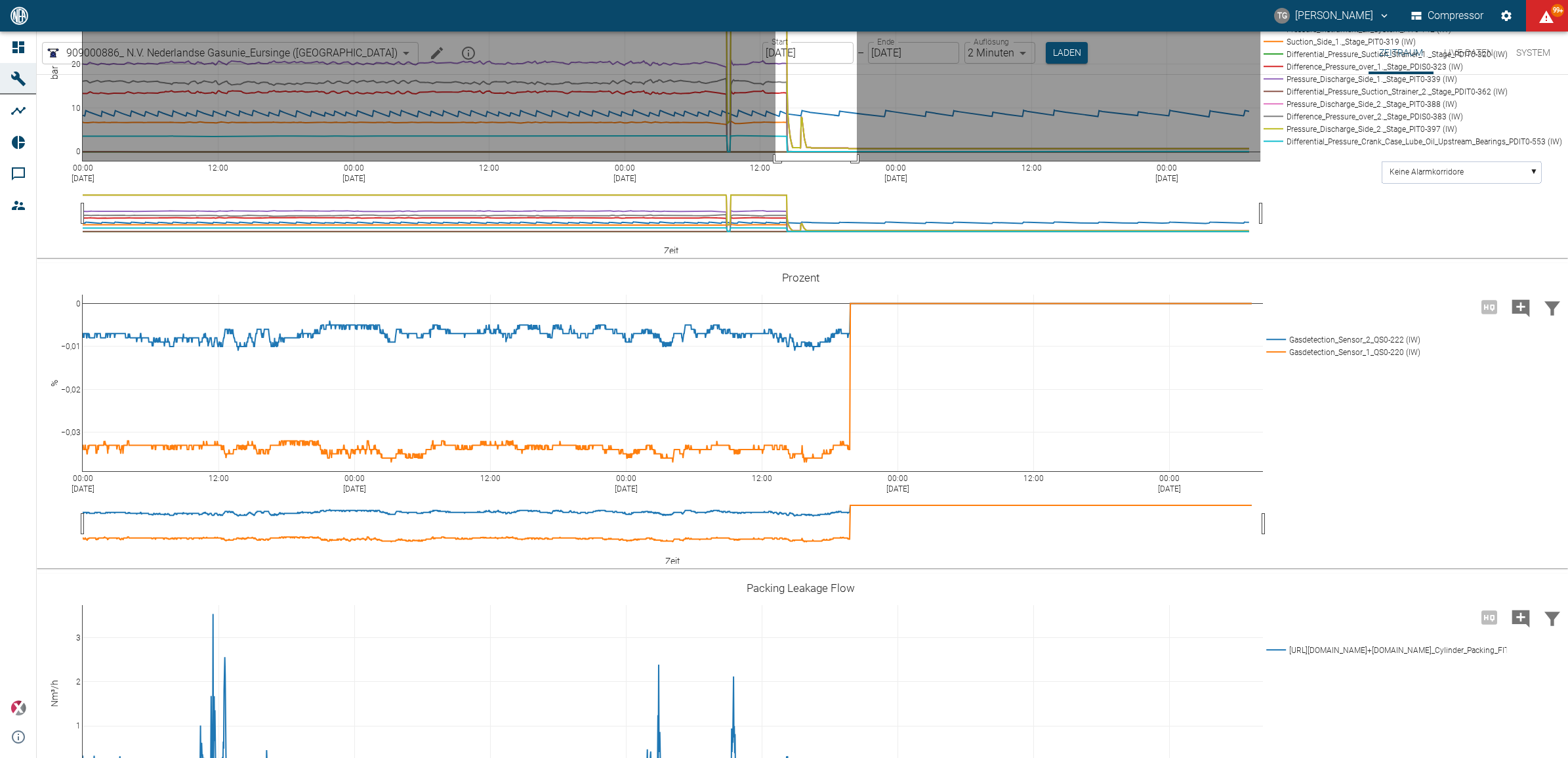
drag, startPoint x: 775, startPoint y: 270, endPoint x: 859, endPoint y: 461, distance: 208.7
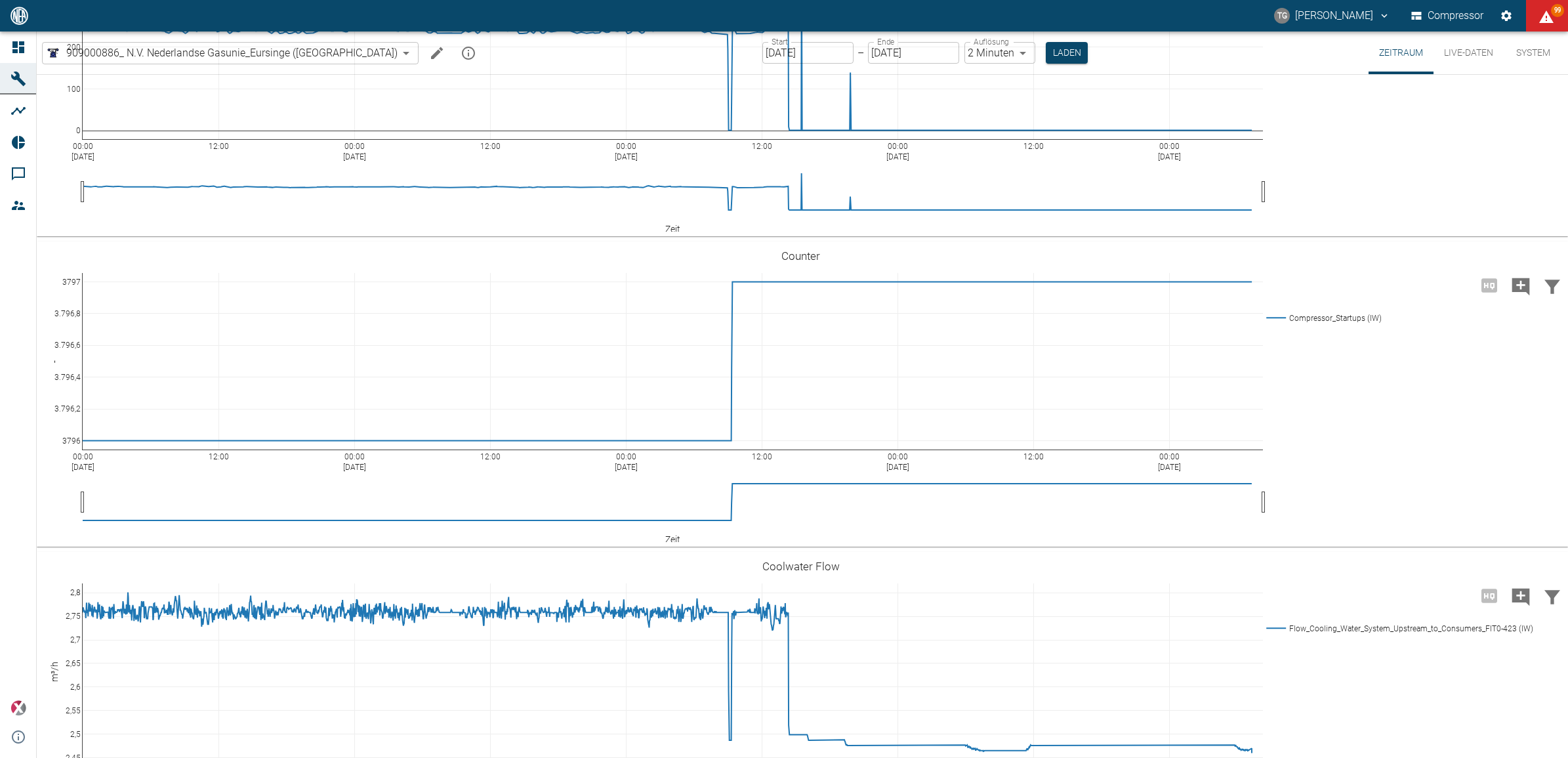
scroll to position [3066, 0]
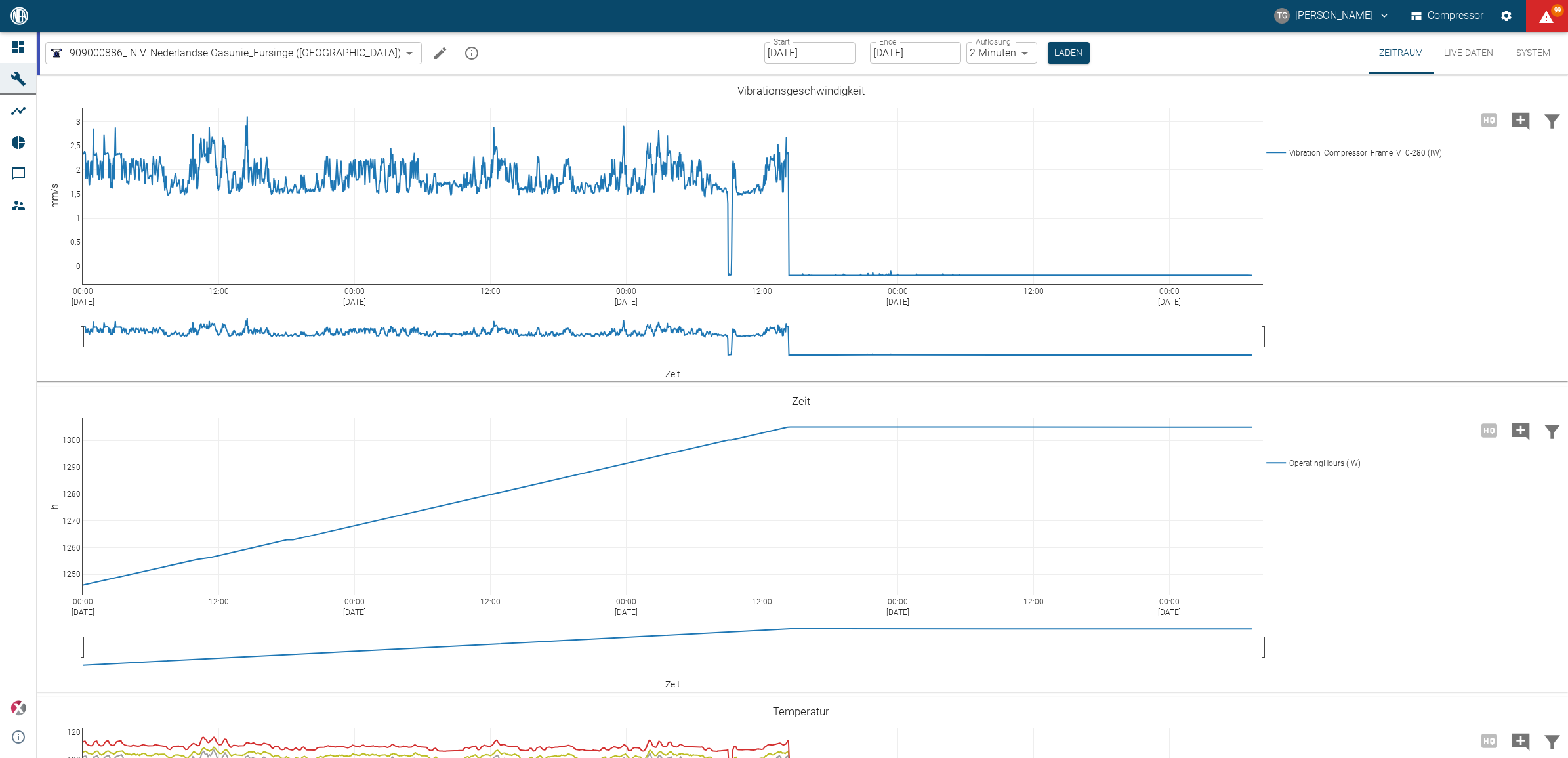
scroll to position [3066, 0]
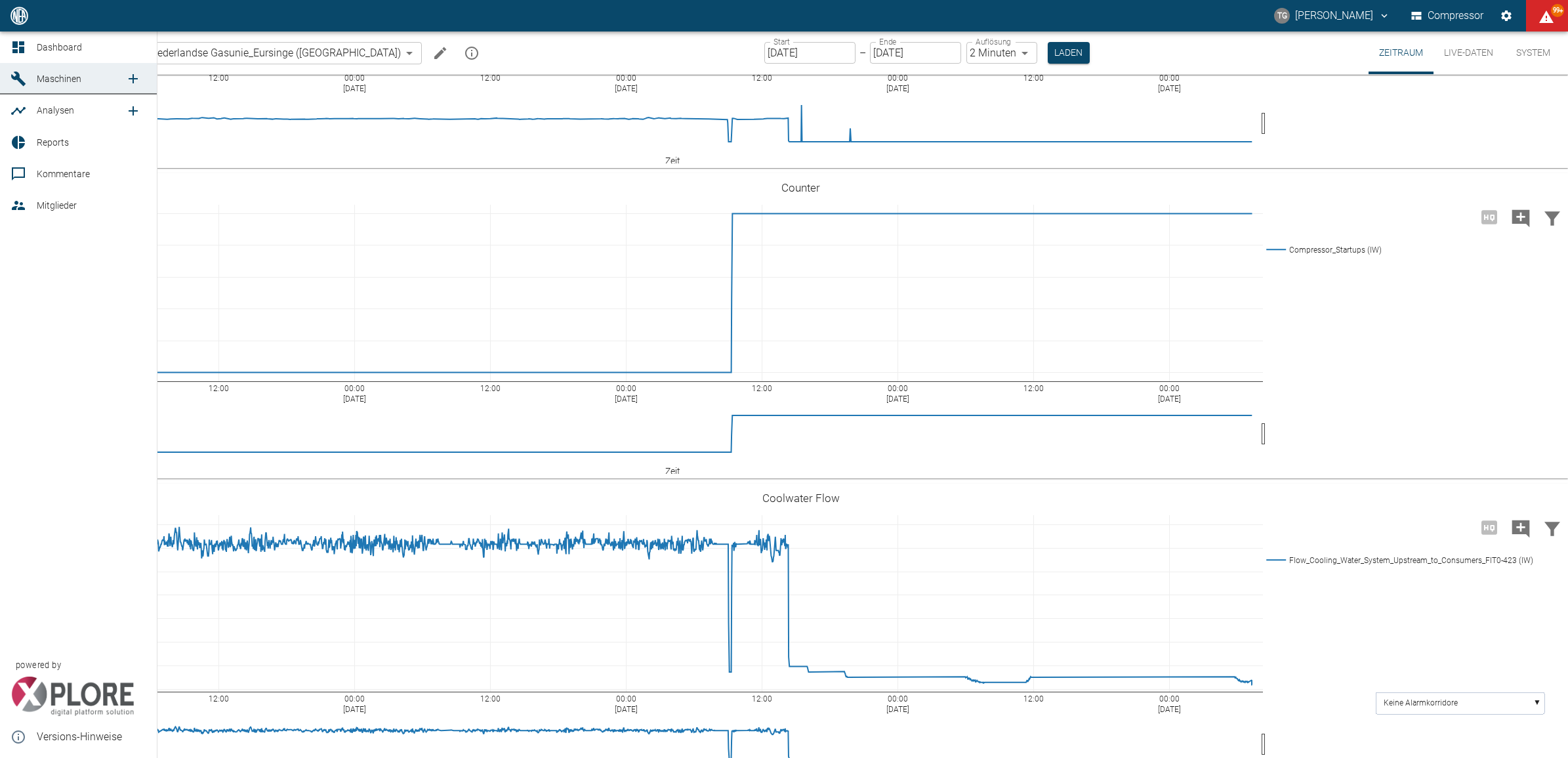
drag, startPoint x: 18, startPoint y: 50, endPoint x: 26, endPoint y: 96, distance: 46.7
click at [18, 50] on icon at bounding box center [18, 47] width 16 height 16
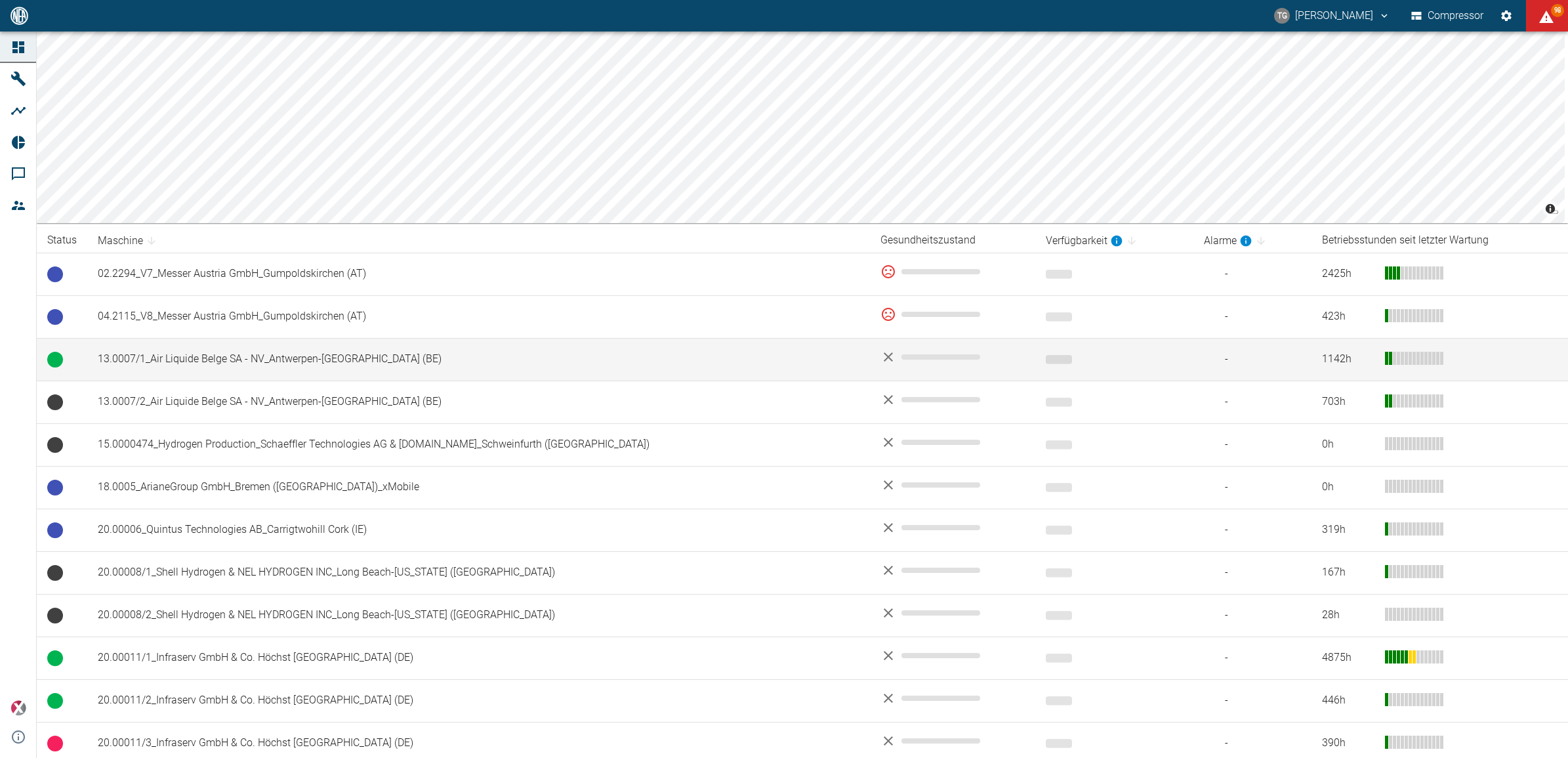
scroll to position [69, 0]
click at [274, 368] on td "13.0007/1_Air Liquide Belge SA - NV_Antwerpen-[GEOGRAPHIC_DATA] (BE)" at bounding box center [479, 361] width 783 height 43
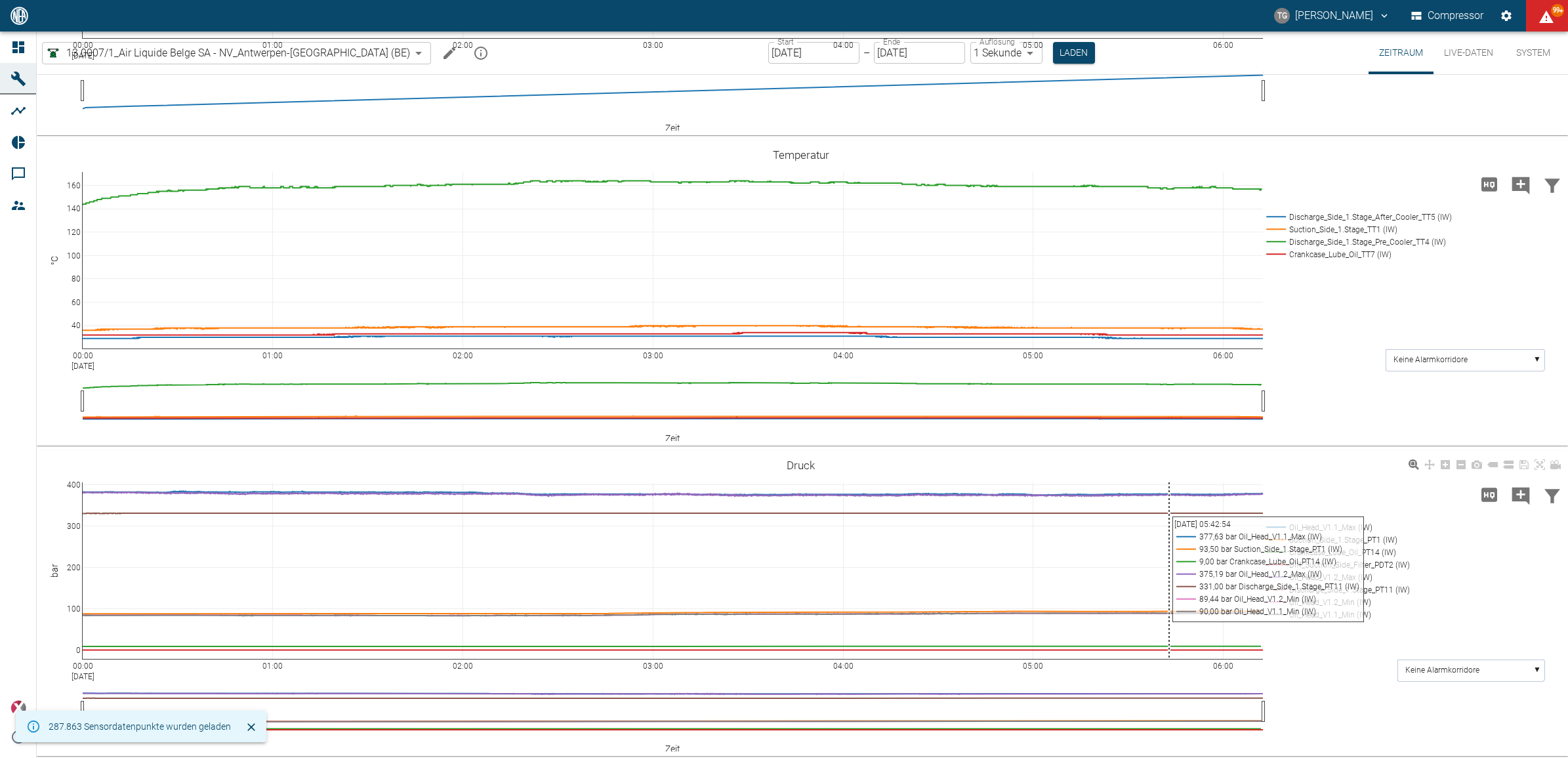
scroll to position [558, 0]
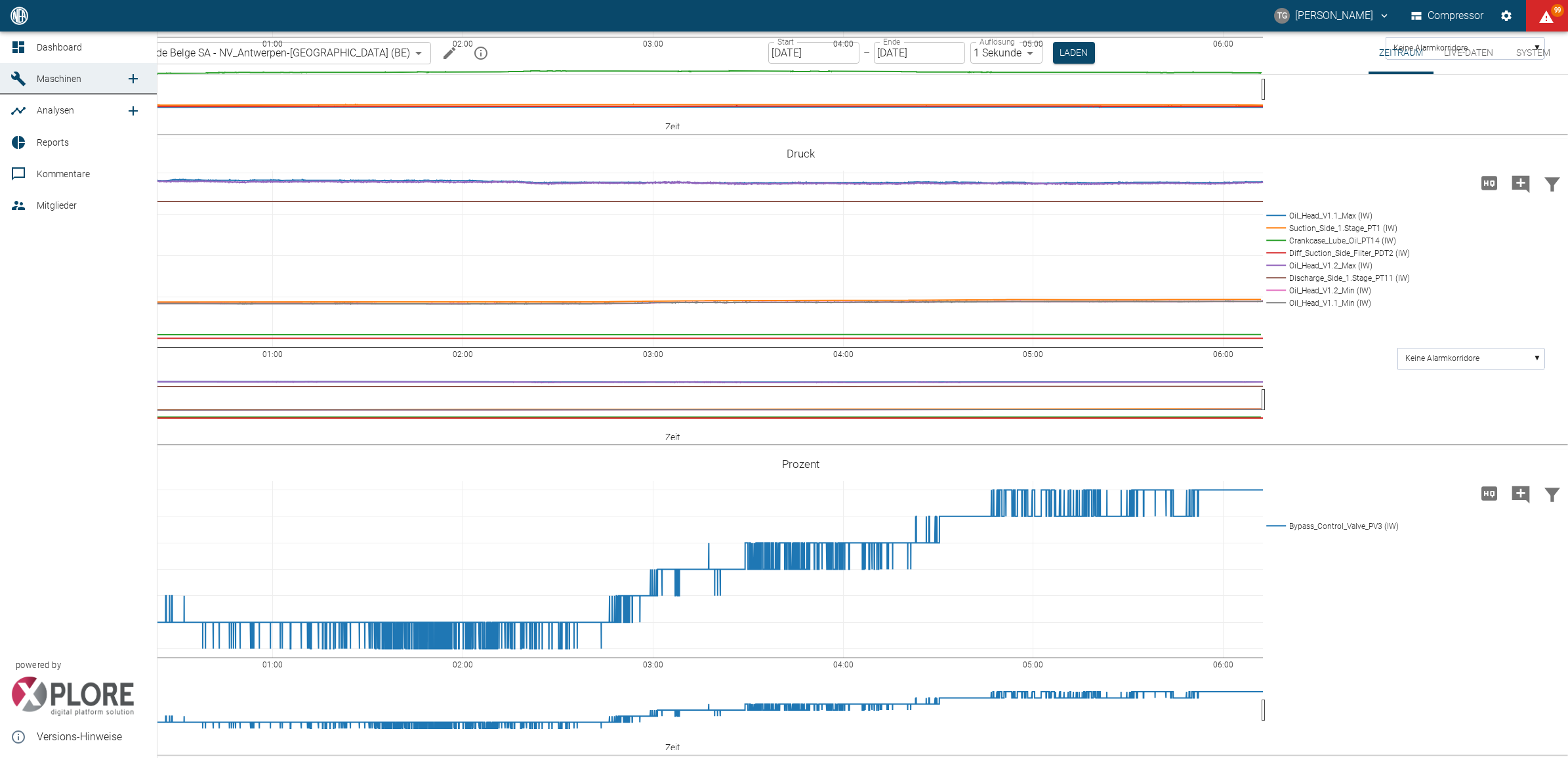
click at [18, 47] on icon at bounding box center [18, 47] width 16 height 16
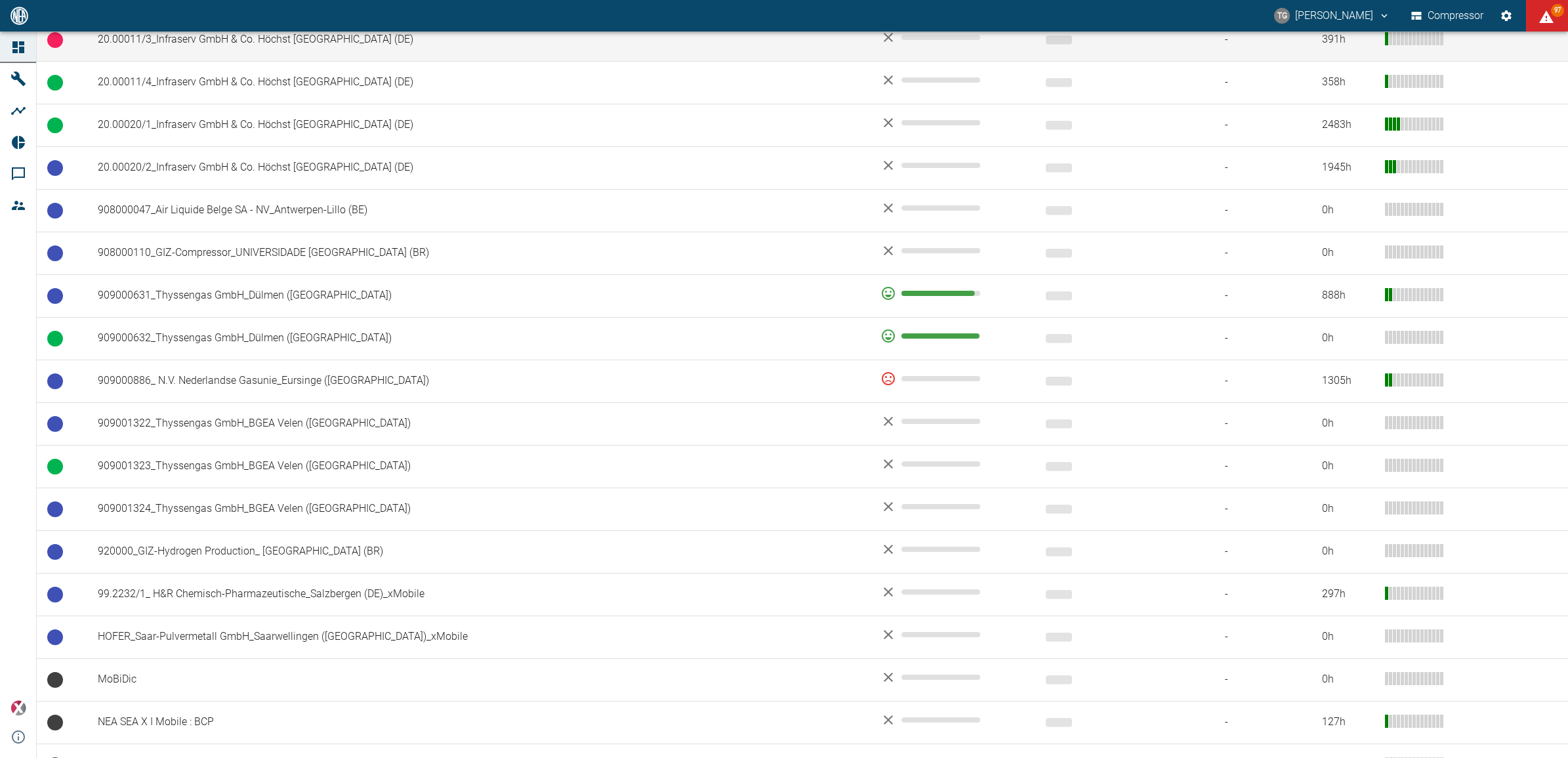
scroll to position [807, 0]
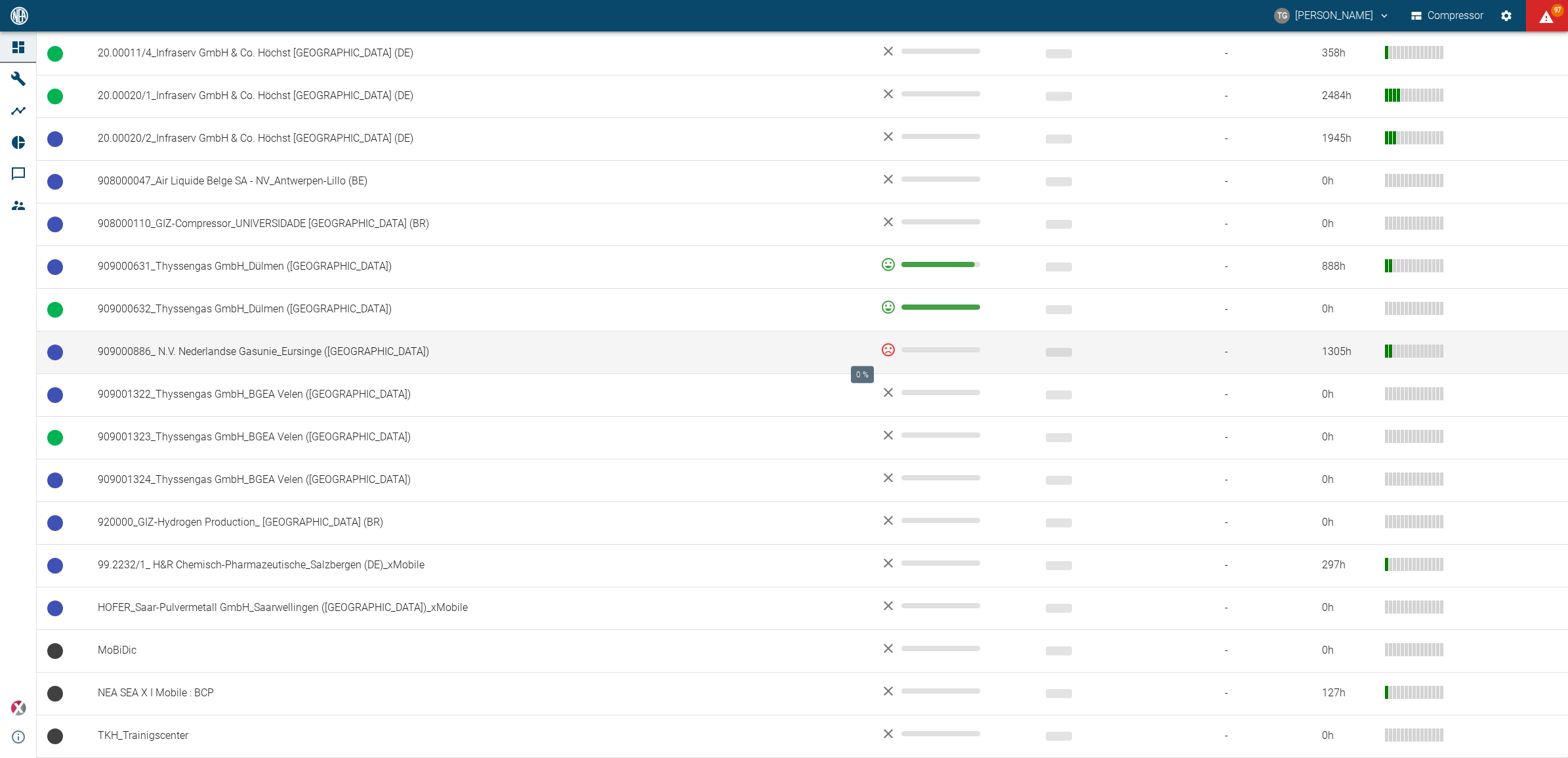
click at [881, 352] on icon "0 %" at bounding box center [888, 350] width 16 height 16
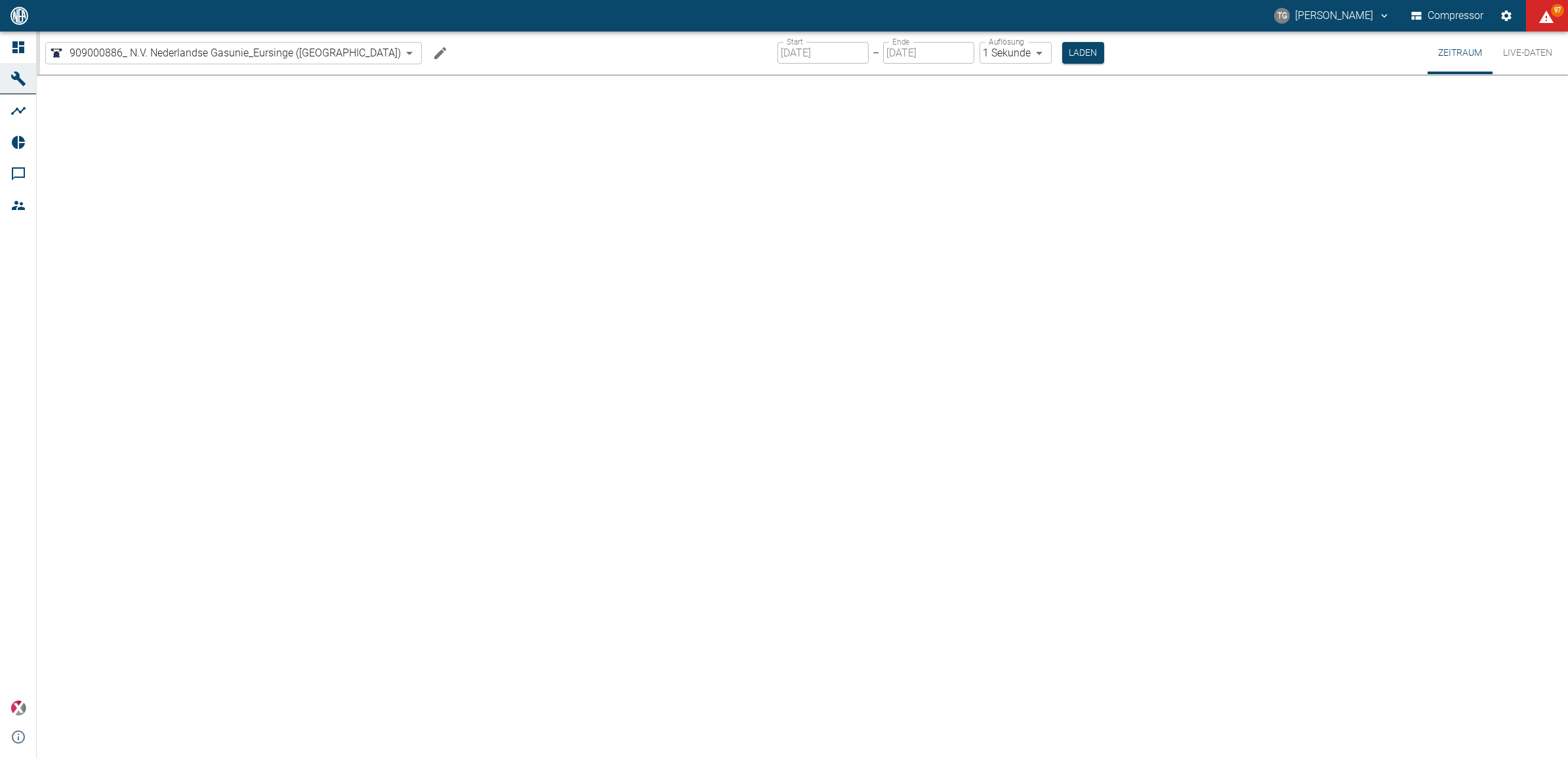
type input "2min"
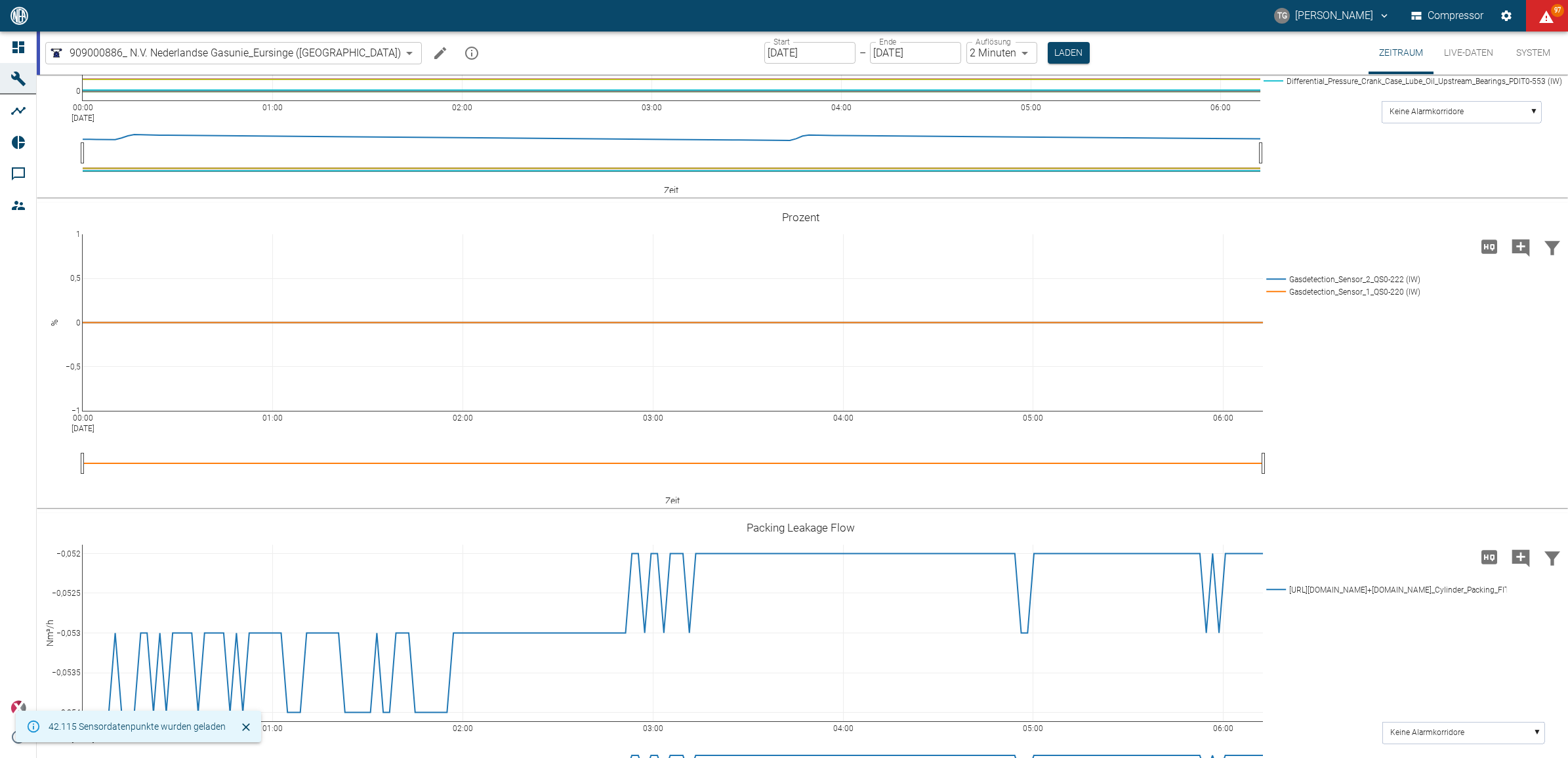
scroll to position [1395, 0]
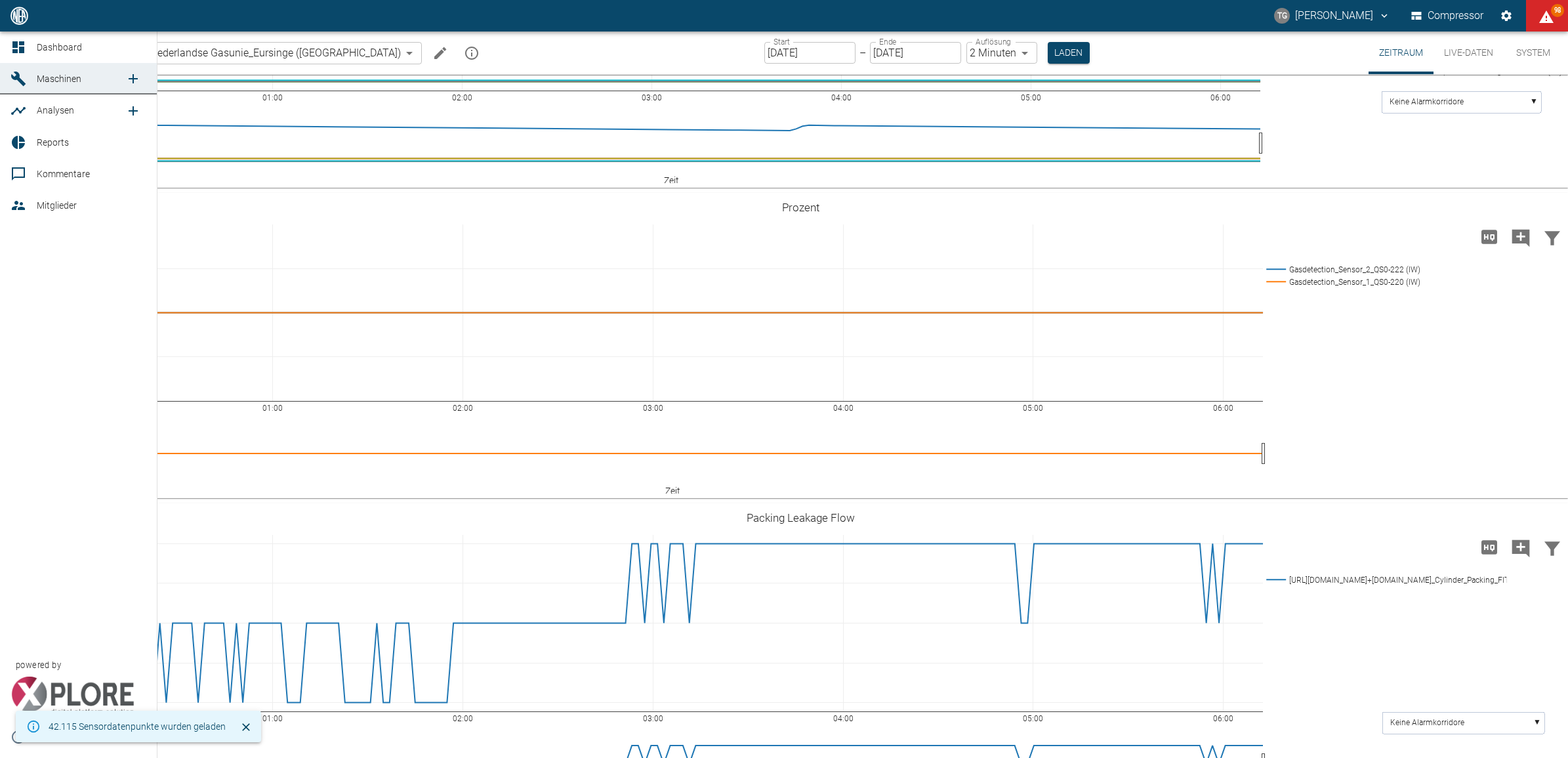
drag, startPoint x: 13, startPoint y: 53, endPoint x: 917, endPoint y: 497, distance: 1007.2
click at [13, 53] on icon at bounding box center [18, 47] width 12 height 12
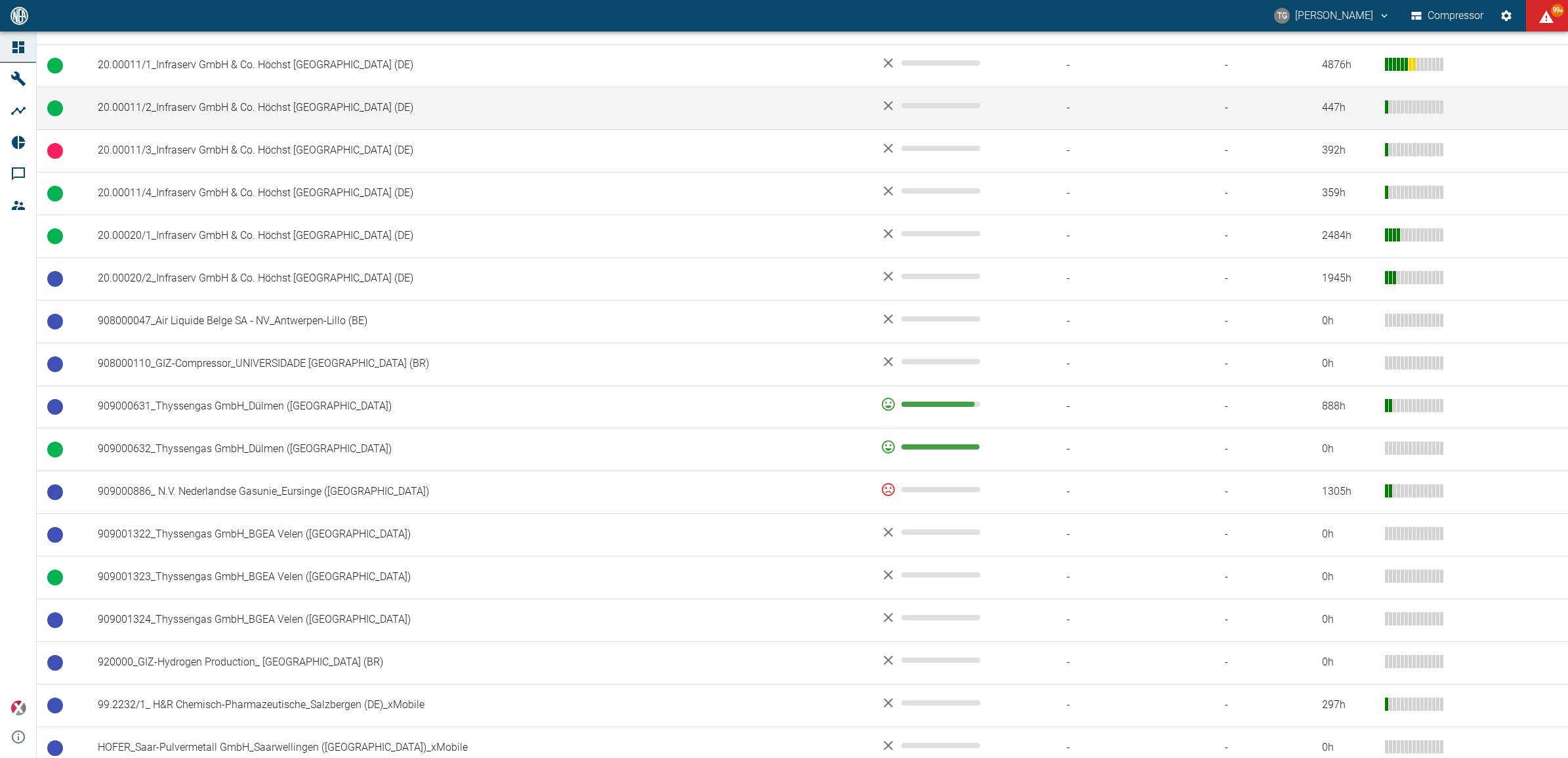
scroll to position [807, 0]
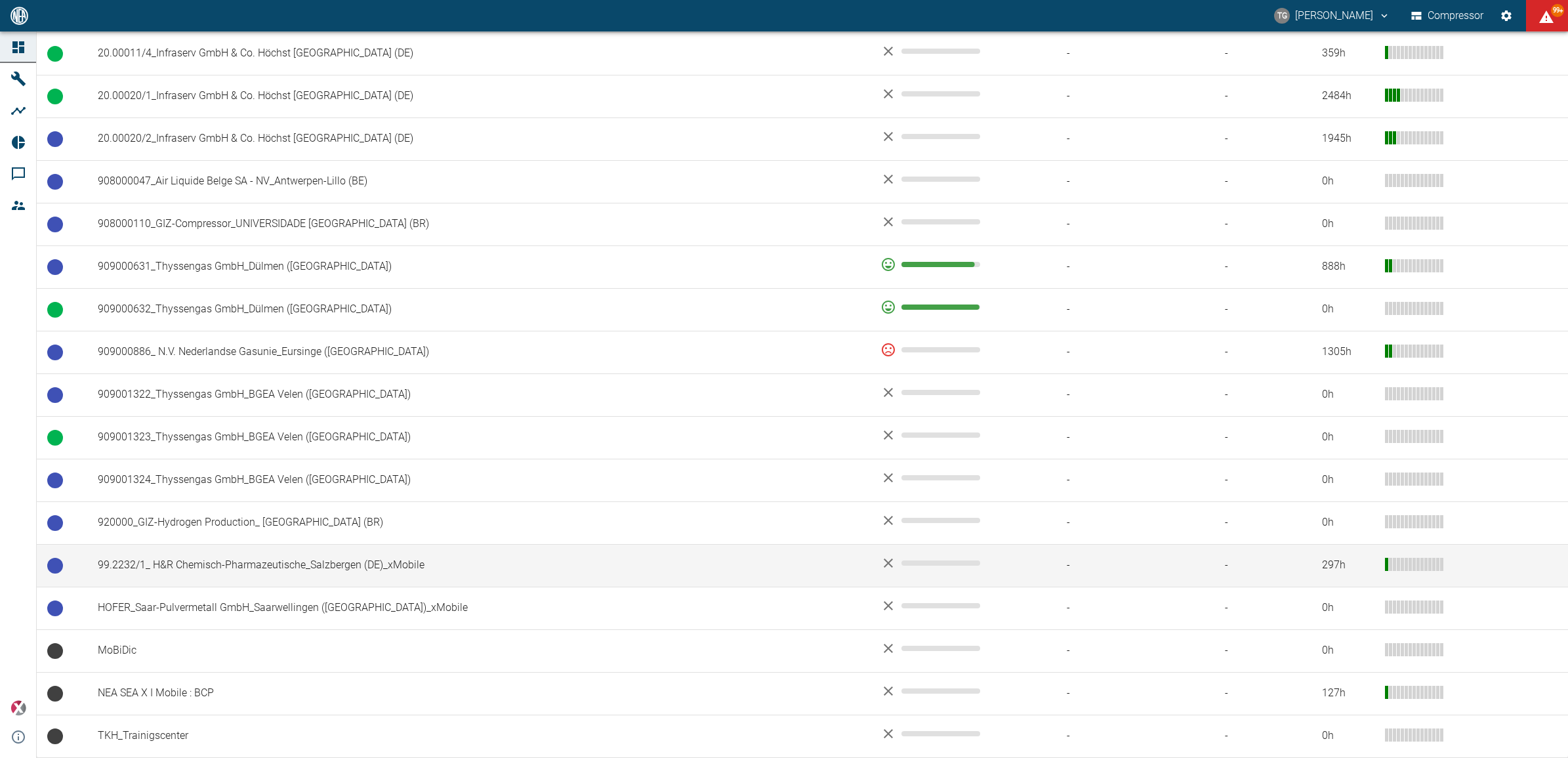
click at [215, 567] on td "99.2232/1_ H&R Chemisch-Pharmazeutische_Salzbergen (DE)_xMobile" at bounding box center [479, 565] width 783 height 43
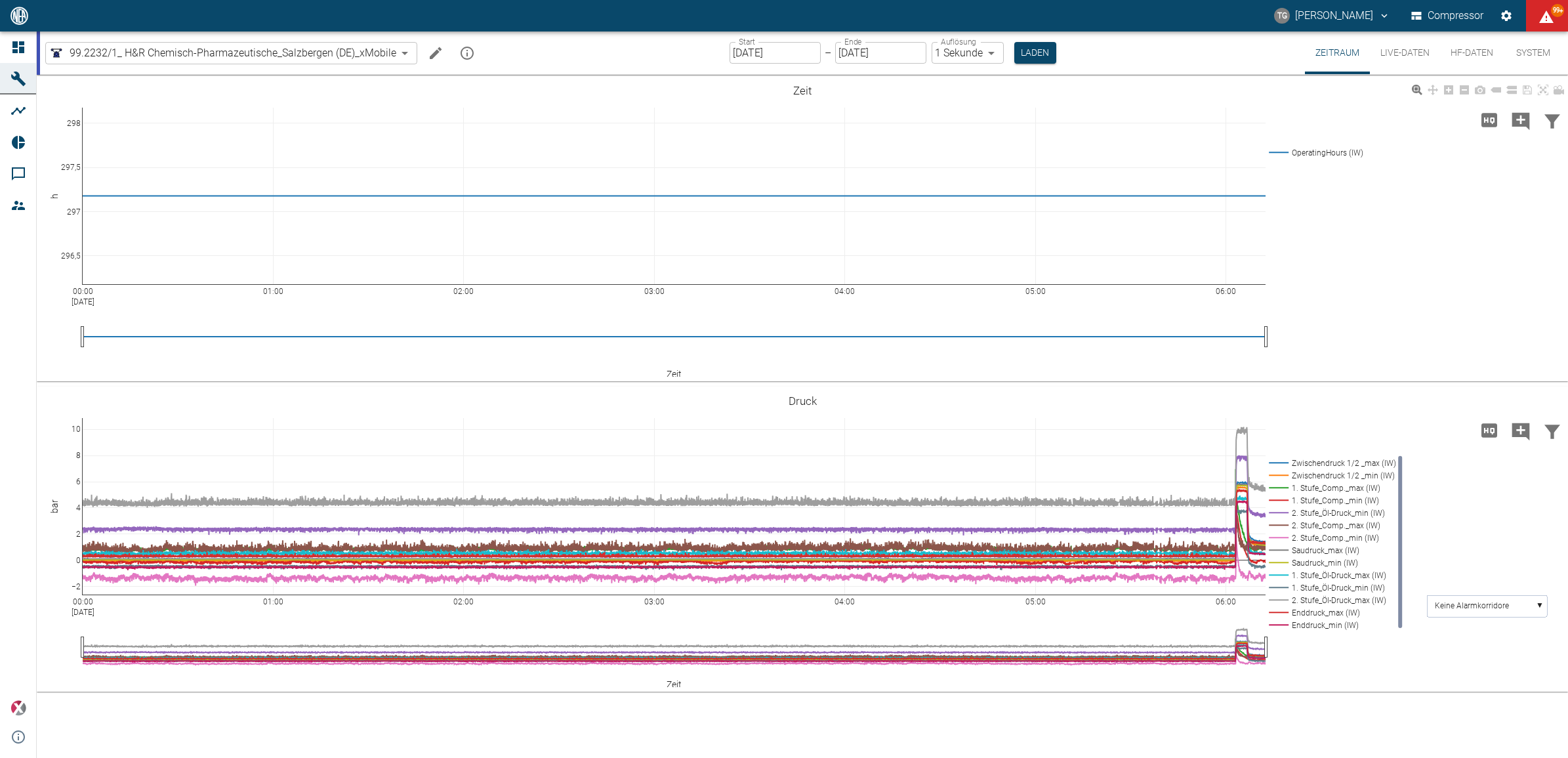
click at [1035, 51] on button "Laden" at bounding box center [1035, 53] width 42 height 21
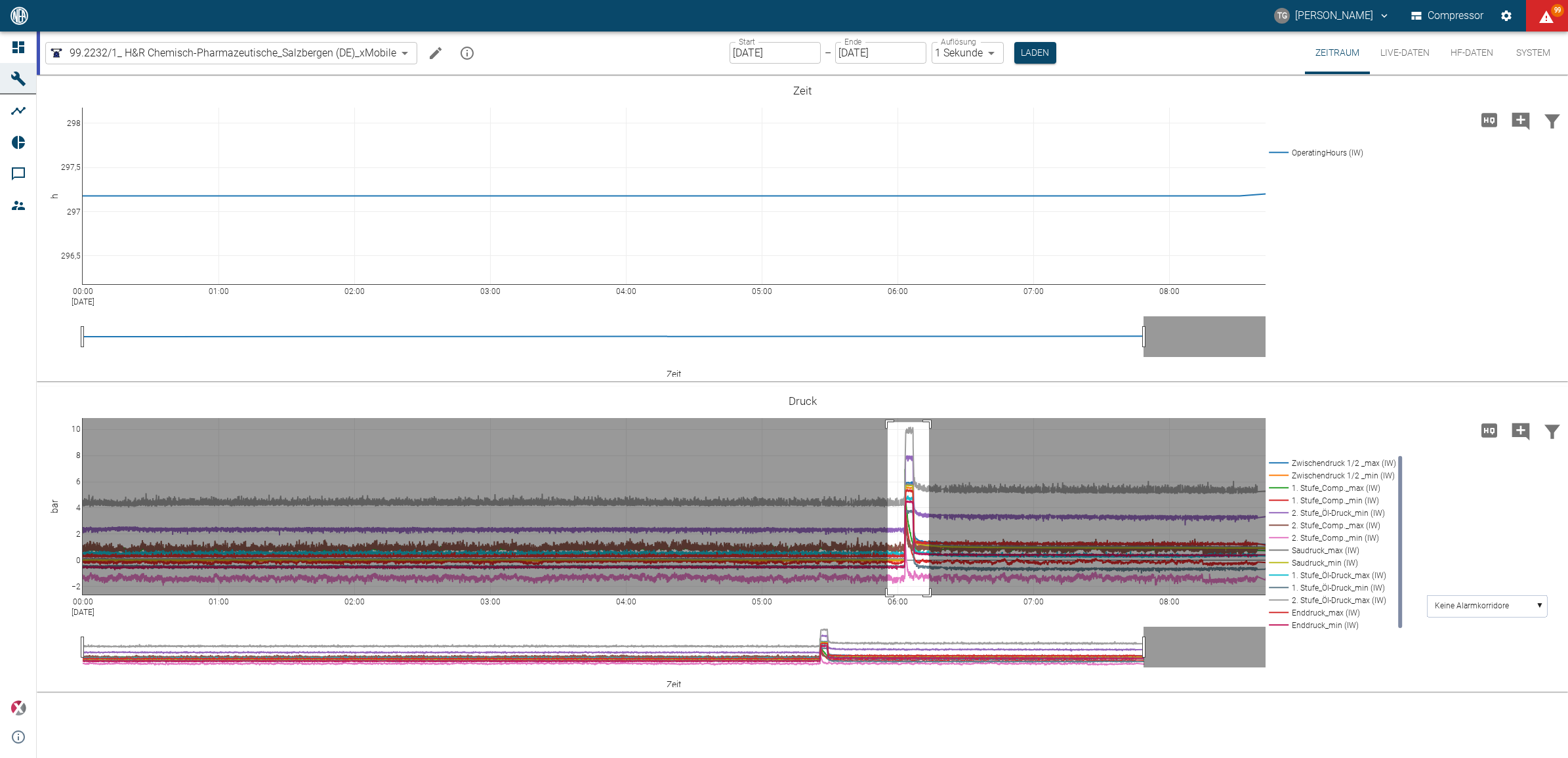
drag, startPoint x: 888, startPoint y: 422, endPoint x: 932, endPoint y: 610, distance: 193.1
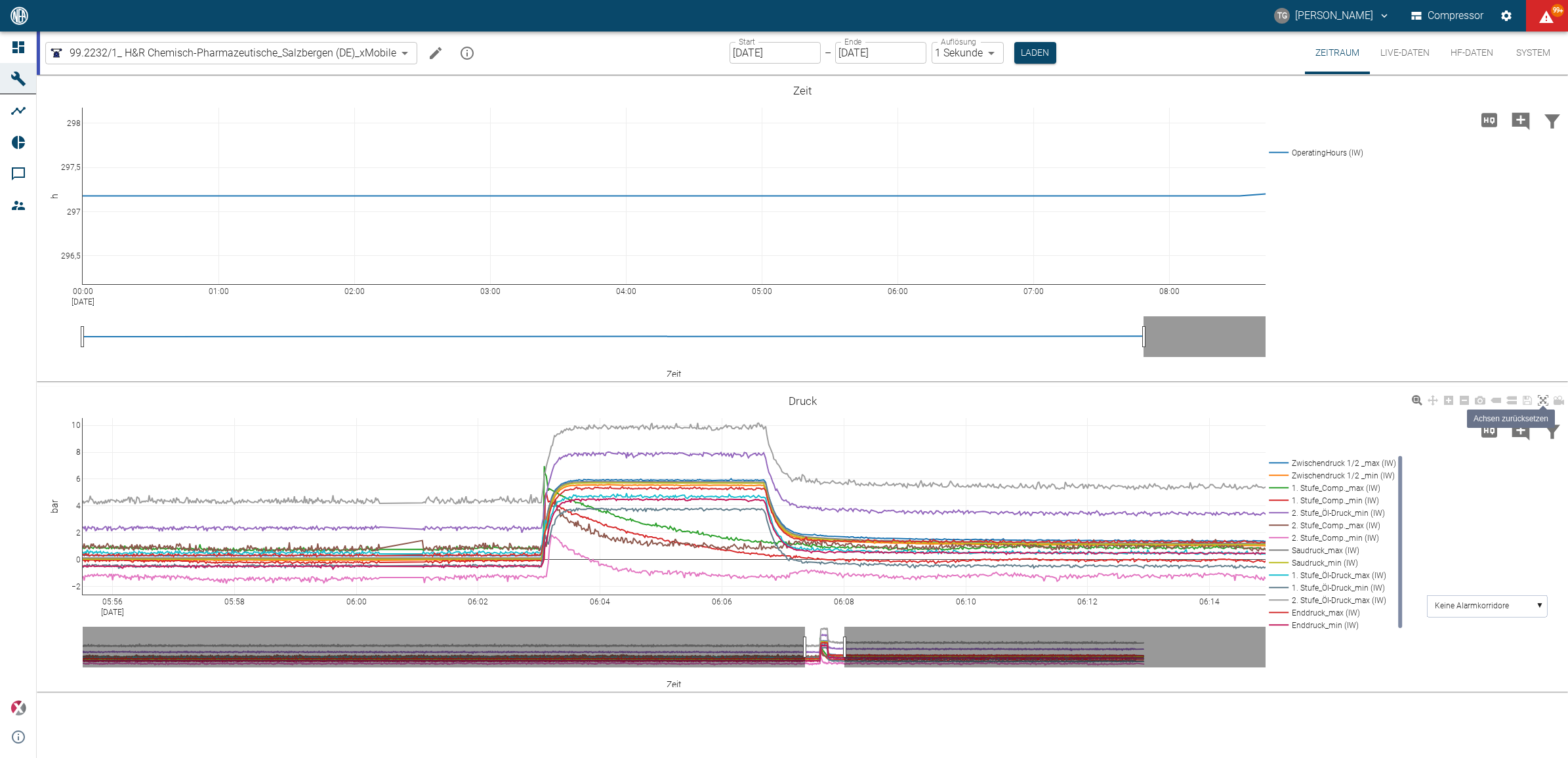
click at [1544, 400] on icon at bounding box center [1543, 400] width 10 height 10
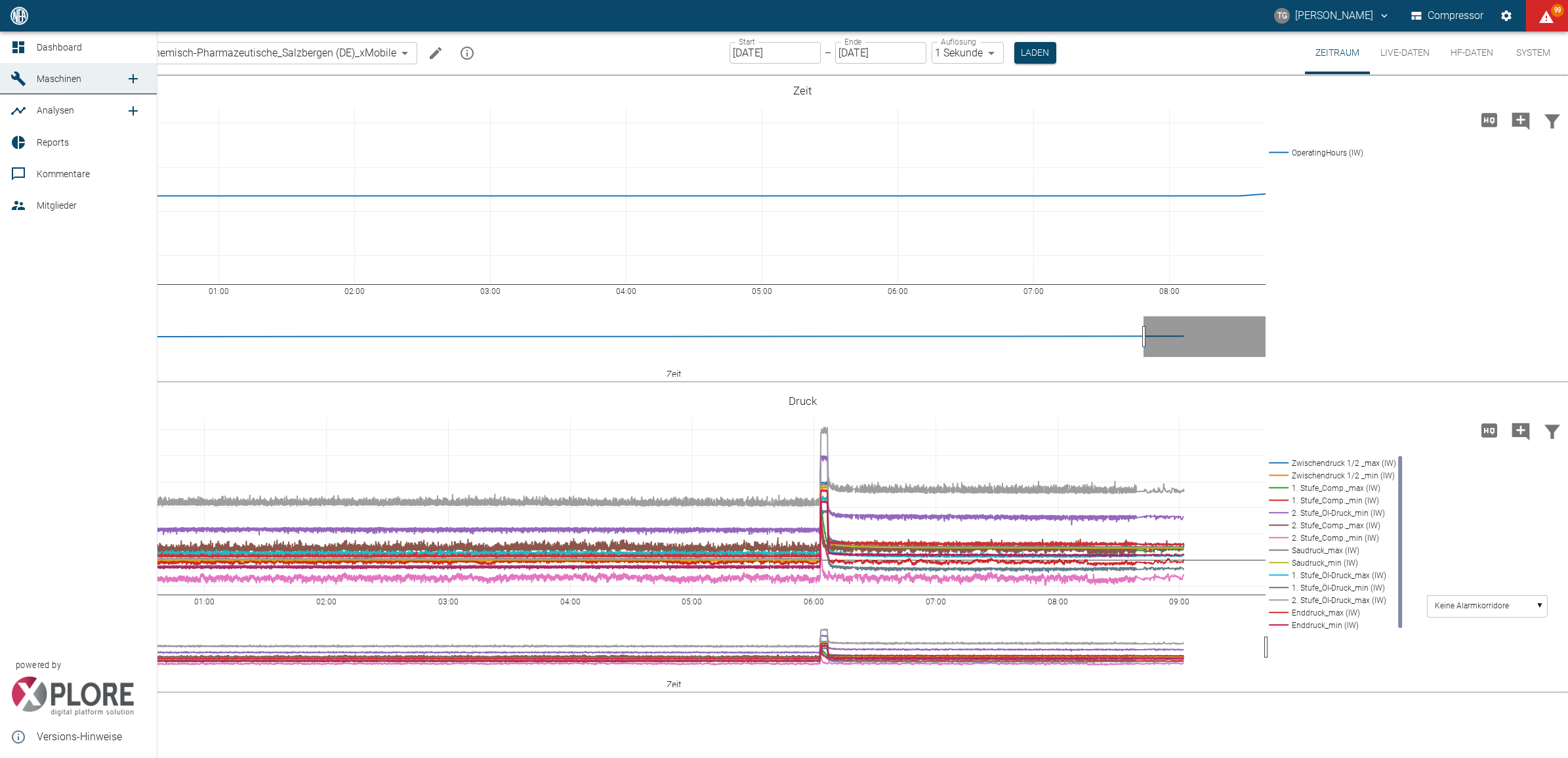
click at [17, 47] on icon at bounding box center [18, 47] width 12 height 12
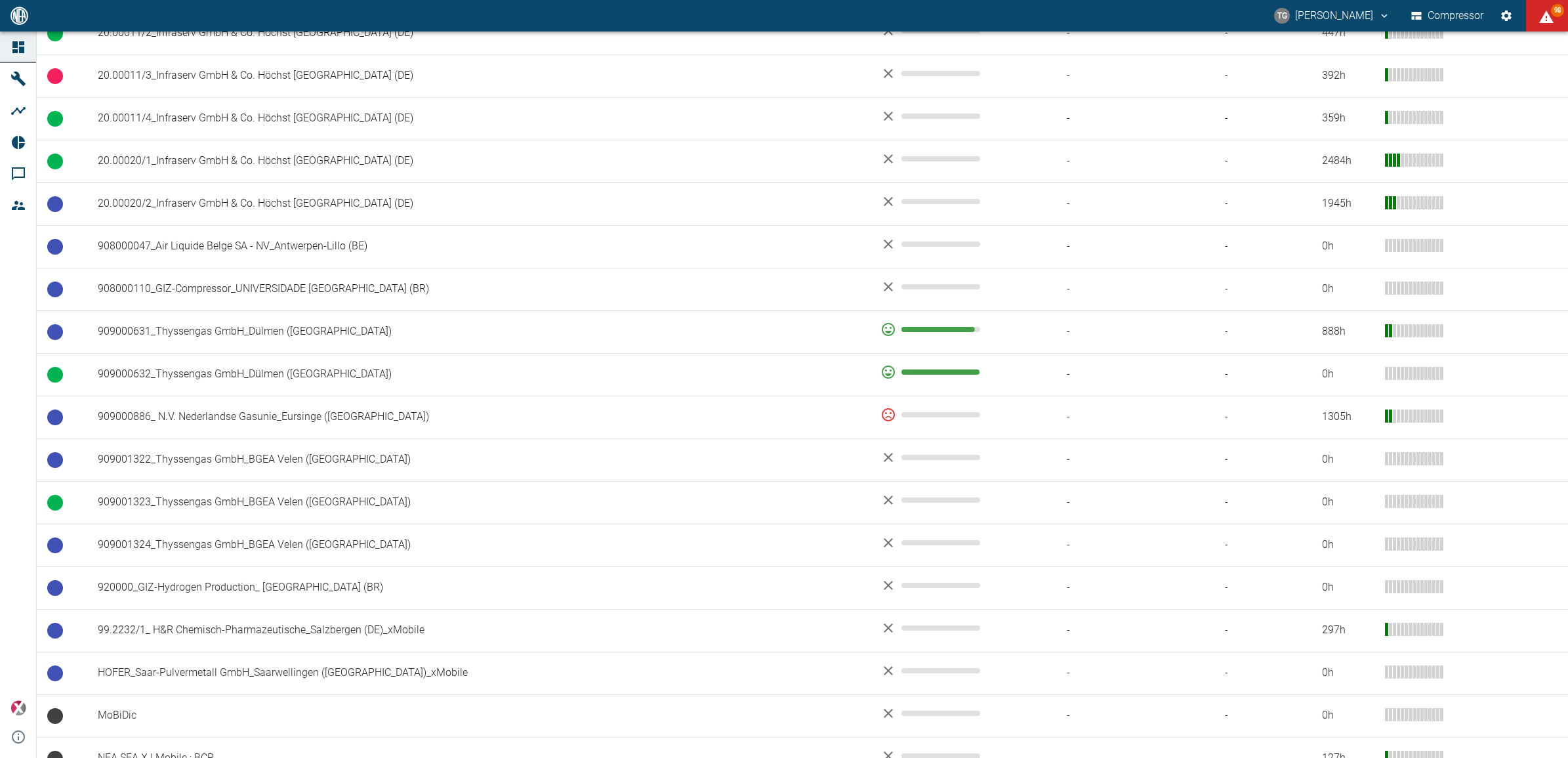
scroll to position [807, 0]
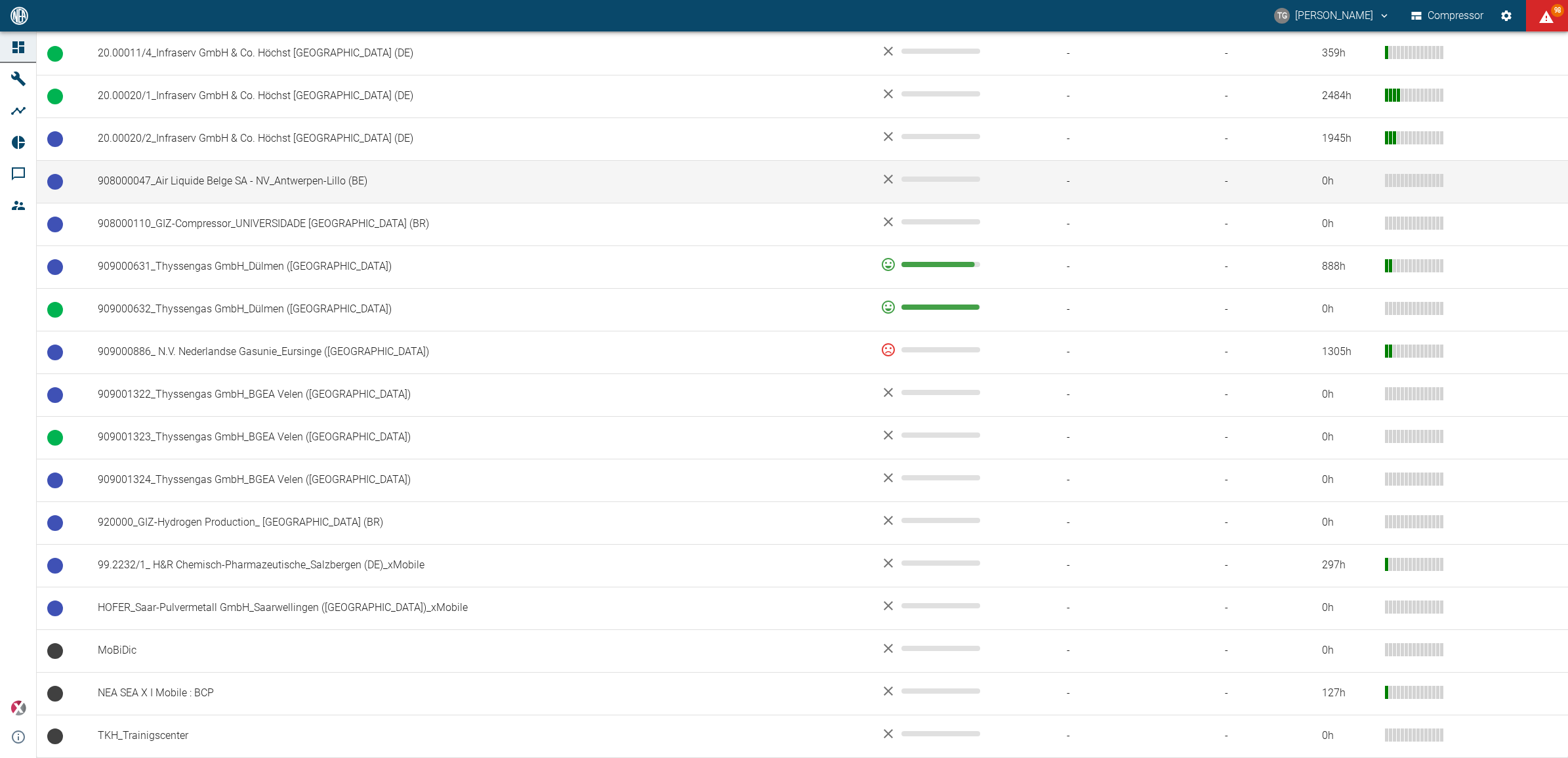
click at [187, 175] on td "908000047_Air Liquide Belge SA - NV_Antwerpen-Lillo (BE)" at bounding box center [479, 182] width 783 height 43
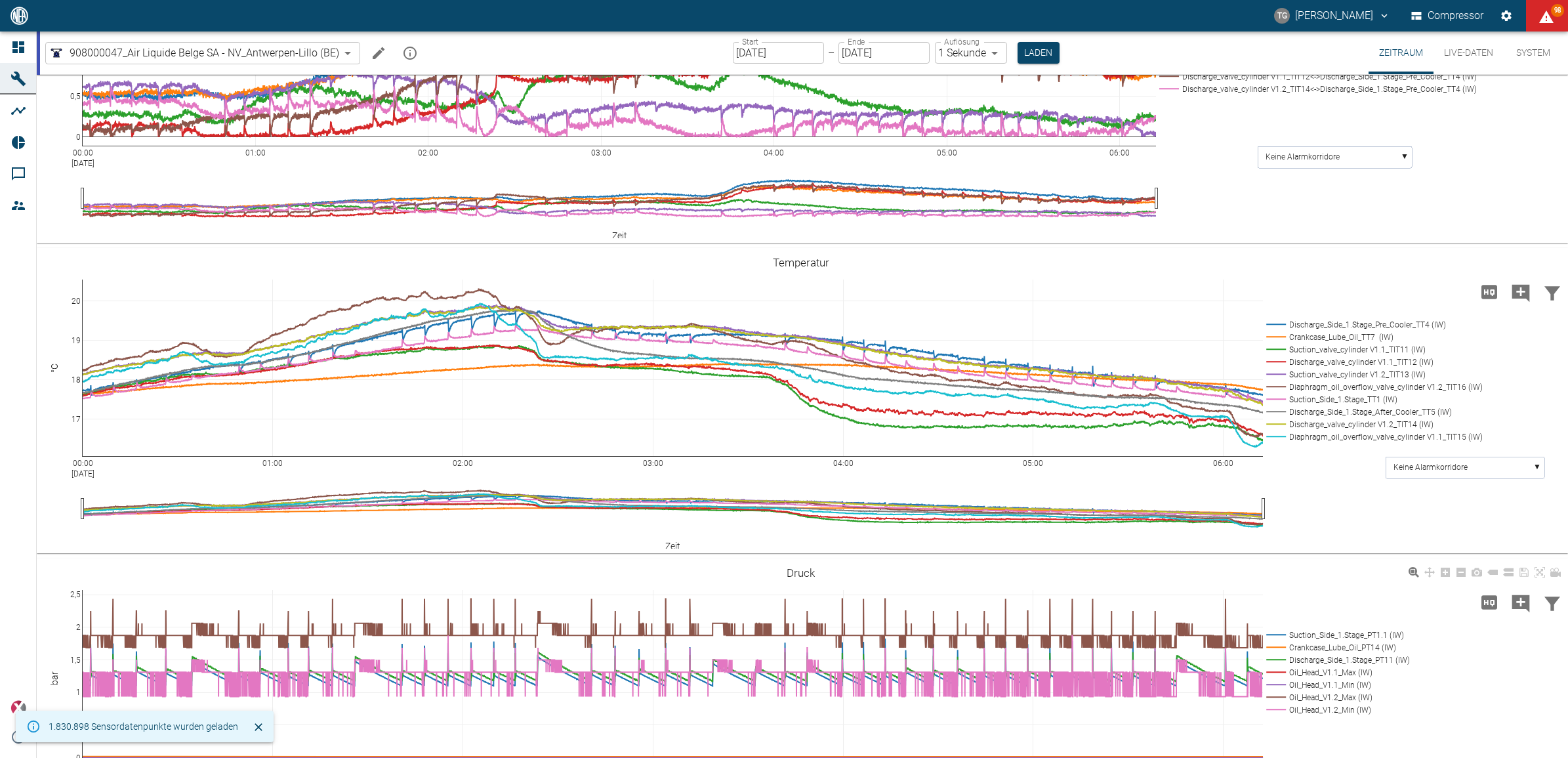
scroll to position [492, 0]
